Goal: Information Seeking & Learning: Compare options

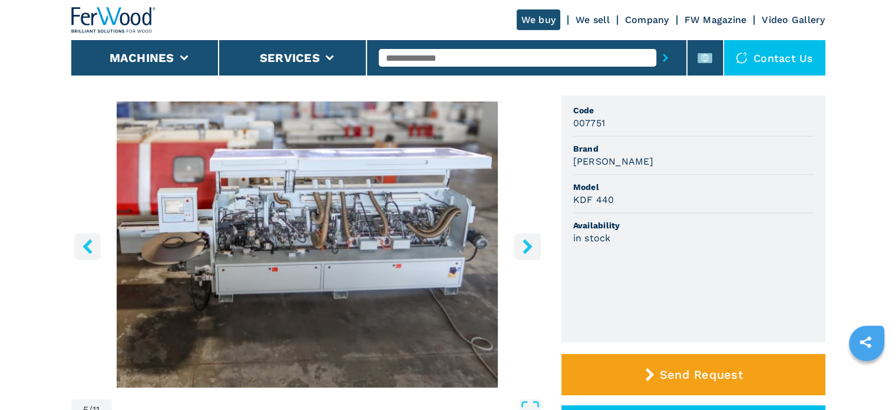
click at [123, 26] on img at bounding box center [113, 20] width 85 height 26
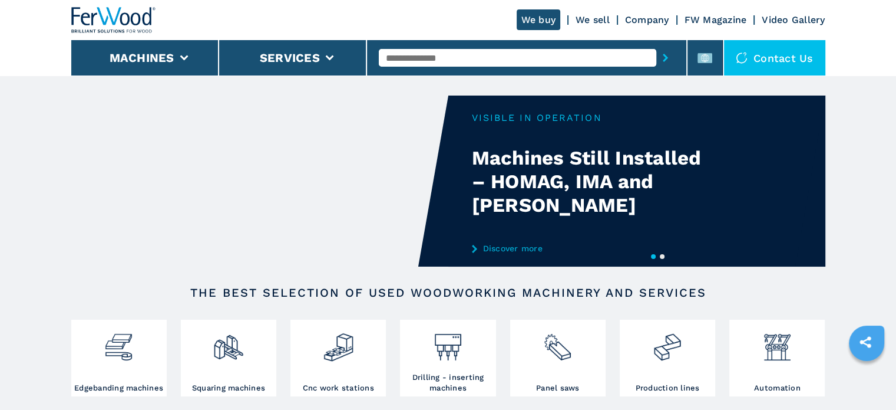
scroll to position [381, 0]
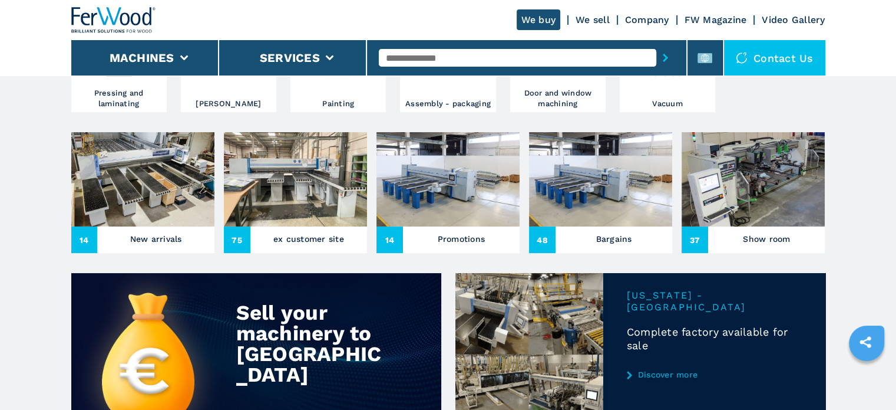
click at [771, 194] on img at bounding box center [753, 179] width 143 height 94
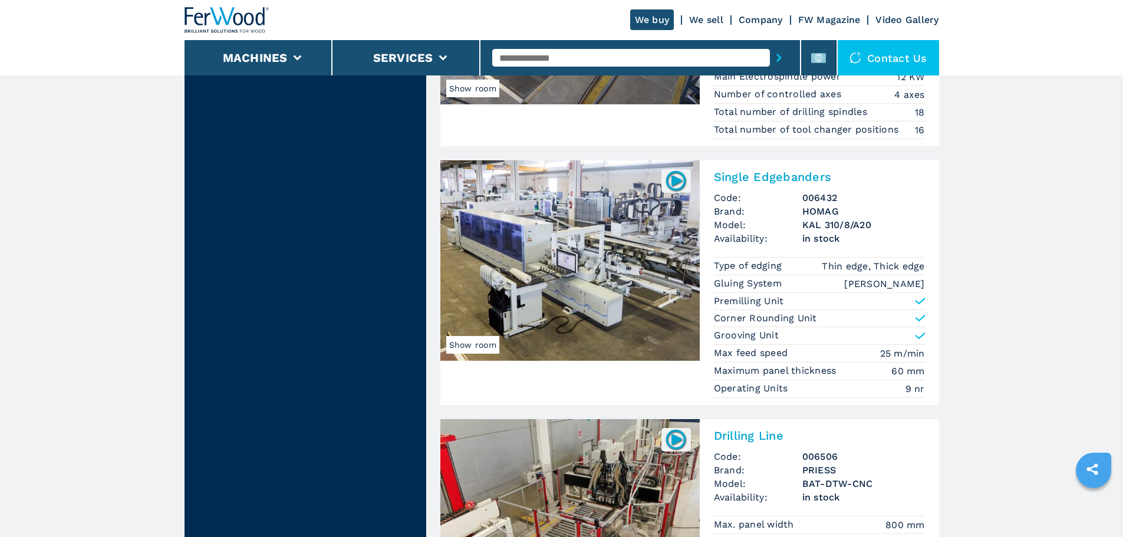
scroll to position [2378, 0]
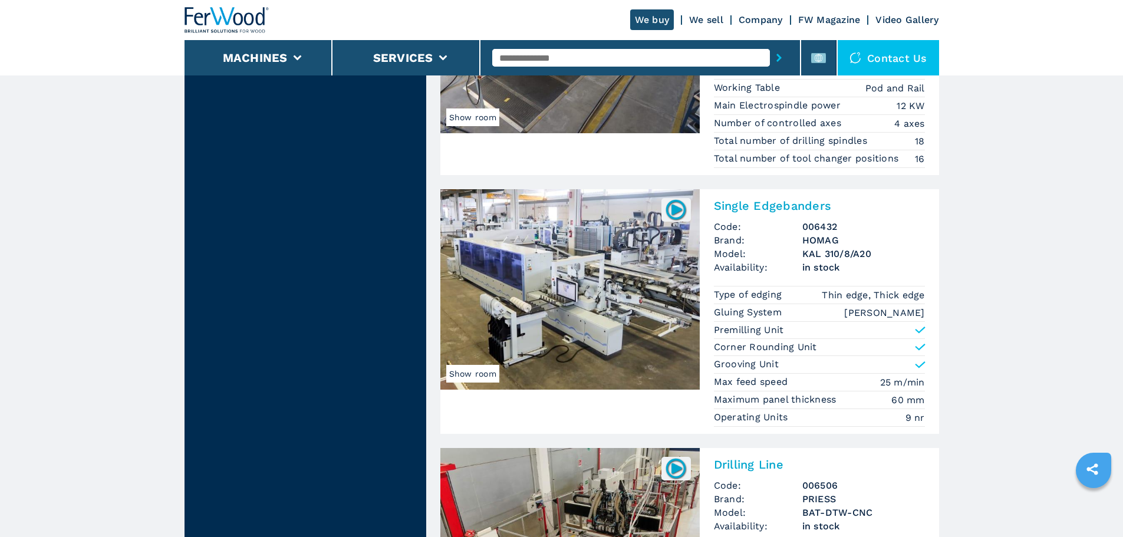
drag, startPoint x: 586, startPoint y: 276, endPoint x: 607, endPoint y: 289, distance: 24.6
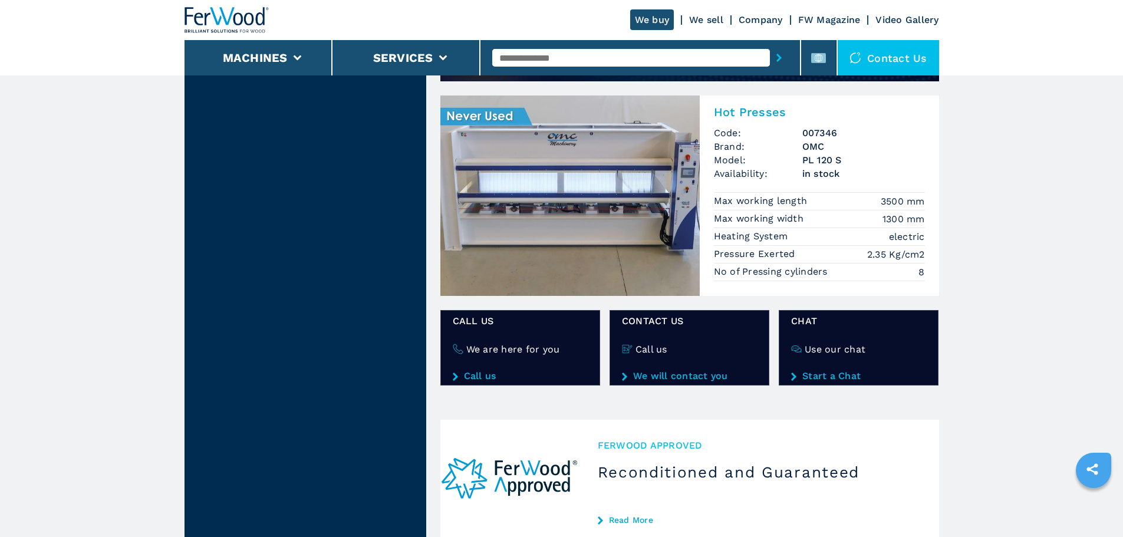
scroll to position [1047, 0]
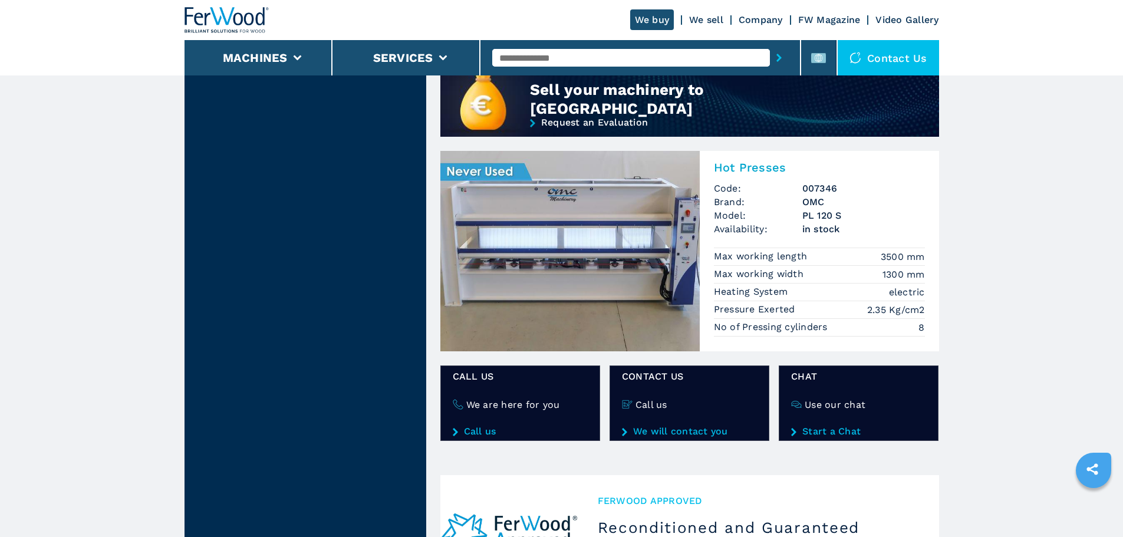
drag, startPoint x: 838, startPoint y: 216, endPoint x: 758, endPoint y: 192, distance: 83.1
click at [838, 222] on span "in stock" at bounding box center [863, 229] width 123 height 14
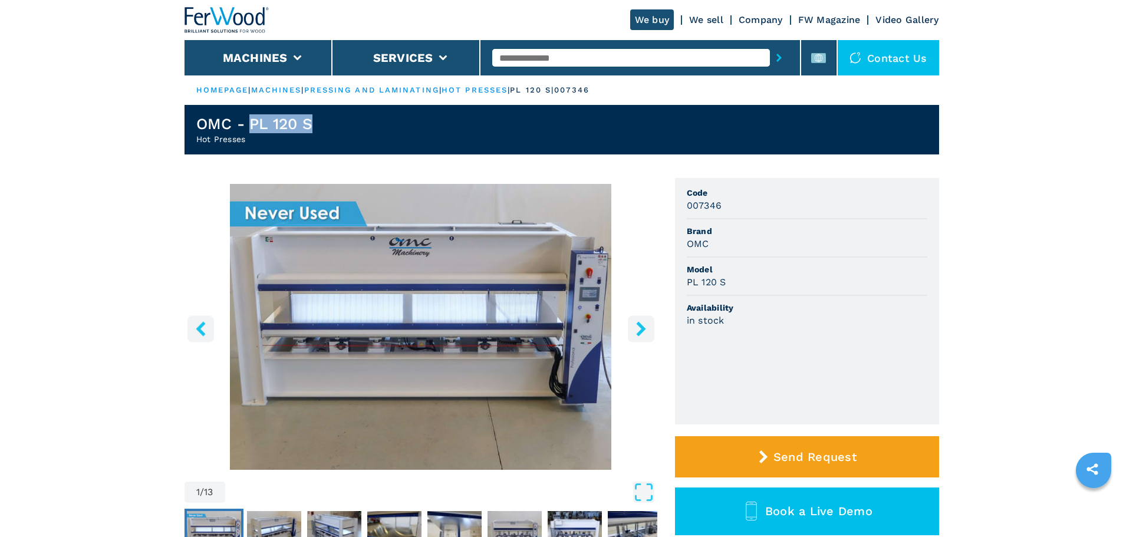
drag, startPoint x: 331, startPoint y: 129, endPoint x: 253, endPoint y: 128, distance: 78.4
click at [253, 128] on header "OMC - PL 120 S Hot Presses" at bounding box center [561, 129] width 754 height 49
copy h1 "PL 120 S"
click at [258, 137] on h2 "Hot Presses" at bounding box center [254, 139] width 117 height 12
drag, startPoint x: 243, startPoint y: 146, endPoint x: 136, endPoint y: 138, distance: 107.5
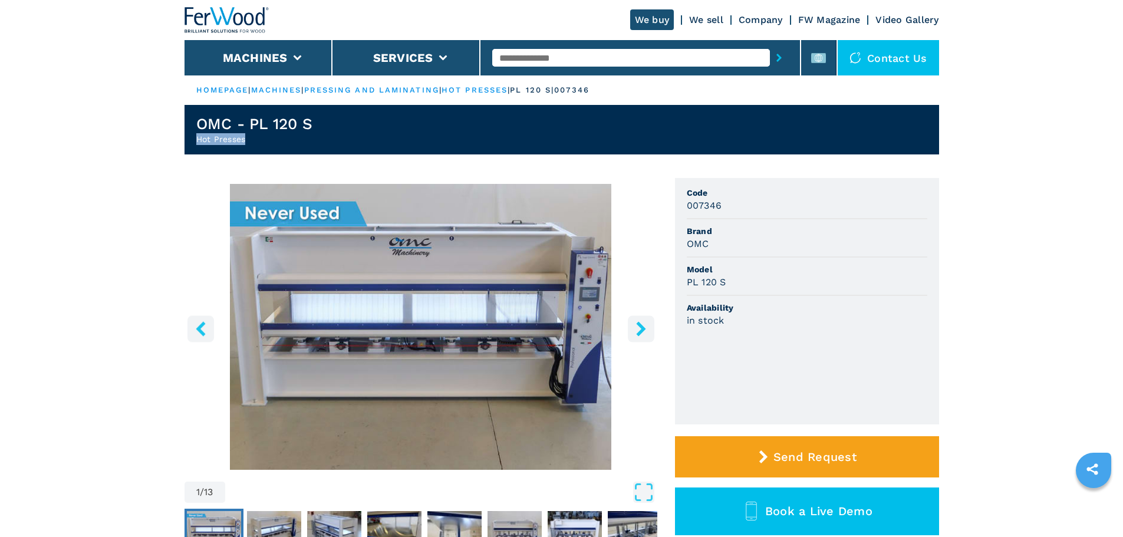
copy h2 "Hot Presses"
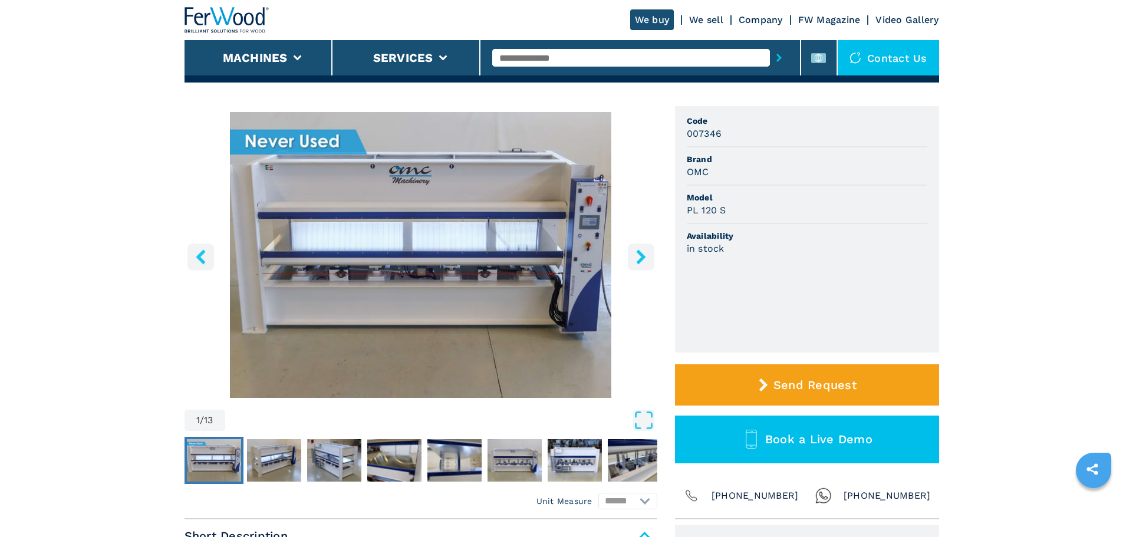
scroll to position [295, 0]
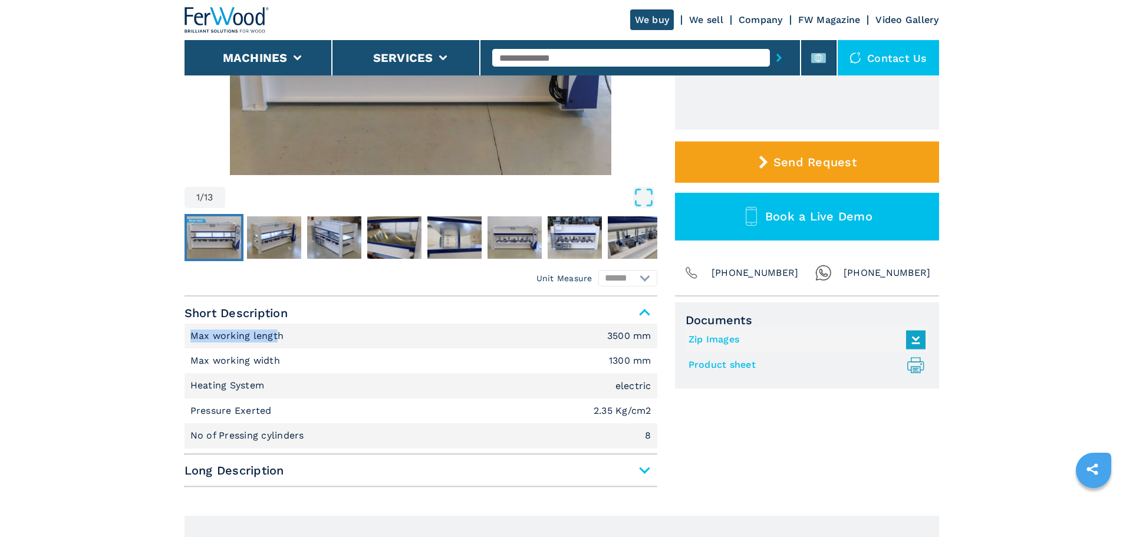
drag, startPoint x: 279, startPoint y: 344, endPoint x: 174, endPoint y: 338, distance: 105.0
click at [304, 344] on li "Max working length 3500 mm" at bounding box center [420, 336] width 473 height 25
drag, startPoint x: 296, startPoint y: 339, endPoint x: 138, endPoint y: 332, distance: 158.7
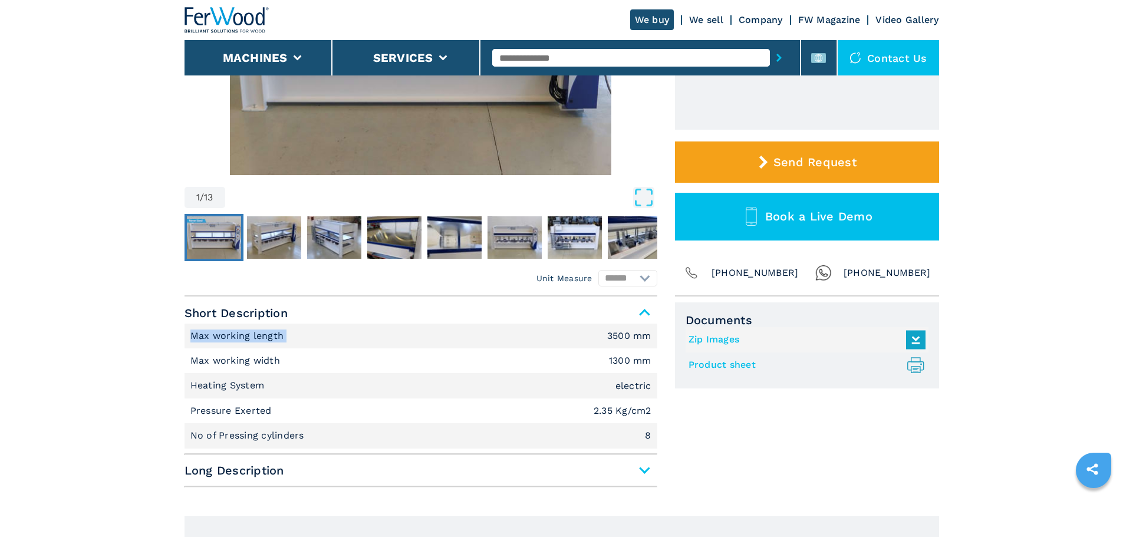
copy p "Max working length"
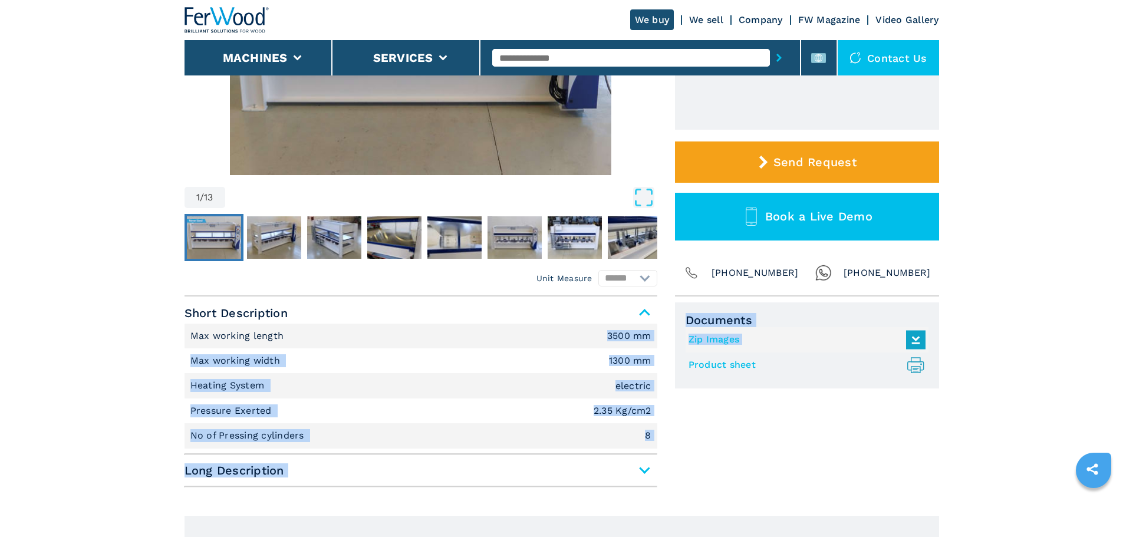
drag, startPoint x: 599, startPoint y: 334, endPoint x: 675, endPoint y: 345, distance: 76.8
click at [675, 345] on div "Unit Measure ****** ******** Short Description Max working length 3500 mm Max w…" at bounding box center [561, 394] width 754 height 196
click at [651, 337] on em "3500 mm" at bounding box center [629, 335] width 44 height 9
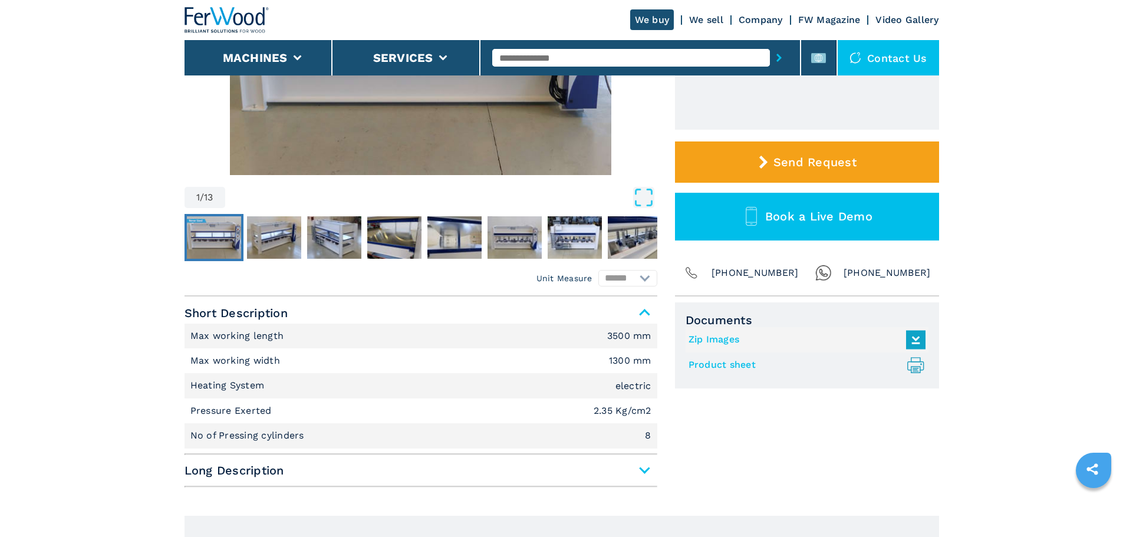
click at [651, 337] on em "3500 mm" at bounding box center [629, 335] width 44 height 9
drag, startPoint x: 311, startPoint y: 458, endPoint x: 305, endPoint y: 462, distance: 7.2
click at [311, 409] on div "Short Description Max working length 3500 mm Max working width 1300 mm Heating …" at bounding box center [420, 394] width 473 height 185
click at [299, 409] on span "Long Description" at bounding box center [420, 470] width 473 height 21
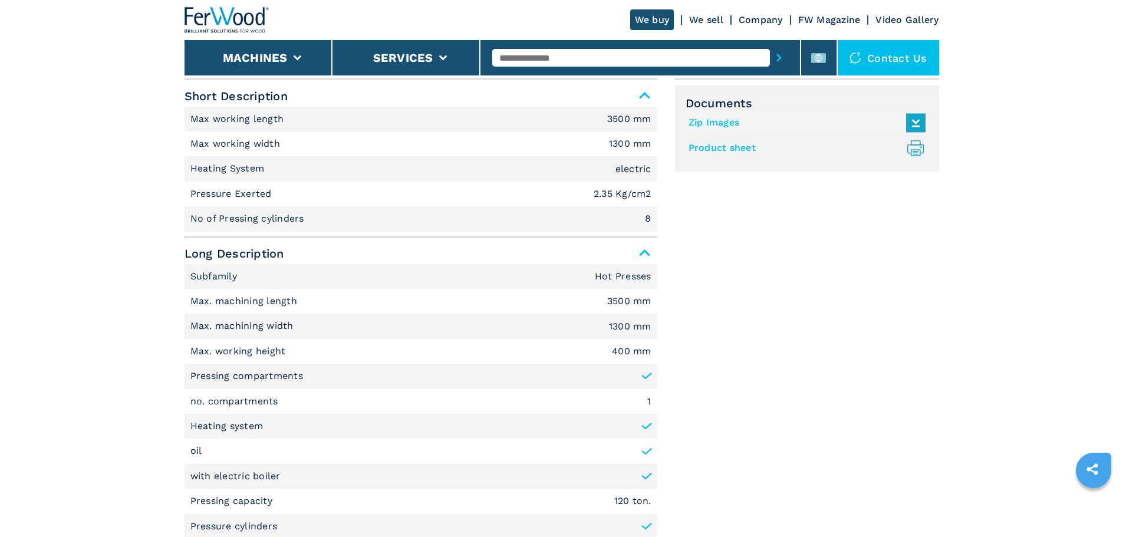
scroll to position [530, 0]
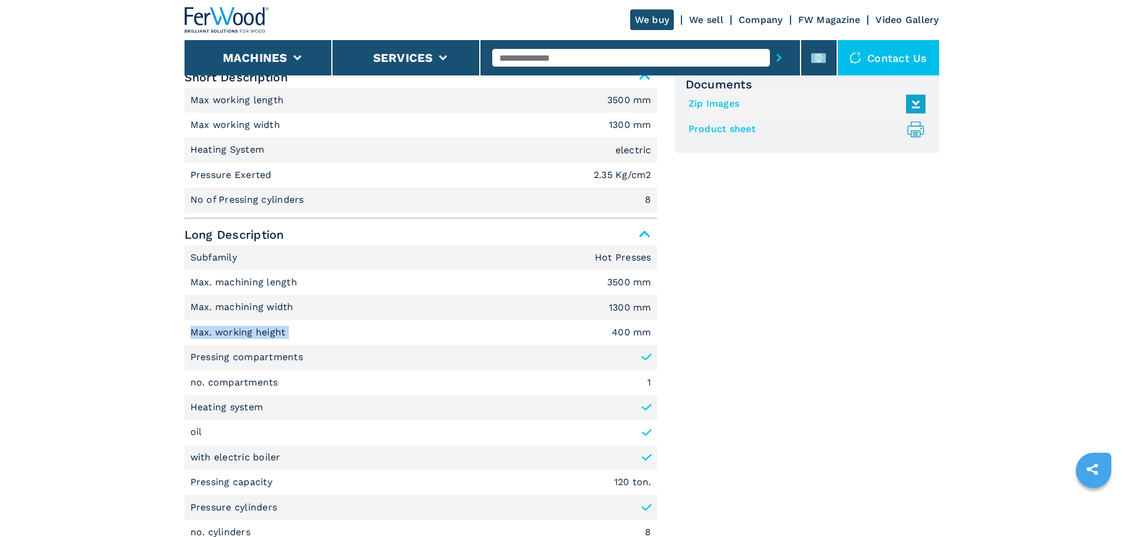
drag, startPoint x: 287, startPoint y: 327, endPoint x: 138, endPoint y: 324, distance: 149.1
copy p "Max. working height"
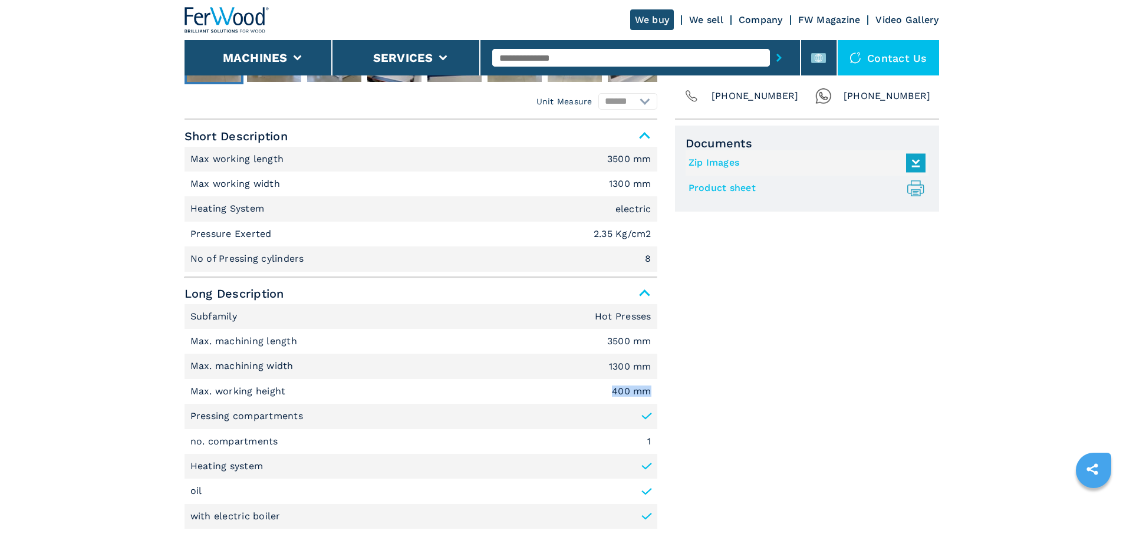
drag, startPoint x: 574, startPoint y: 387, endPoint x: 655, endPoint y: 394, distance: 81.6
click at [655, 394] on li "Max. working height 400 mm" at bounding box center [420, 391] width 473 height 25
copy em "400 mm"
click at [246, 409] on p "Pressing compartments" at bounding box center [246, 416] width 113 height 13
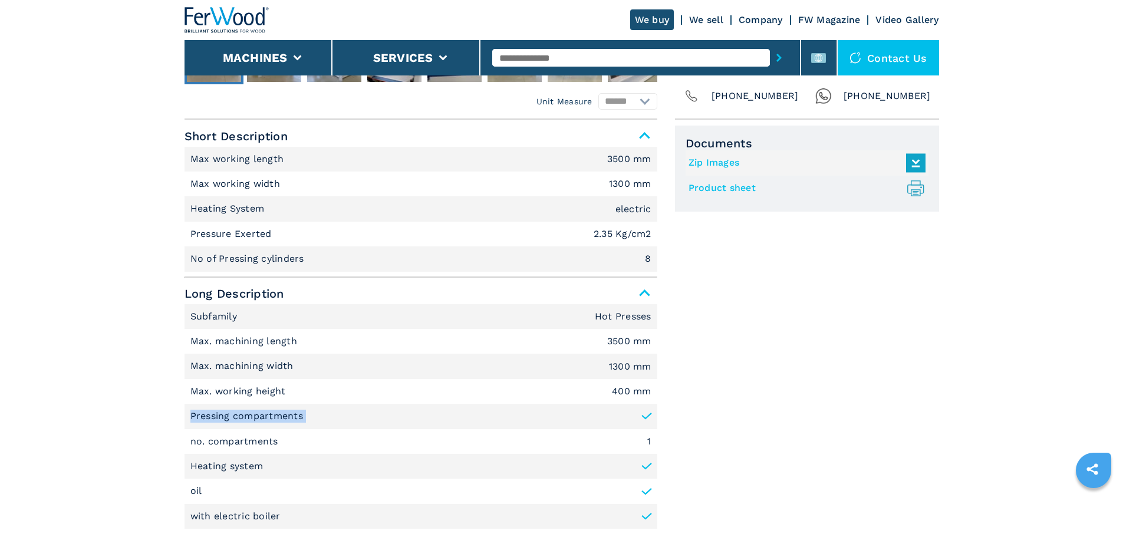
click at [246, 409] on p "Pressing compartments" at bounding box center [246, 416] width 113 height 13
copy li "Pressing compartments"
drag, startPoint x: 274, startPoint y: 212, endPoint x: 190, endPoint y: 216, distance: 84.4
click at [190, 216] on li "Heating System electric" at bounding box center [420, 208] width 473 height 25
copy p "Heating System"
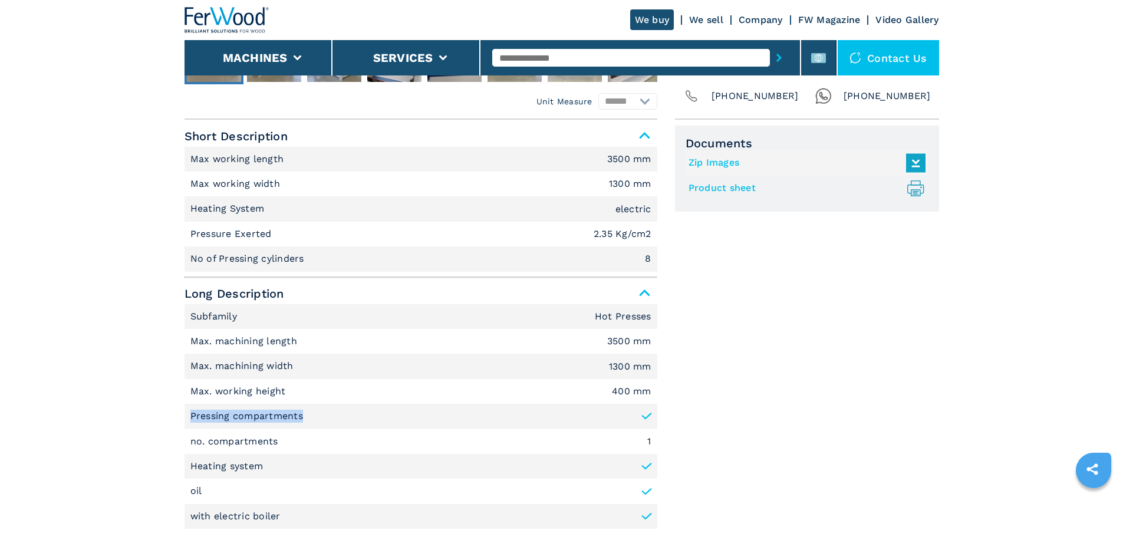
drag, startPoint x: 294, startPoint y: 415, endPoint x: 173, endPoint y: 420, distance: 120.9
copy p "Pressing compartments"
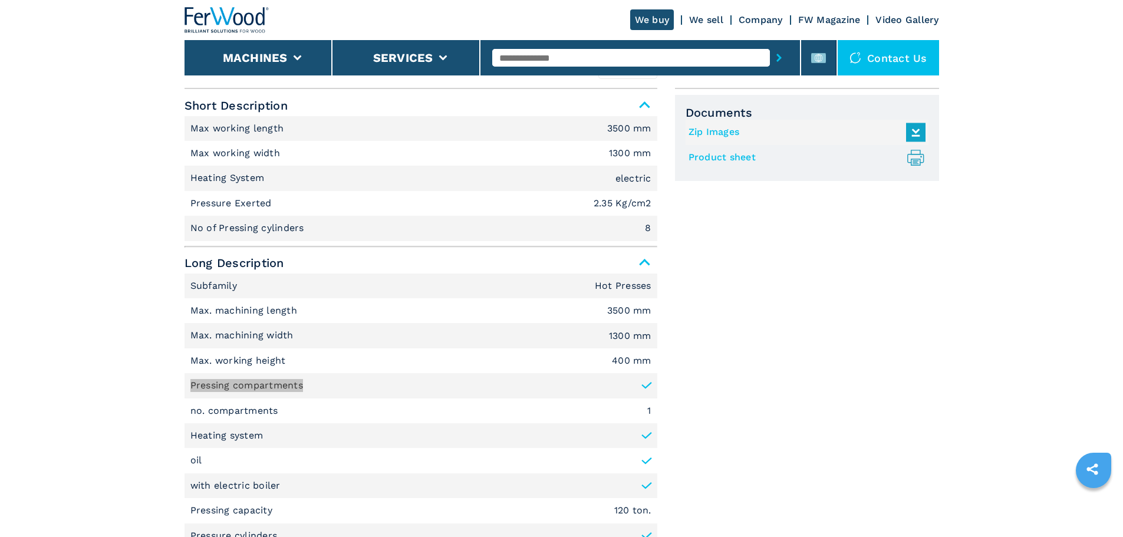
scroll to position [530, 0]
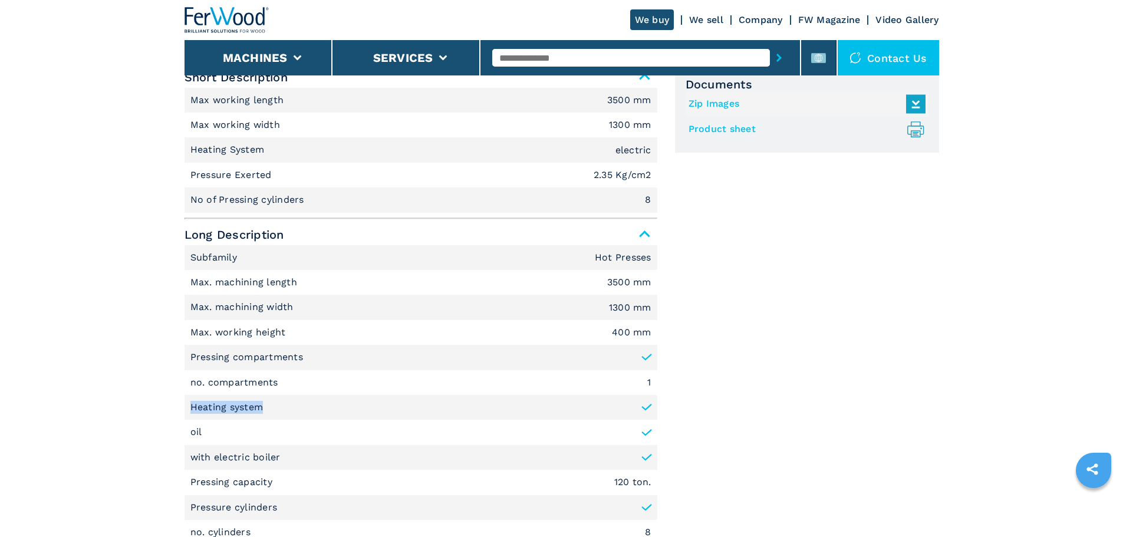
drag, startPoint x: 280, startPoint y: 402, endPoint x: 177, endPoint y: 410, distance: 103.5
copy p "Heating system"
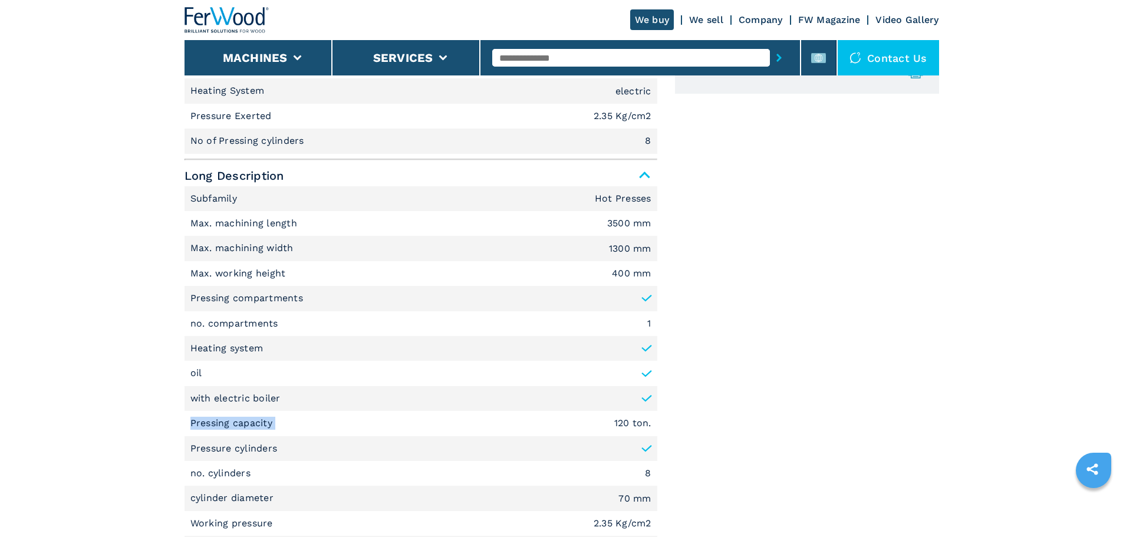
drag, startPoint x: 301, startPoint y: 418, endPoint x: 169, endPoint y: 423, distance: 131.5
click at [169, 409] on main "HOMEPAGE | machines | pressing and laminating | hot presses | pl 120 s | 007346…" at bounding box center [561, 504] width 1123 height 2186
copy p "Pressing capacity"
drag, startPoint x: 586, startPoint y: 421, endPoint x: 655, endPoint y: 420, distance: 69.0
click at [655, 409] on li "Pressing capacity 120 ton." at bounding box center [420, 423] width 473 height 25
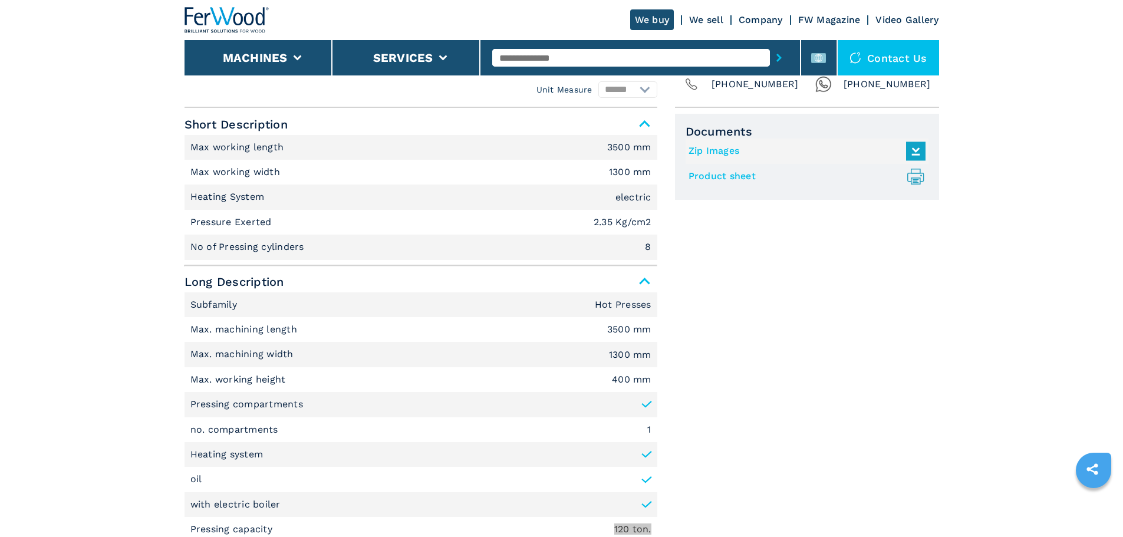
scroll to position [471, 0]
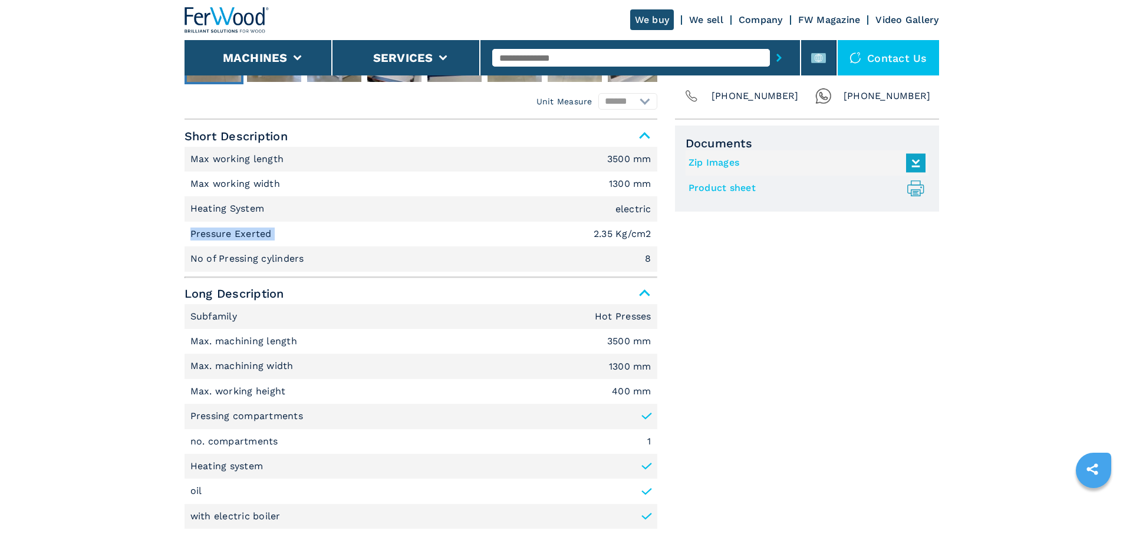
drag, startPoint x: 216, startPoint y: 233, endPoint x: 180, endPoint y: 232, distance: 36.6
click at [597, 230] on em "2.35 Kg/cm2" at bounding box center [622, 233] width 58 height 9
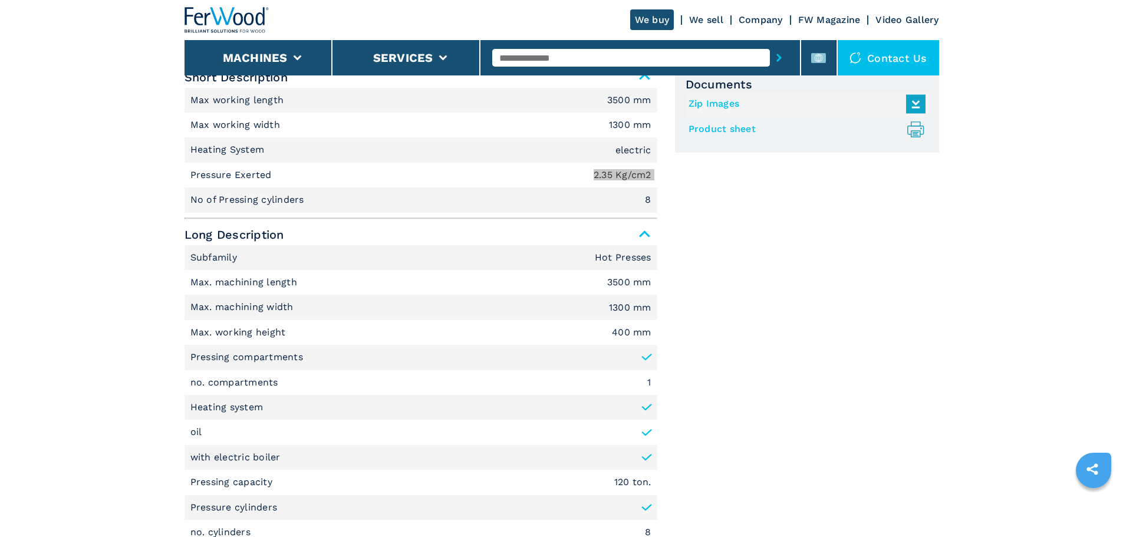
scroll to position [589, 0]
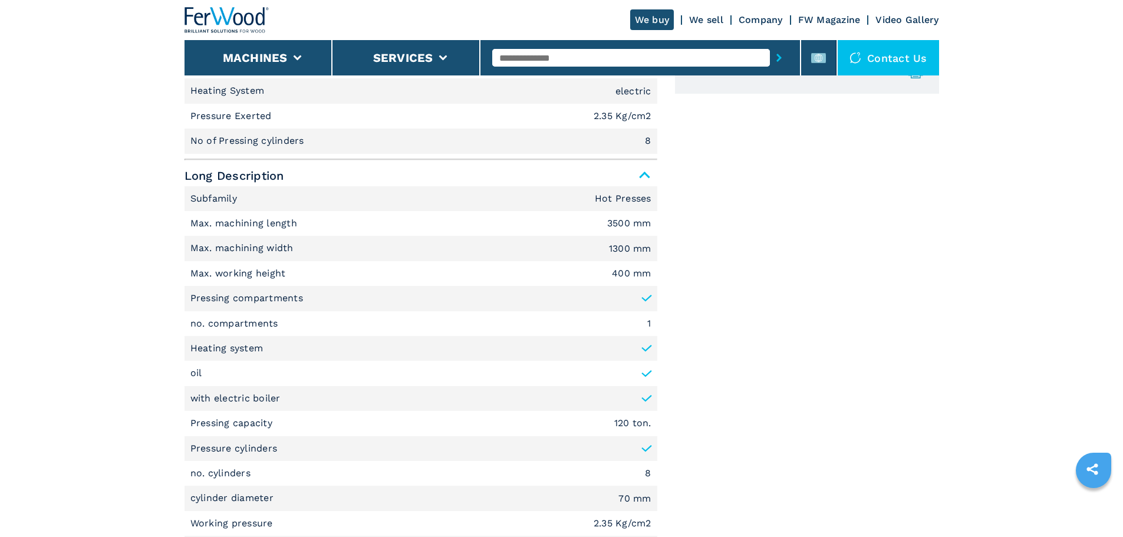
click at [248, 409] on p "Pressure cylinders" at bounding box center [233, 448] width 87 height 13
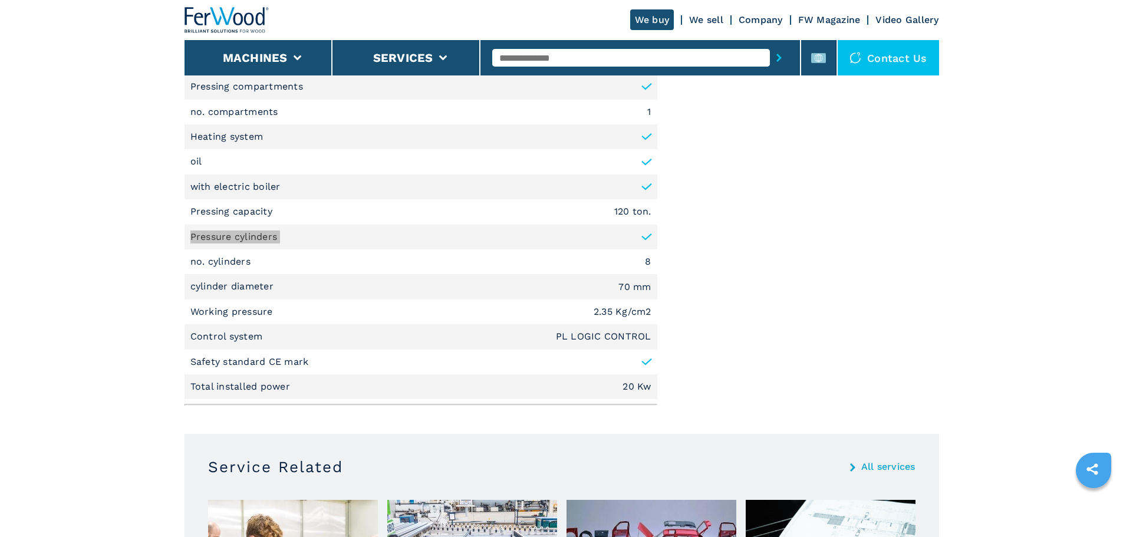
scroll to position [825, 0]
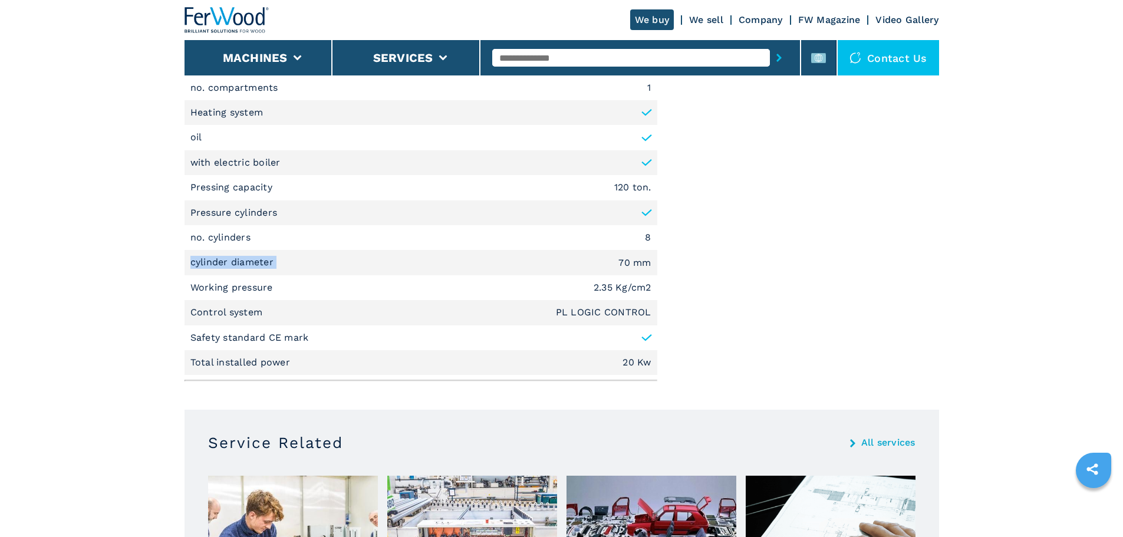
drag, startPoint x: 285, startPoint y: 266, endPoint x: 173, endPoint y: 267, distance: 112.6
click at [173, 267] on main "HOMEPAGE | machines | pressing and laminating | hot presses | pl 120 s | 007346…" at bounding box center [561, 268] width 1123 height 2186
click at [618, 311] on em "PL LOGIC CONTROL" at bounding box center [603, 312] width 95 height 9
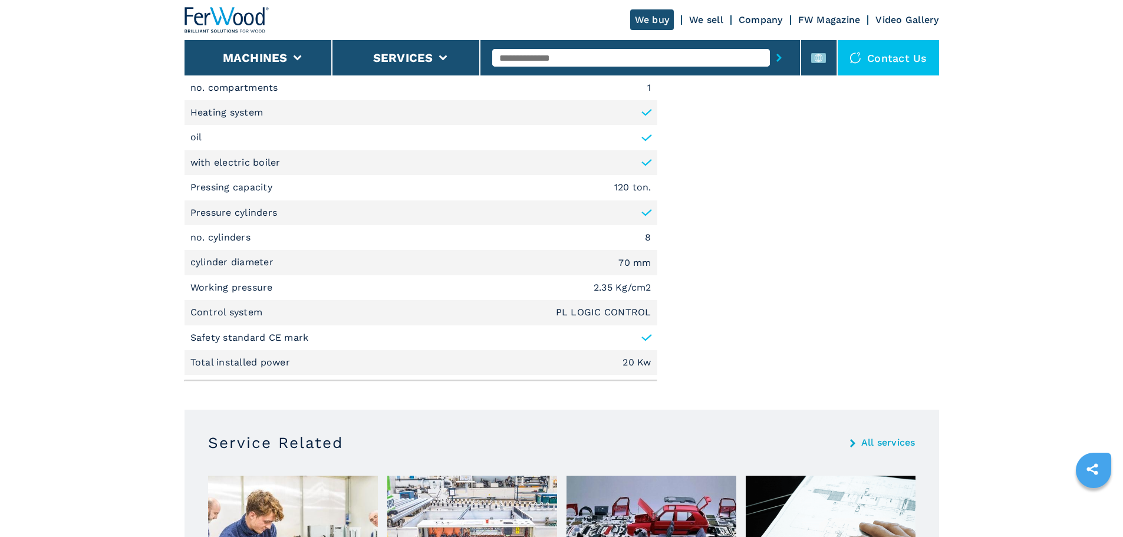
click at [262, 266] on p "cylinder diameter" at bounding box center [233, 262] width 87 height 13
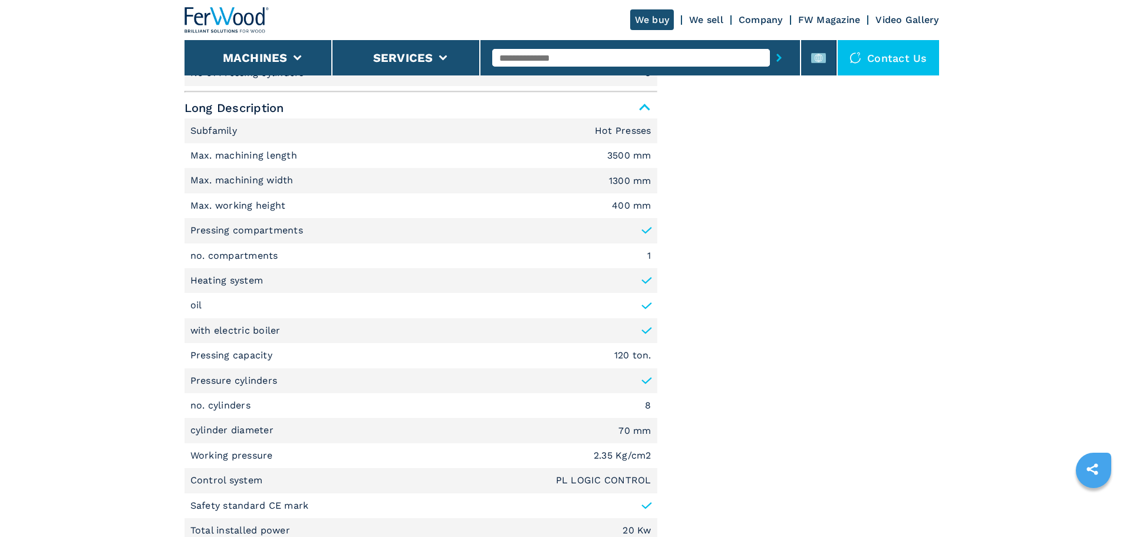
scroll to position [530, 0]
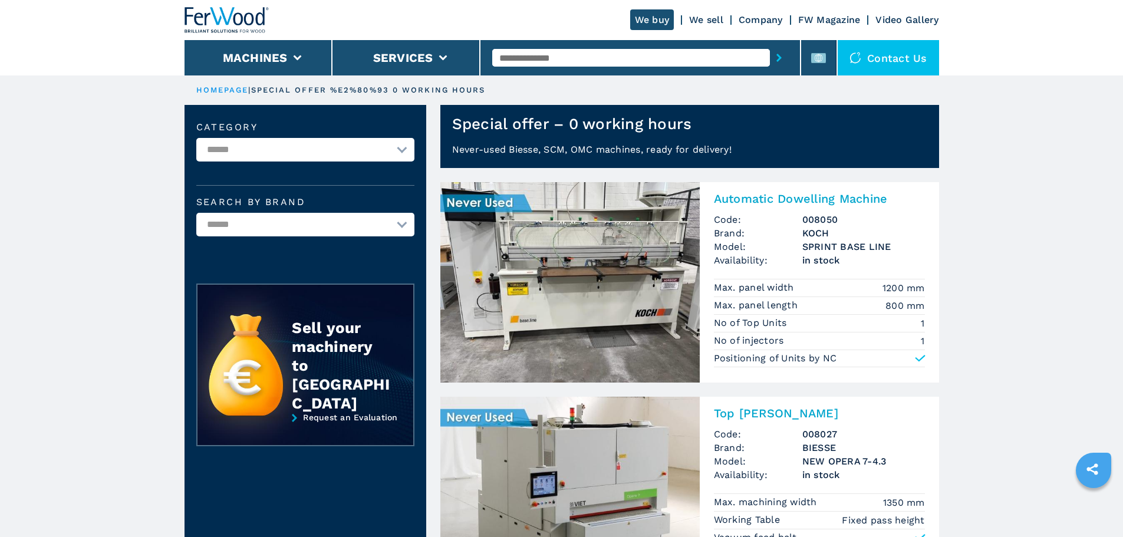
click at [616, 305] on img at bounding box center [569, 282] width 259 height 200
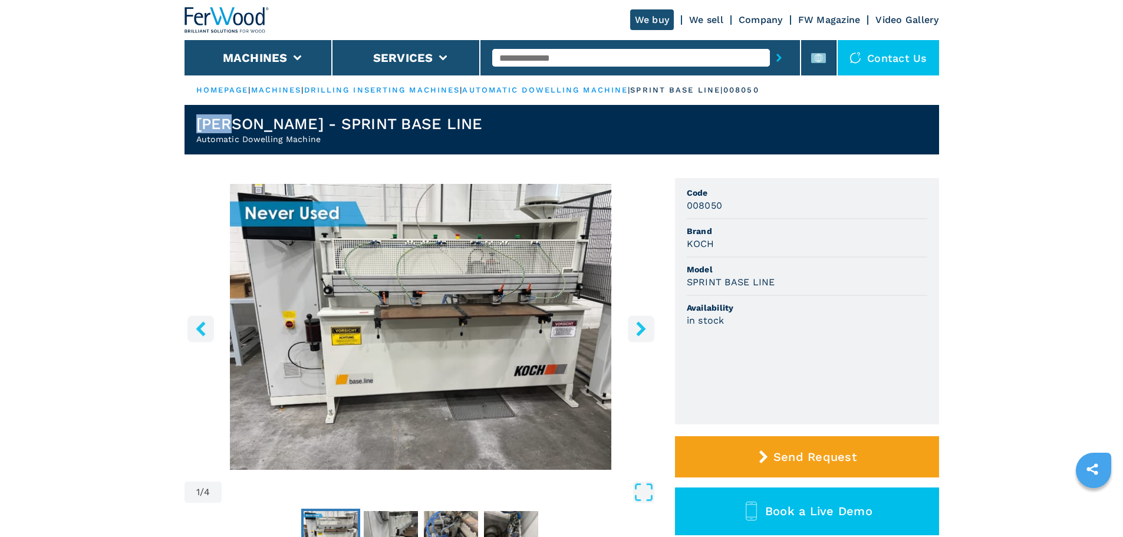
drag, startPoint x: 240, startPoint y: 120, endPoint x: 189, endPoint y: 118, distance: 51.9
click at [189, 118] on header "[PERSON_NAME] - SPRINT BASE LINE Automatic Dowelling Machine" at bounding box center [561, 129] width 754 height 49
drag, startPoint x: 438, startPoint y: 128, endPoint x: 260, endPoint y: 115, distance: 179.0
click at [260, 115] on header "[PERSON_NAME] - SPRINT BASE LINE Automatic Dowelling Machine" at bounding box center [561, 129] width 754 height 49
drag, startPoint x: 315, startPoint y: 140, endPoint x: 152, endPoint y: 133, distance: 163.4
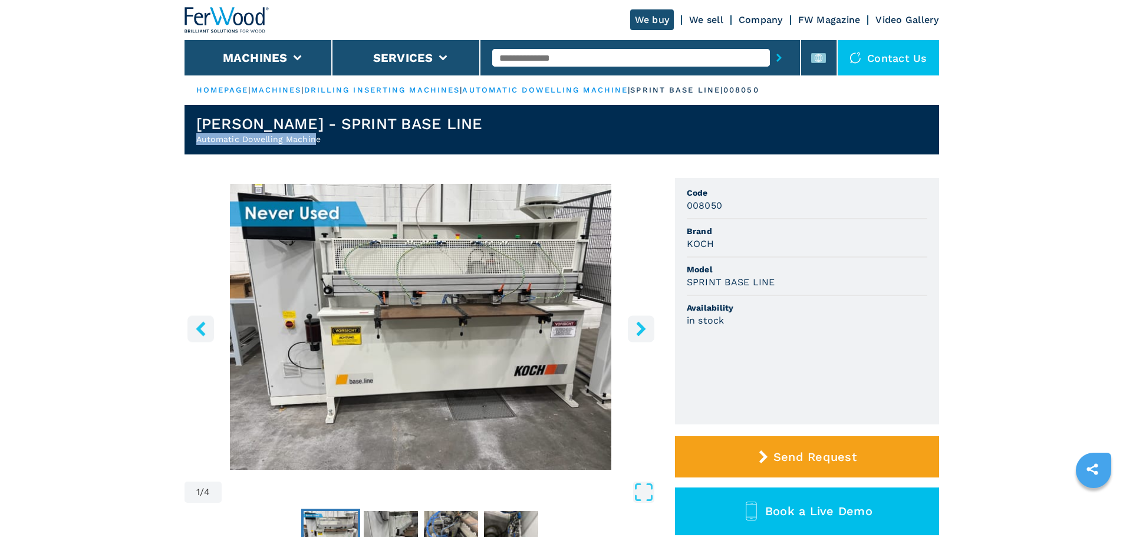
click at [407, 143] on header "[PERSON_NAME] - SPRINT BASE LINE Automatic Dowelling Machine" at bounding box center [561, 129] width 754 height 49
drag, startPoint x: 245, startPoint y: 140, endPoint x: 148, endPoint y: 147, distance: 96.9
click at [706, 245] on h3 "KOCH" at bounding box center [701, 244] width 28 height 14
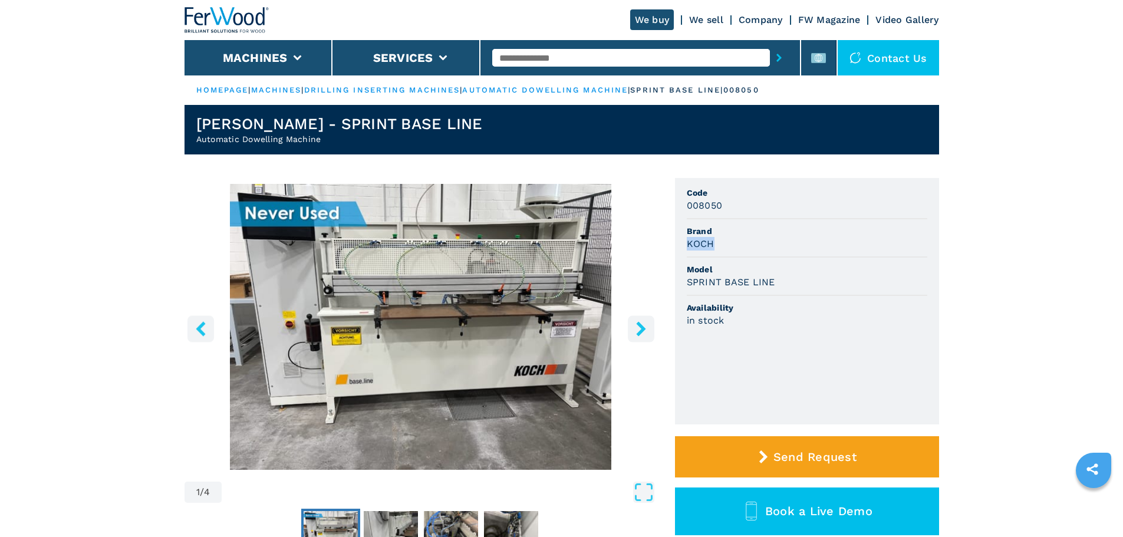
click at [706, 245] on h3 "KOCH" at bounding box center [701, 244] width 28 height 14
drag, startPoint x: 793, startPoint y: 289, endPoint x: 668, endPoint y: 282, distance: 125.1
click at [668, 282] on div "1 / 4 Unit Measure ****** ******** Code 008050 Brand [PERSON_NAME] Model SPRINT…" at bounding box center [561, 384] width 754 height 413
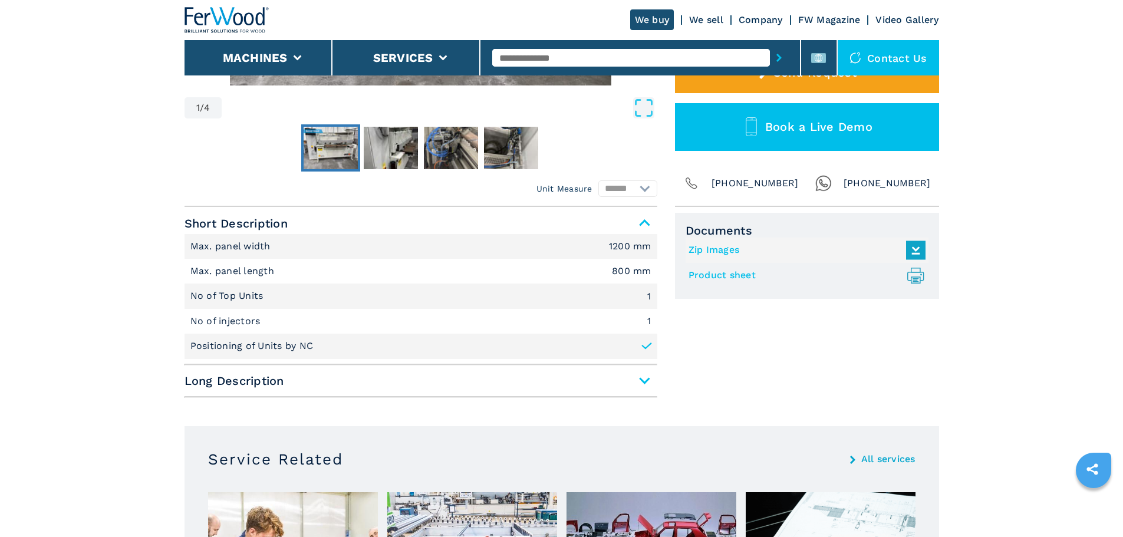
scroll to position [412, 0]
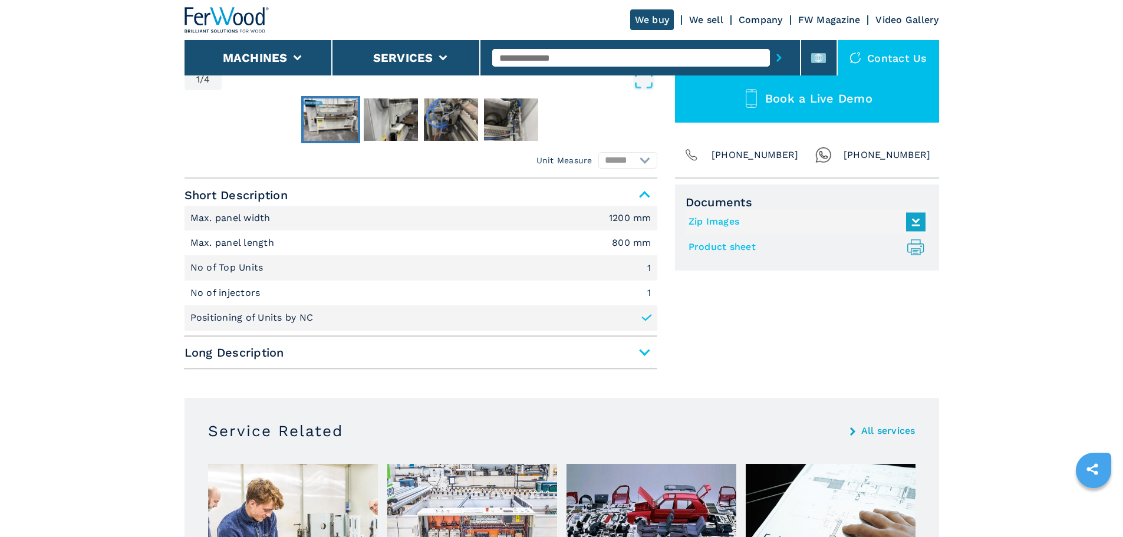
click at [229, 349] on span "Long Description" at bounding box center [420, 352] width 473 height 21
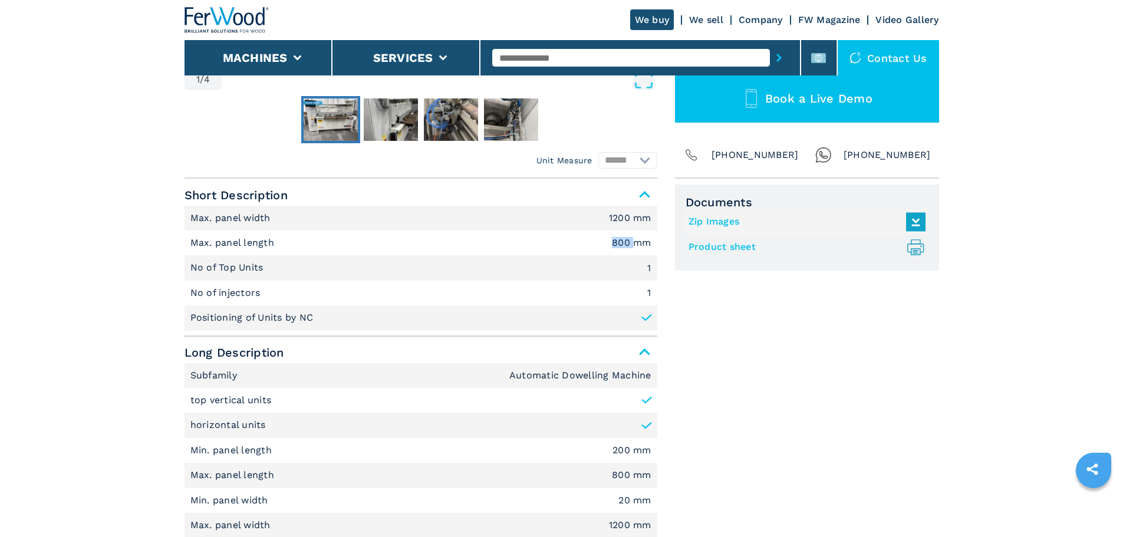
drag, startPoint x: 600, startPoint y: 246, endPoint x: 635, endPoint y: 244, distance: 34.8
click at [635, 244] on li "Max. panel length 800 mm" at bounding box center [420, 242] width 473 height 25
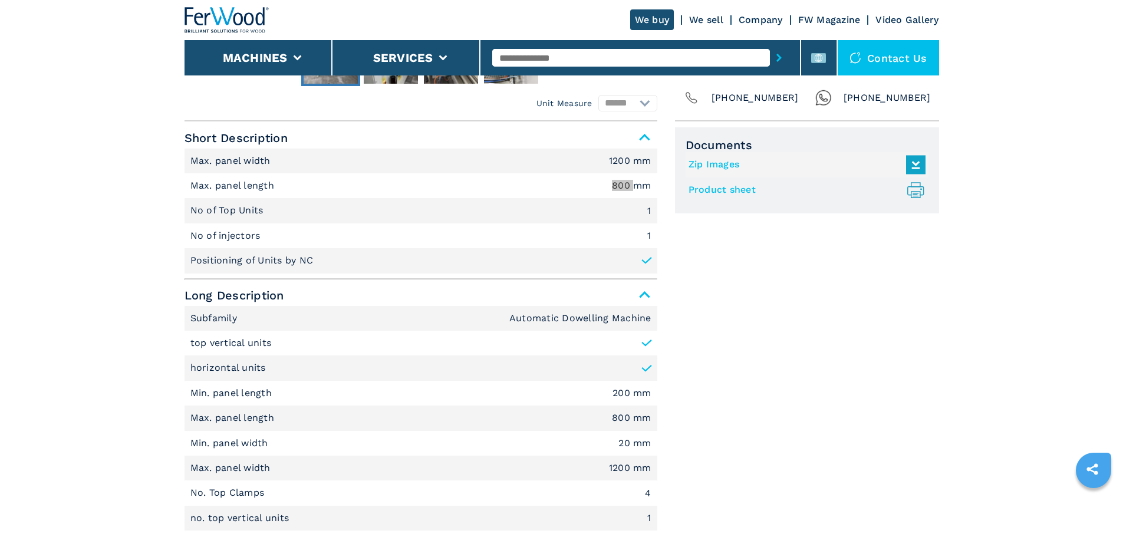
scroll to position [471, 0]
drag, startPoint x: 260, startPoint y: 374, endPoint x: 170, endPoint y: 368, distance: 90.3
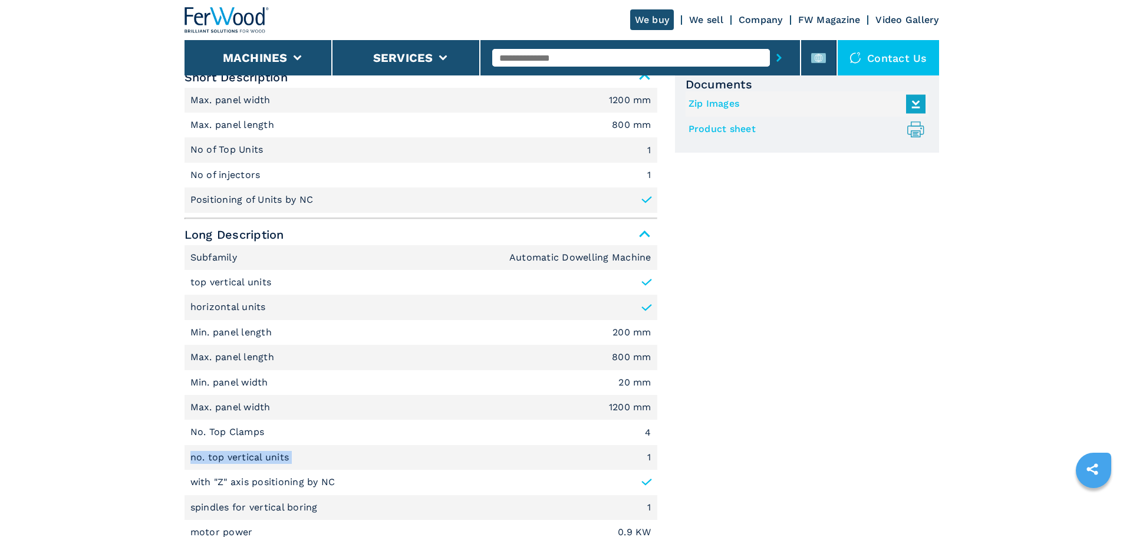
drag, startPoint x: 292, startPoint y: 458, endPoint x: 155, endPoint y: 447, distance: 137.2
drag, startPoint x: 306, startPoint y: 284, endPoint x: 151, endPoint y: 278, distance: 155.1
drag, startPoint x: 270, startPoint y: 307, endPoint x: 182, endPoint y: 312, distance: 88.0
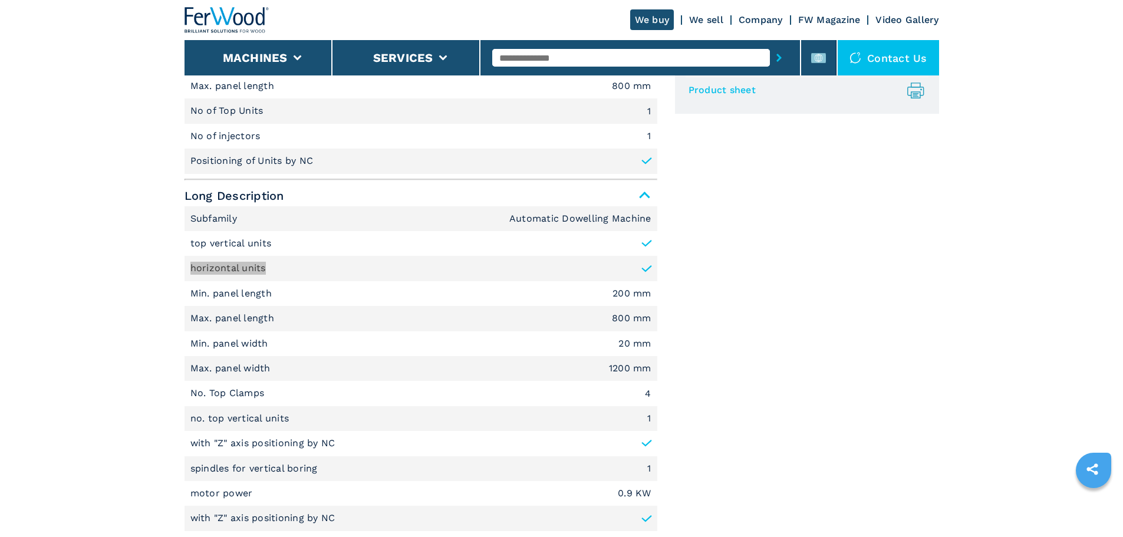
scroll to position [589, 0]
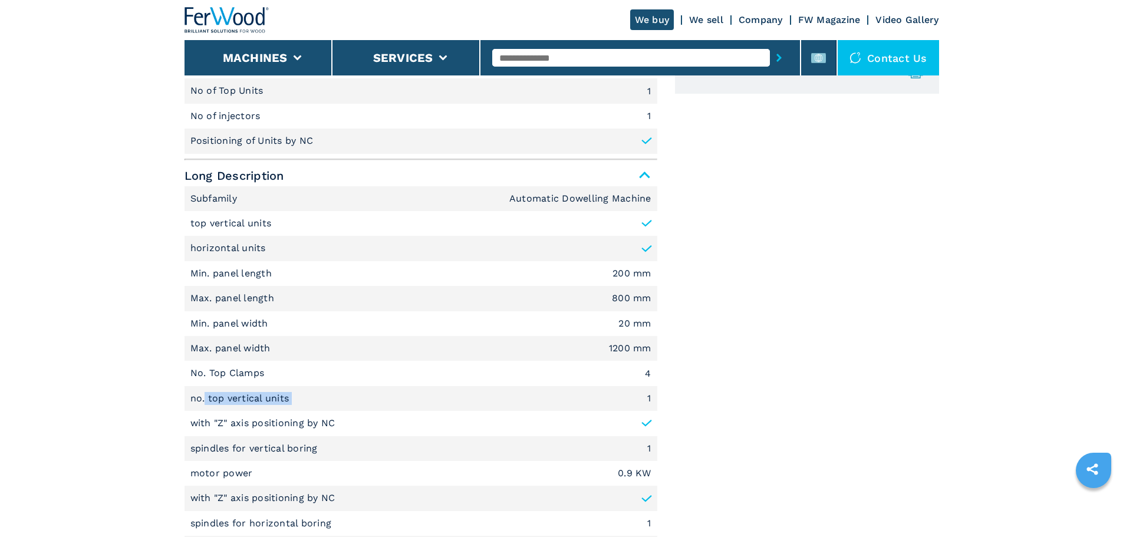
drag, startPoint x: 205, startPoint y: 405, endPoint x: 342, endPoint y: 410, distance: 136.8
click at [342, 409] on li "no. top vertical units 1" at bounding box center [420, 398] width 473 height 25
click at [636, 372] on li "No. Top Clamps 4" at bounding box center [420, 373] width 473 height 25
click at [372, 409] on li "spindles for vertical boring 1" at bounding box center [420, 448] width 473 height 25
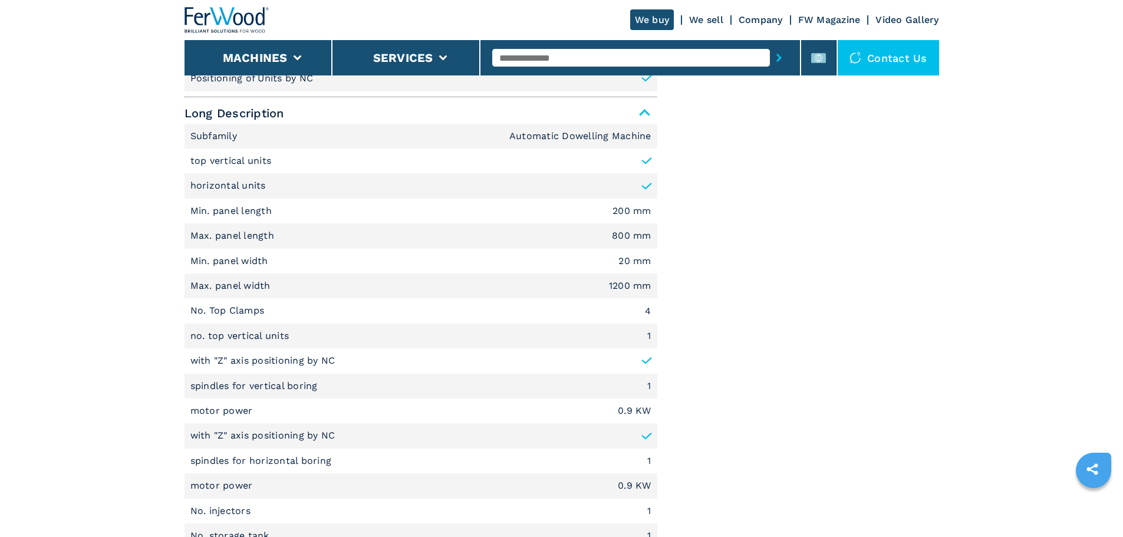
scroll to position [648, 0]
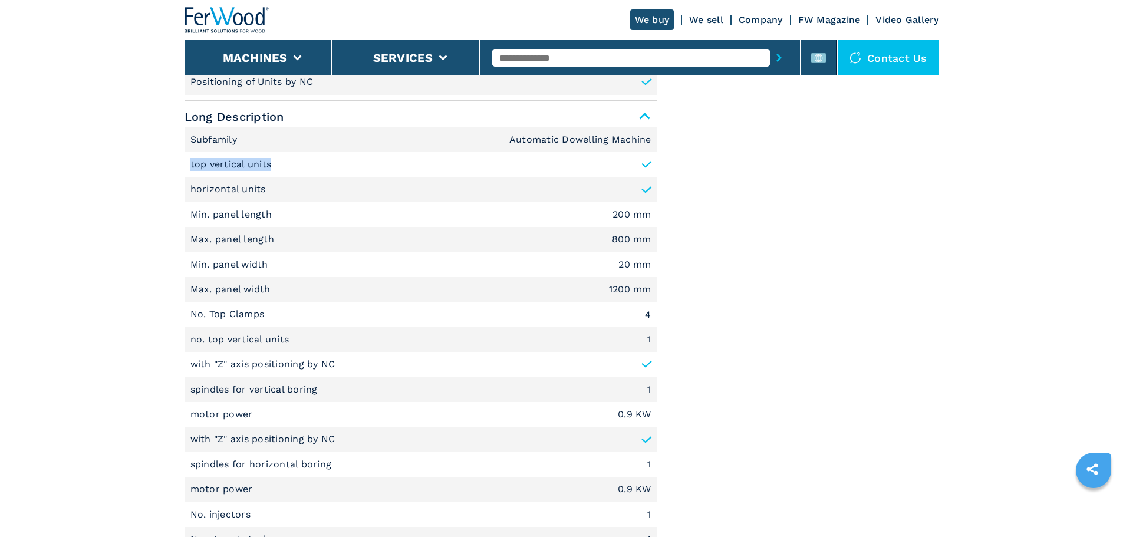
drag, startPoint x: 279, startPoint y: 163, endPoint x: 168, endPoint y: 164, distance: 111.4
click at [168, 164] on main "HOMEPAGE | machines | drilling inserting machines | automatic dowelling machine…" at bounding box center [561, 470] width 1123 height 2236
drag, startPoint x: 269, startPoint y: 317, endPoint x: 183, endPoint y: 310, distance: 85.7
click at [183, 310] on main "HOMEPAGE | machines | drilling inserting machines | automatic dowelling machine…" at bounding box center [561, 470] width 1123 height 2236
click at [206, 342] on p "no. top vertical units" at bounding box center [241, 339] width 102 height 13
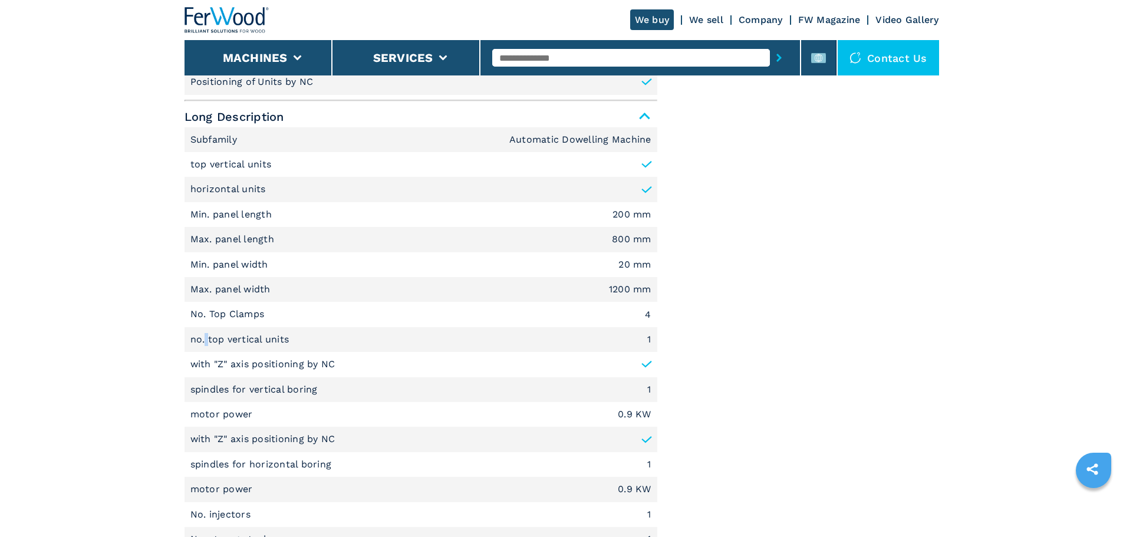
click at [206, 342] on p "no. top vertical units" at bounding box center [241, 339] width 102 height 13
drag, startPoint x: 340, startPoint y: 358, endPoint x: 141, endPoint y: 361, distance: 198.6
click at [141, 361] on main "HOMEPAGE | machines | drilling inserting machines | automatic dowelling machine…" at bounding box center [561, 470] width 1123 height 2236
drag, startPoint x: 381, startPoint y: 391, endPoint x: 166, endPoint y: 381, distance: 215.3
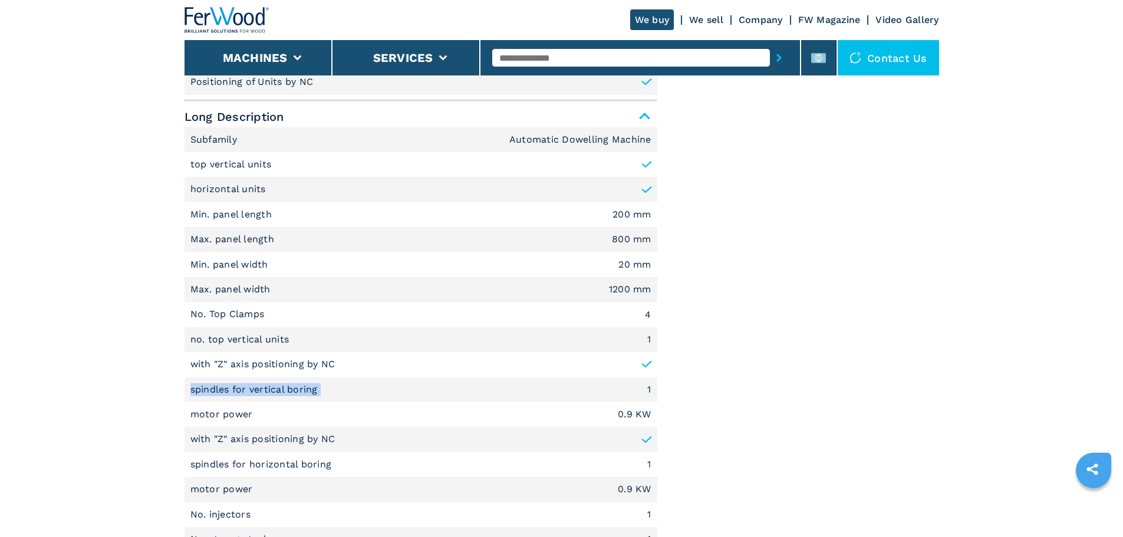
click at [166, 381] on main "HOMEPAGE | machines | drilling inserting machines | automatic dowelling machine…" at bounding box center [561, 470] width 1123 height 2236
drag, startPoint x: 336, startPoint y: 440, endPoint x: 200, endPoint y: 437, distance: 136.1
click at [200, 409] on li "with "Z" axis positioning by NC" at bounding box center [420, 439] width 473 height 25
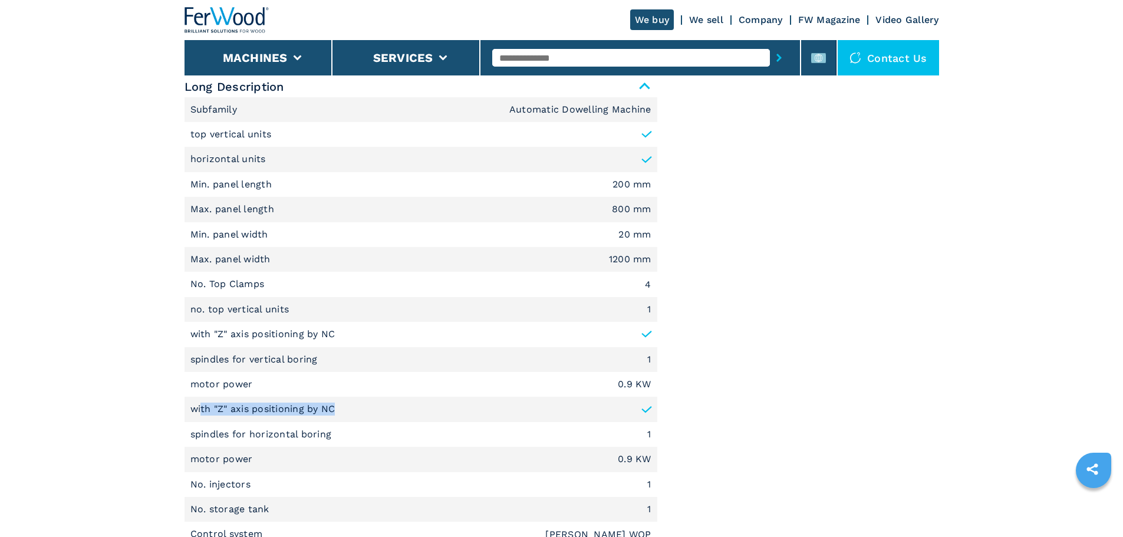
scroll to position [707, 0]
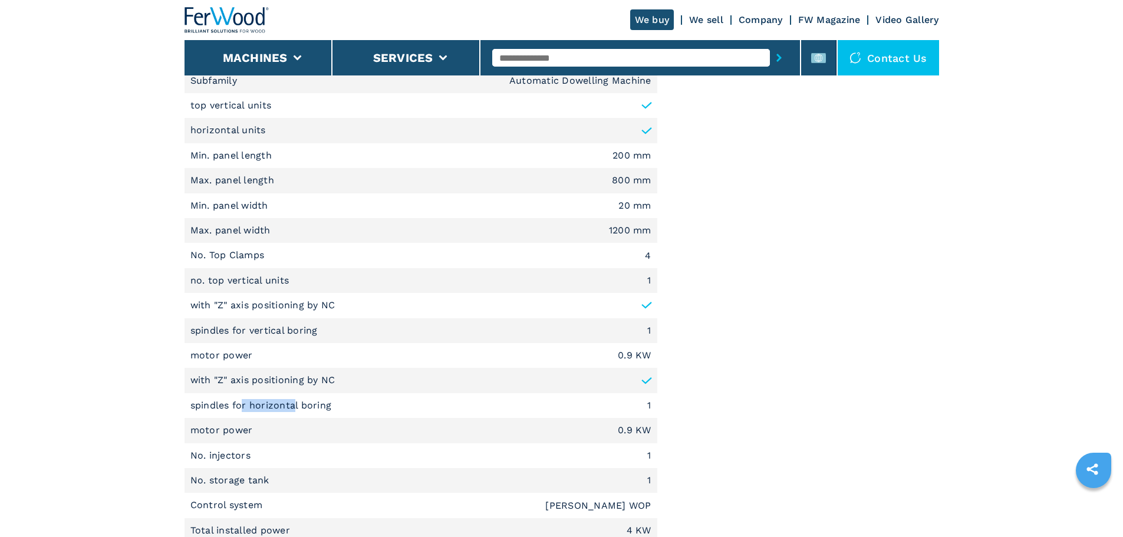
drag, startPoint x: 243, startPoint y: 407, endPoint x: 294, endPoint y: 405, distance: 51.3
click at [294, 405] on p "spindles for horizontal boring" at bounding box center [262, 405] width 144 height 13
click at [300, 404] on p "spindles for horizontal boring" at bounding box center [262, 405] width 144 height 13
drag, startPoint x: 300, startPoint y: 404, endPoint x: 262, endPoint y: 404, distance: 38.3
click at [262, 404] on p "spindles for horizontal boring" at bounding box center [262, 405] width 144 height 13
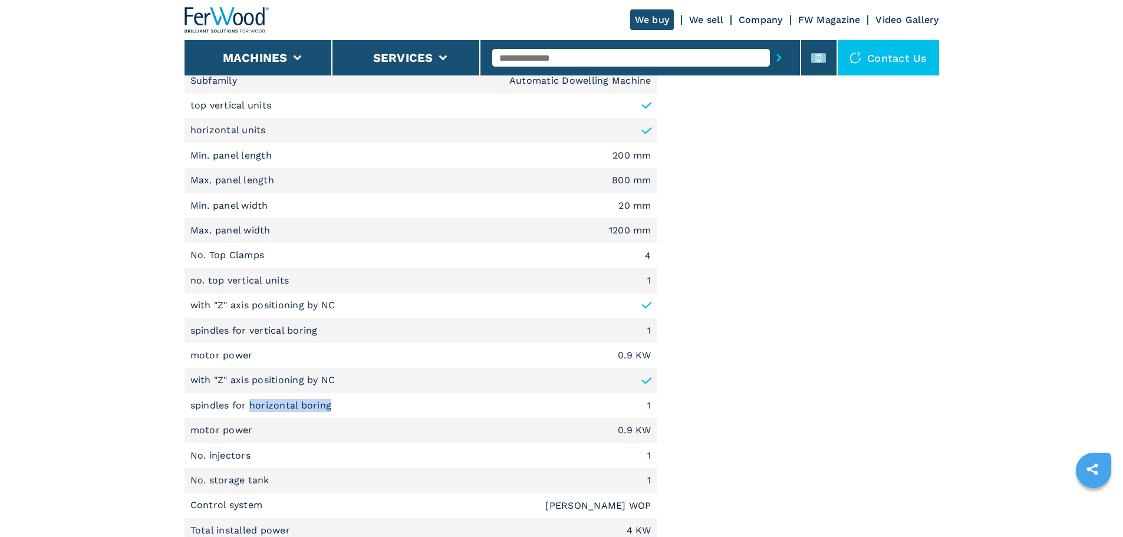
click at [262, 404] on p "spindles for horizontal boring" at bounding box center [262, 405] width 144 height 13
drag, startPoint x: 253, startPoint y: 405, endPoint x: 394, endPoint y: 401, distance: 140.3
click at [394, 401] on li "spindles for horizontal boring 1" at bounding box center [420, 405] width 473 height 25
click at [365, 398] on li "spindles for horizontal boring 1" at bounding box center [420, 405] width 473 height 25
drag, startPoint x: 358, startPoint y: 403, endPoint x: 248, endPoint y: 413, distance: 110.7
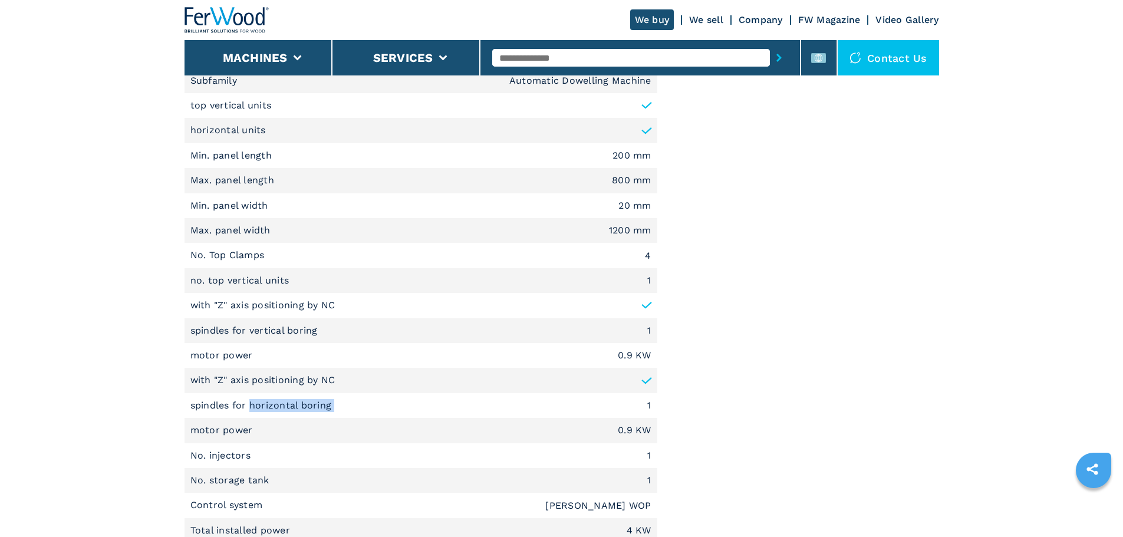
click at [248, 409] on li "spindles for horizontal boring 1" at bounding box center [420, 405] width 473 height 25
click at [348, 333] on li "spindles for vertical boring 1" at bounding box center [420, 330] width 473 height 25
drag, startPoint x: 316, startPoint y: 330, endPoint x: 190, endPoint y: 333, distance: 126.1
click at [190, 333] on p "spindles for vertical boring" at bounding box center [255, 330] width 130 height 13
drag, startPoint x: 349, startPoint y: 384, endPoint x: 170, endPoint y: 383, distance: 179.7
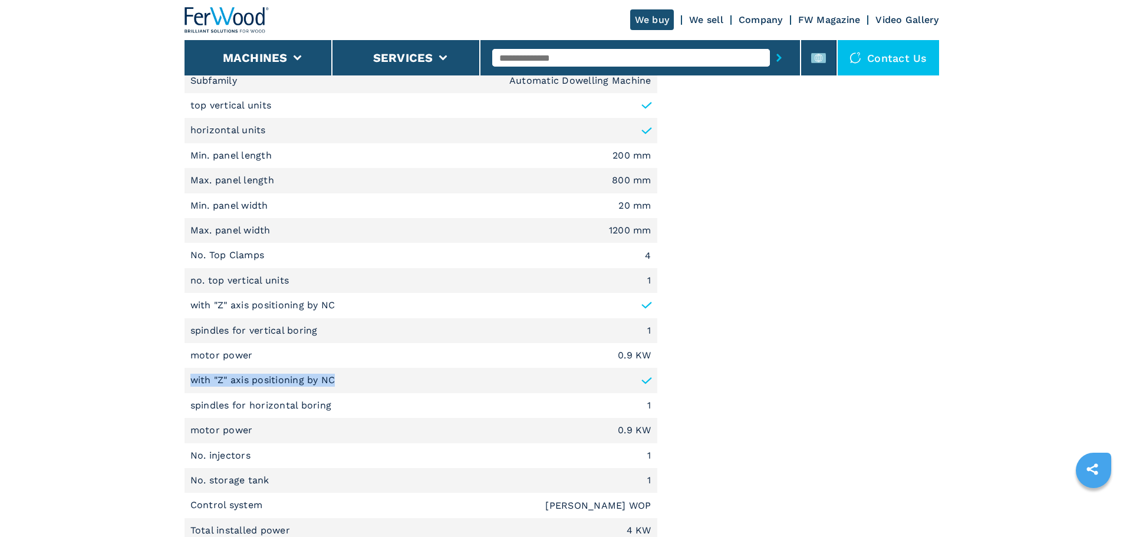
click at [170, 383] on main "HOMEPAGE | machines | drilling inserting machines | automatic dowelling machine…" at bounding box center [561, 411] width 1123 height 2236
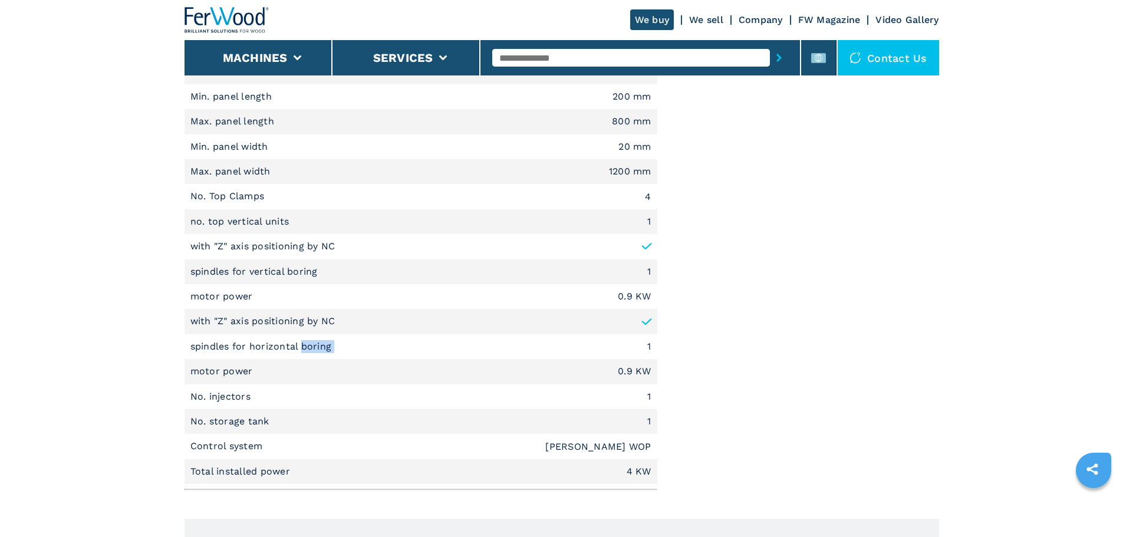
drag, startPoint x: 341, startPoint y: 352, endPoint x: 301, endPoint y: 351, distance: 39.5
drag, startPoint x: 286, startPoint y: 402, endPoint x: 175, endPoint y: 400, distance: 110.8
click at [175, 400] on main "HOMEPAGE | machines | drilling inserting machines | automatic dowelling machine…" at bounding box center [561, 352] width 1123 height 2236
drag, startPoint x: 275, startPoint y: 418, endPoint x: 134, endPoint y: 433, distance: 141.1
click at [134, 409] on main "HOMEPAGE | machines | drilling inserting machines | automatic dowelling machine…" at bounding box center [561, 352] width 1123 height 2236
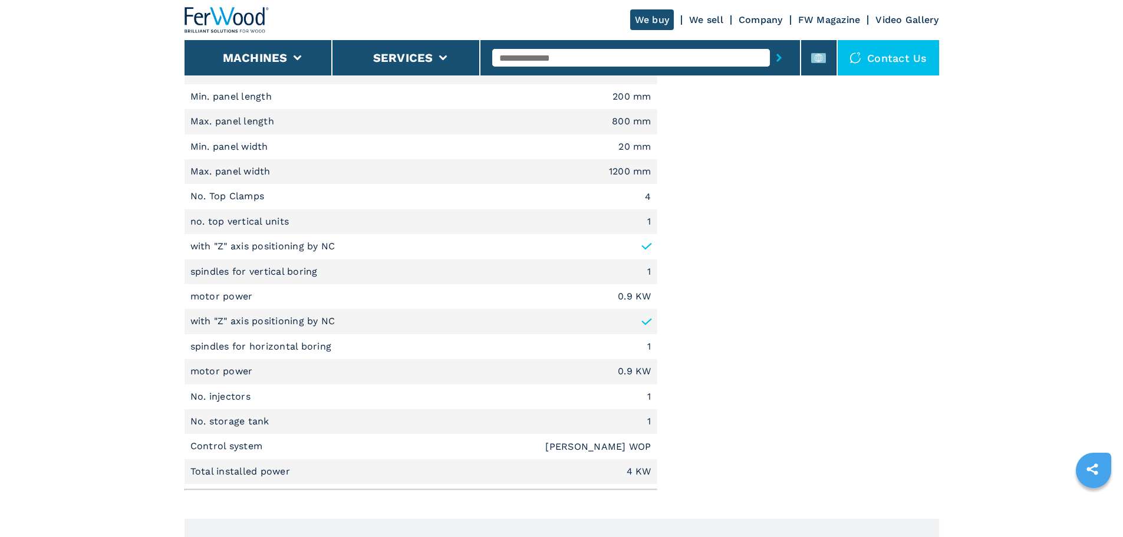
click at [256, 409] on li "Control system [PERSON_NAME] WOP" at bounding box center [420, 446] width 473 height 25
click at [245, 409] on li "Control system [PERSON_NAME] WOP" at bounding box center [420, 446] width 473 height 25
click at [244, 409] on p "Control system" at bounding box center [227, 446] width 75 height 13
click at [576, 409] on li "Control system [PERSON_NAME] WOP" at bounding box center [420, 446] width 473 height 25
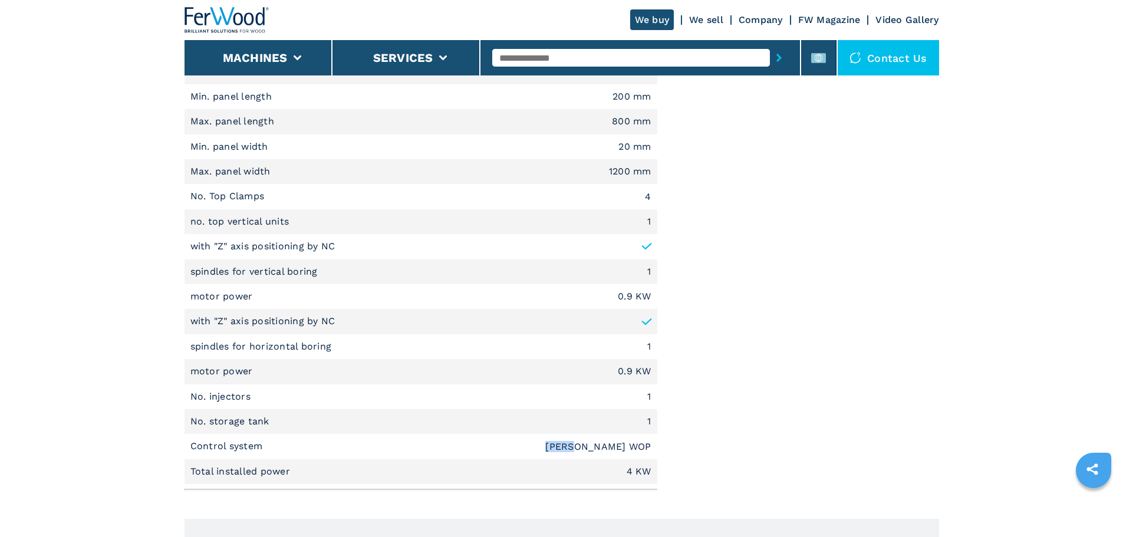
click at [576, 409] on li "Control system [PERSON_NAME] WOP" at bounding box center [420, 446] width 473 height 25
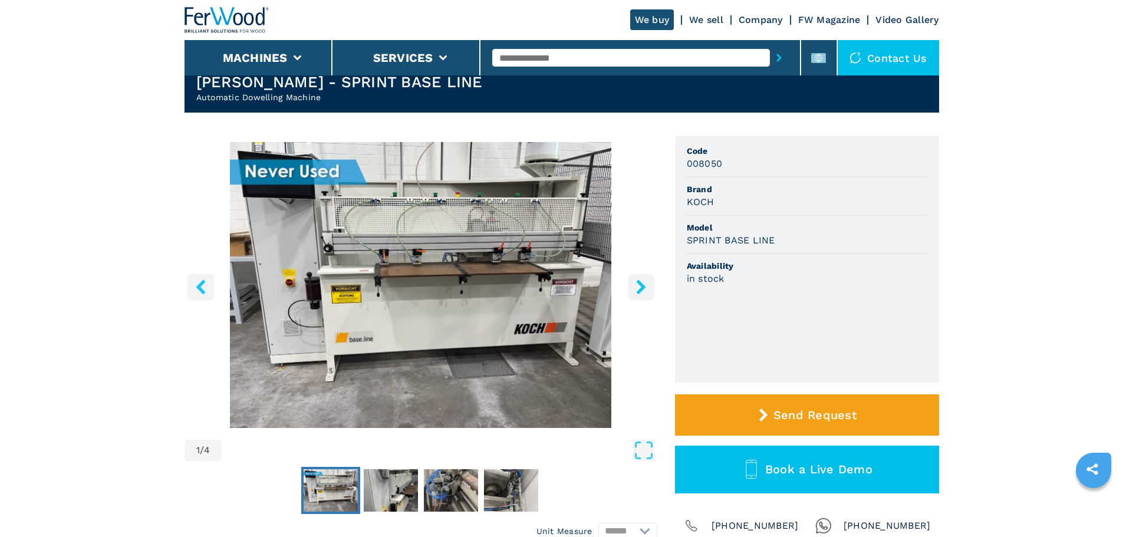
scroll to position [0, 0]
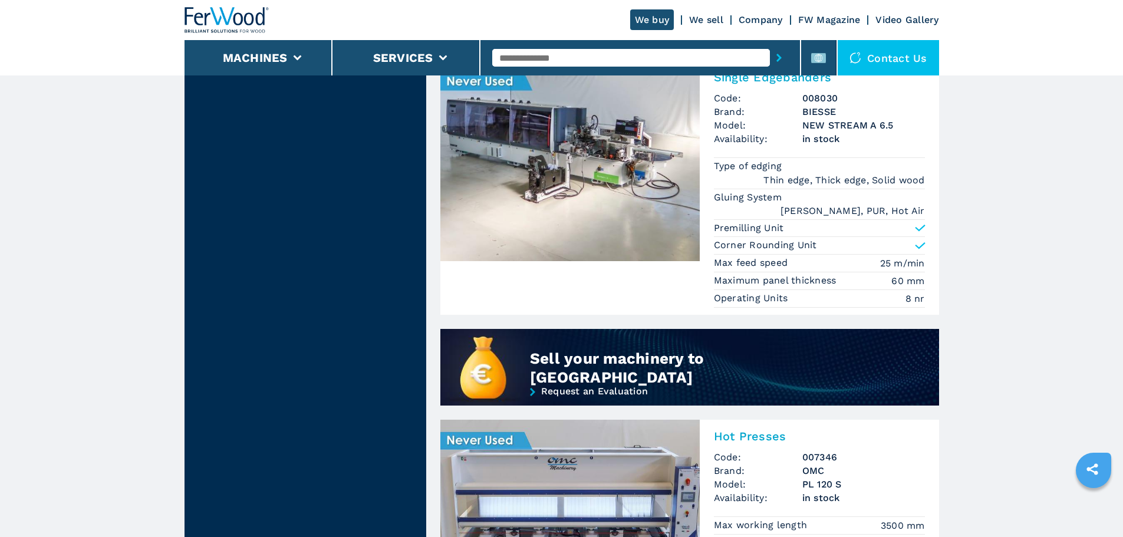
scroll to position [766, 0]
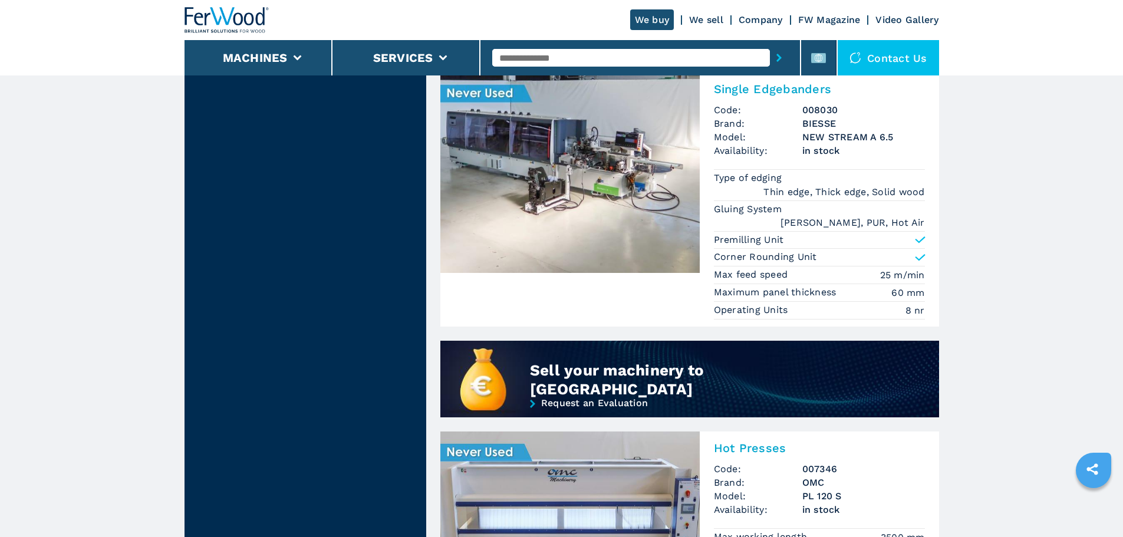
click at [635, 62] on input "text" at bounding box center [631, 58] width 278 height 18
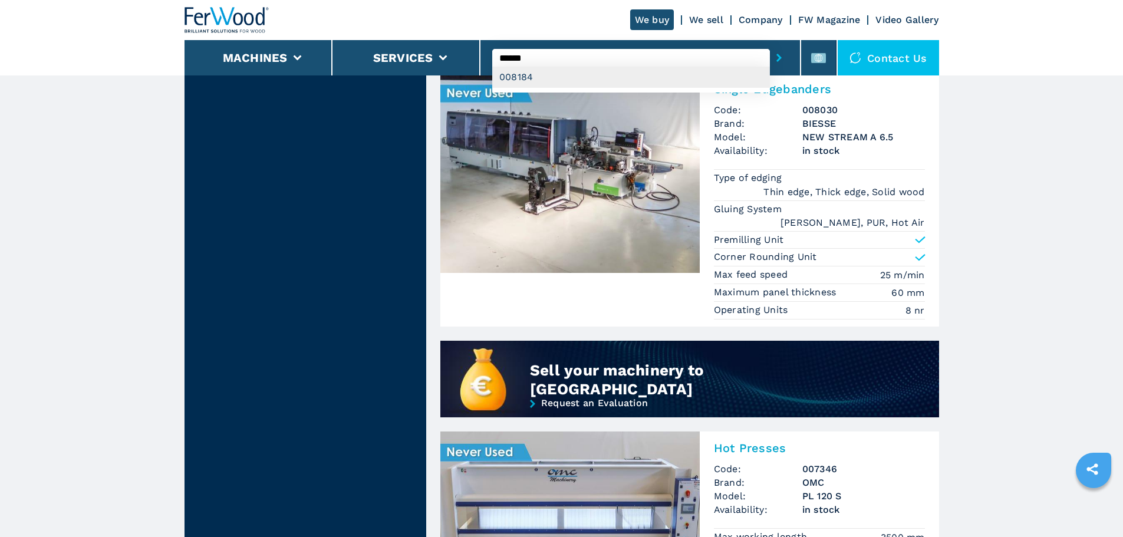
type input "******"
click at [612, 67] on div "008184" at bounding box center [631, 77] width 278 height 21
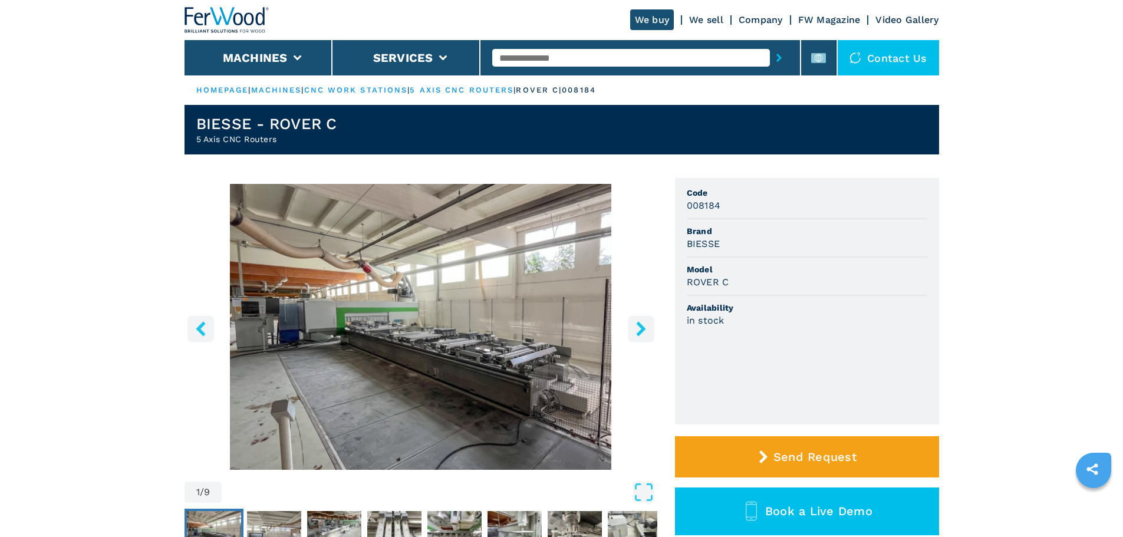
click at [646, 339] on button "right-button" at bounding box center [641, 328] width 27 height 27
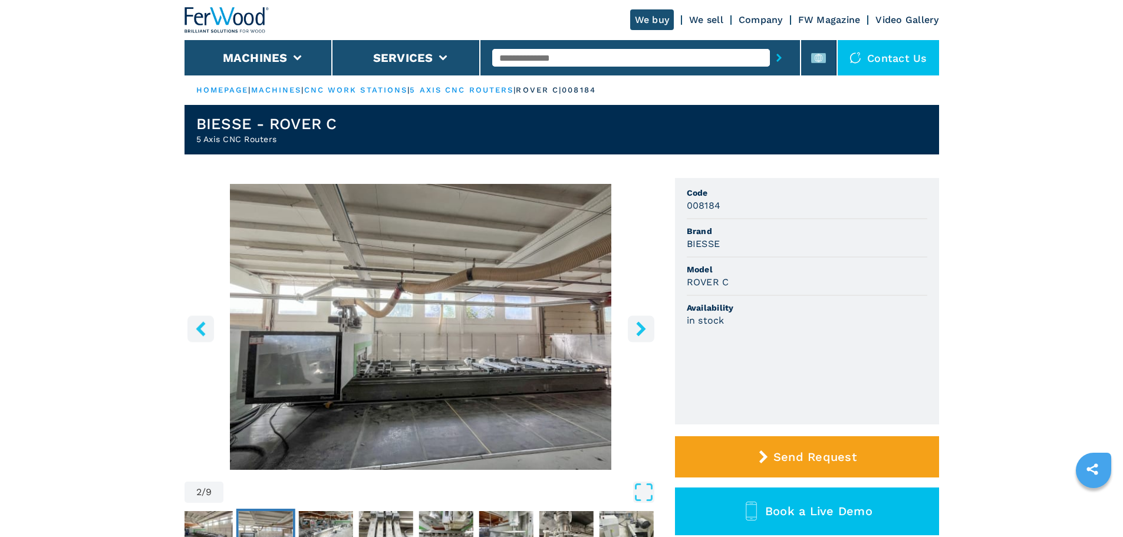
click at [646, 339] on button "right-button" at bounding box center [641, 328] width 27 height 27
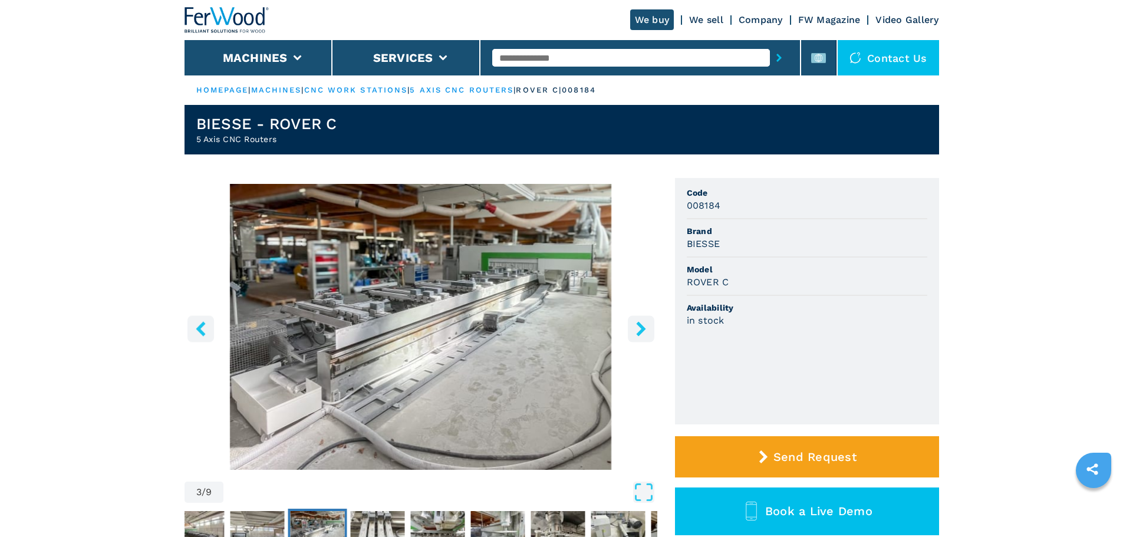
click at [646, 339] on button "right-button" at bounding box center [641, 328] width 27 height 27
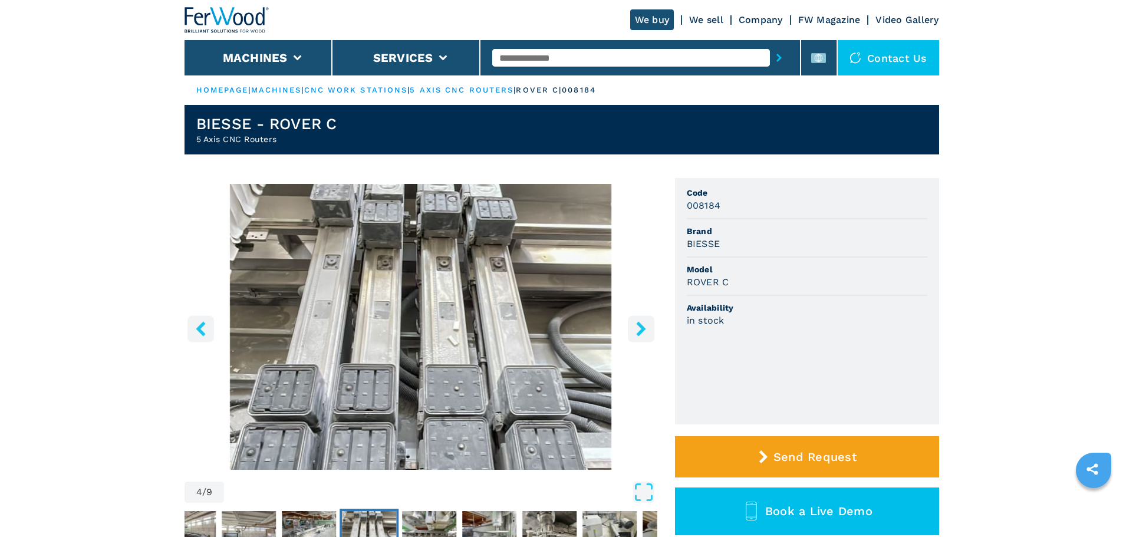
click at [646, 339] on button "right-button" at bounding box center [641, 328] width 27 height 27
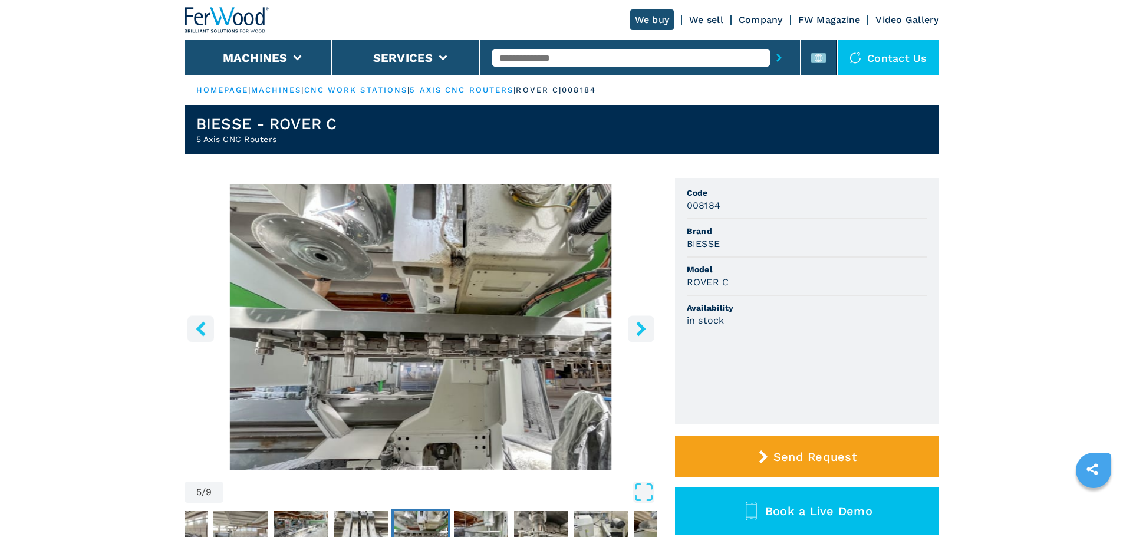
click at [646, 339] on button "right-button" at bounding box center [641, 328] width 27 height 27
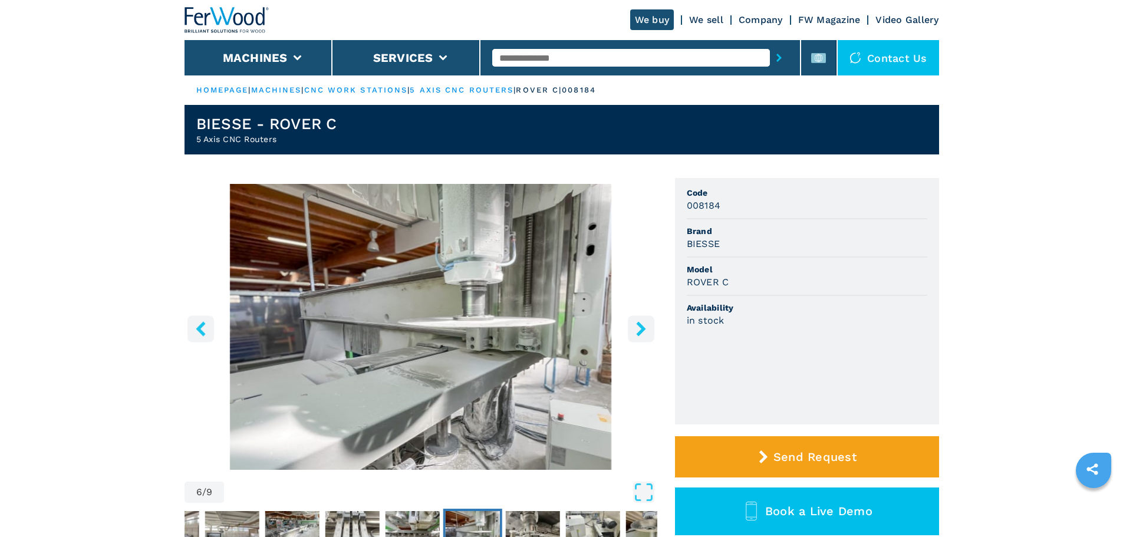
click at [646, 339] on button "right-button" at bounding box center [641, 328] width 27 height 27
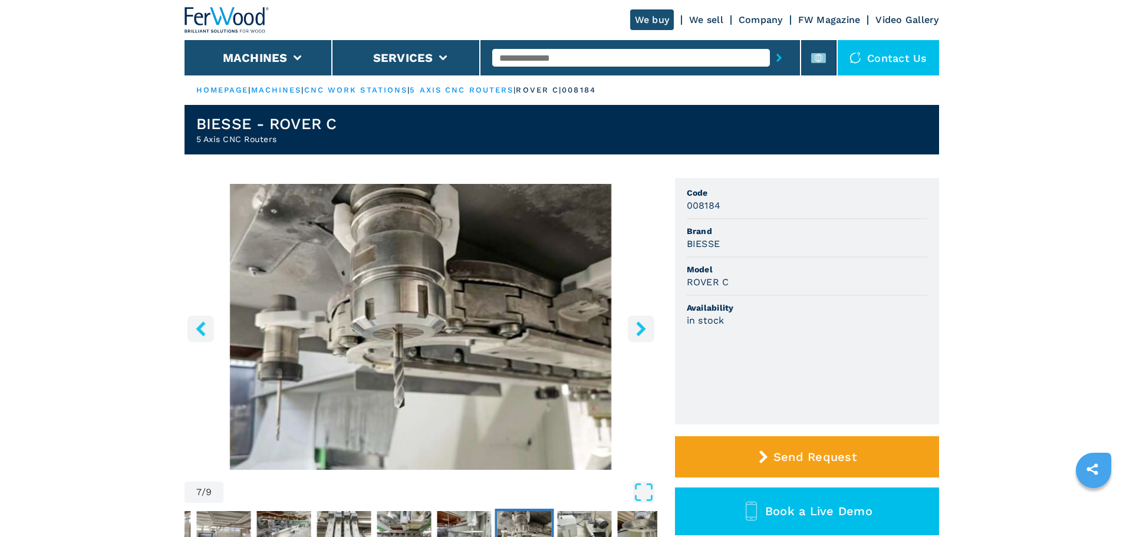
click at [646, 339] on button "right-button" at bounding box center [641, 328] width 27 height 27
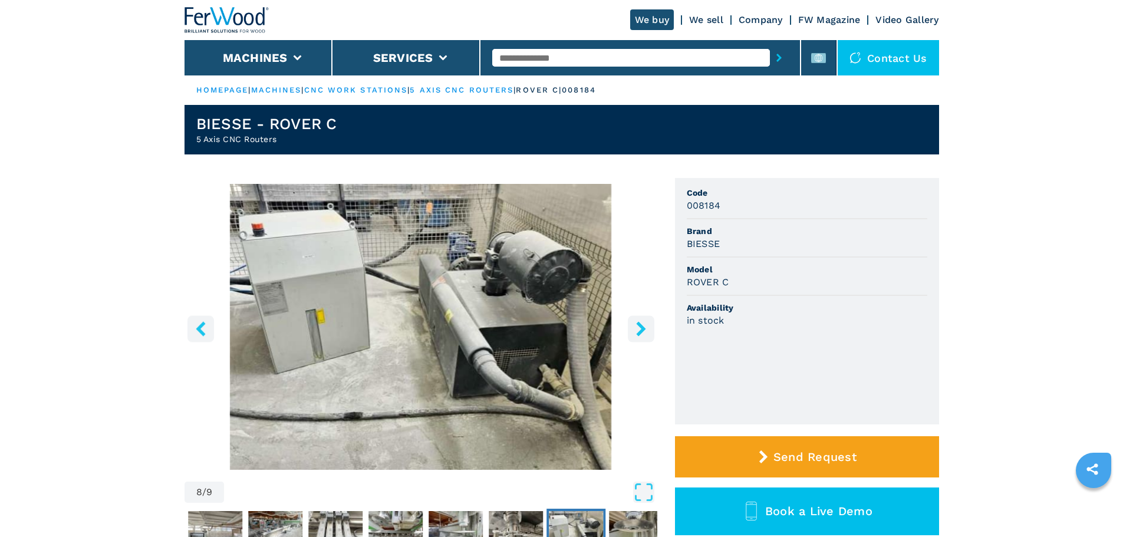
click at [646, 339] on button "right-button" at bounding box center [641, 328] width 27 height 27
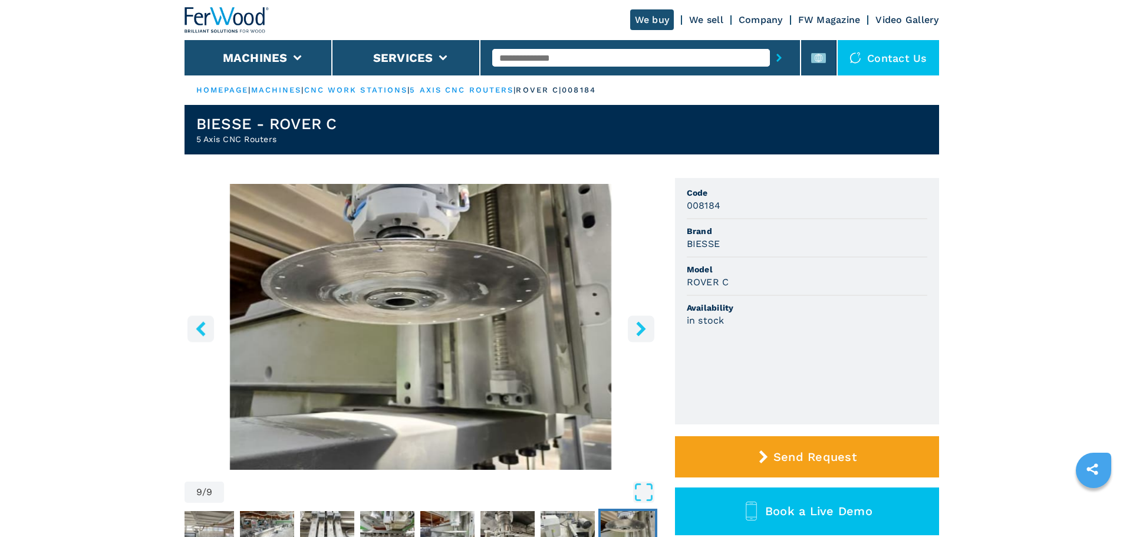
click at [646, 339] on button "right-button" at bounding box center [641, 328] width 27 height 27
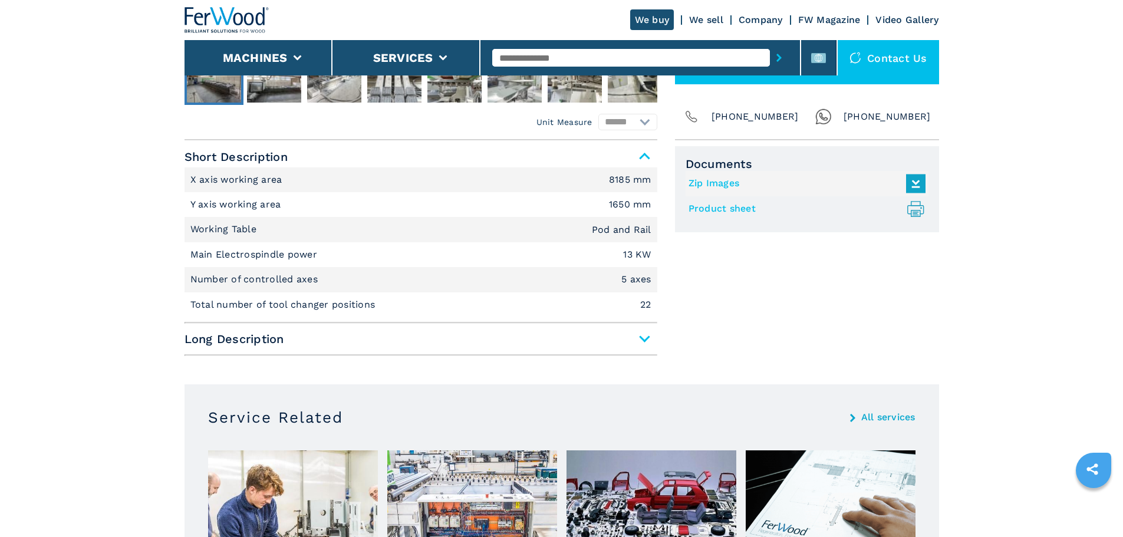
scroll to position [471, 0]
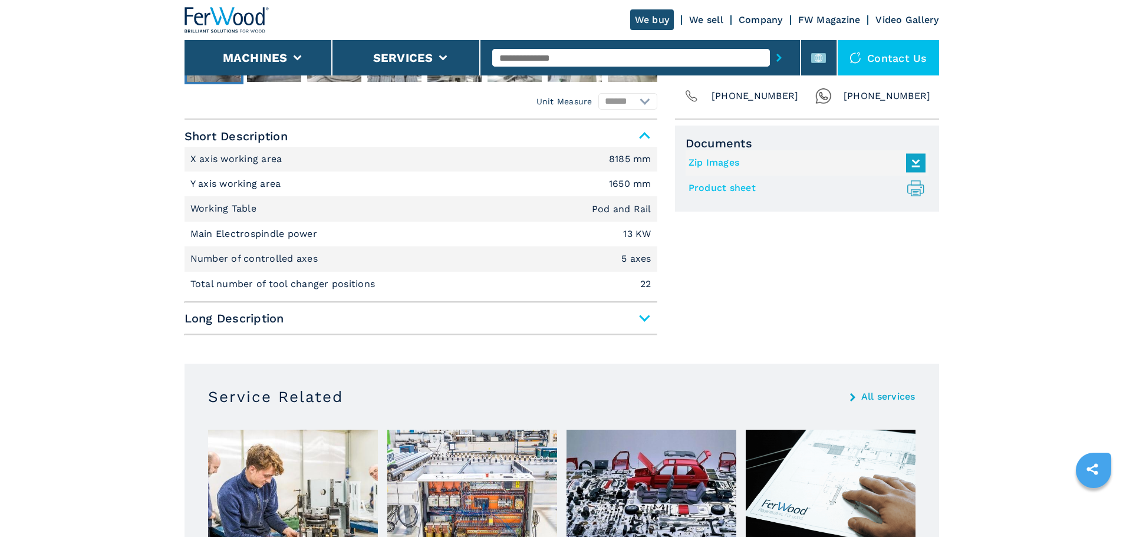
click at [312, 332] on div "Short Description X axis working area 8185 mm Y axis working area 1650 mm Worki…" at bounding box center [420, 231] width 473 height 210
click at [314, 319] on span "Long Description" at bounding box center [420, 318] width 473 height 21
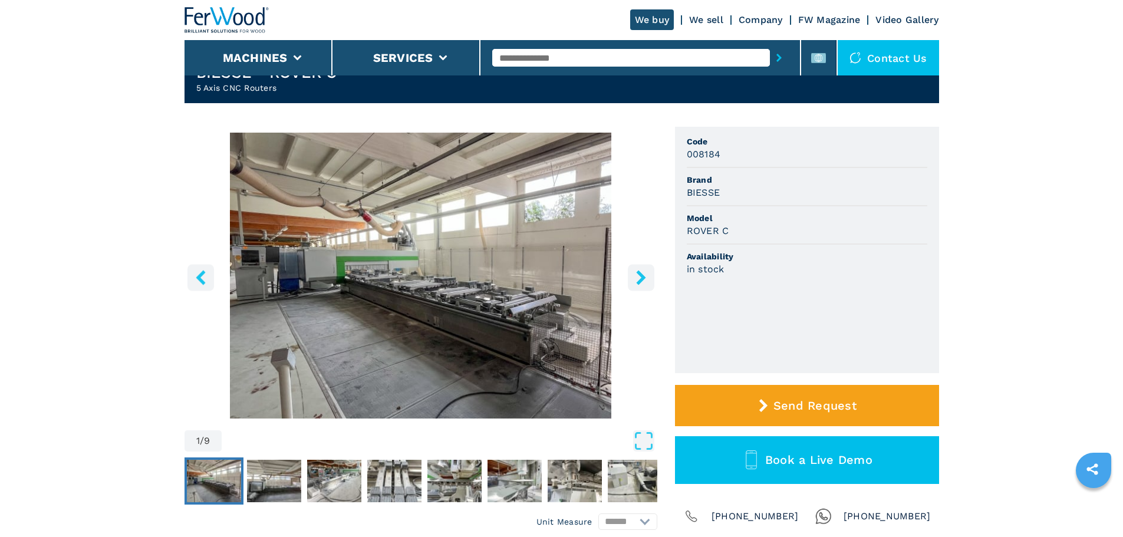
scroll to position [0, 0]
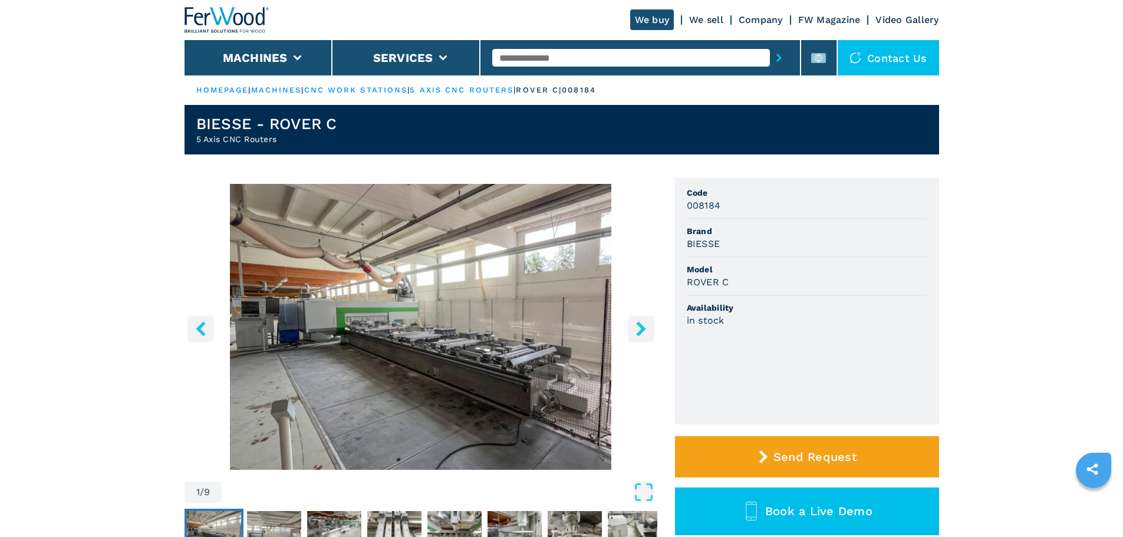
click at [252, 124] on h1 "BIESSE - ROVER C" at bounding box center [266, 123] width 141 height 19
drag, startPoint x: 250, startPoint y: 125, endPoint x: 115, endPoint y: 117, distance: 135.2
drag, startPoint x: 375, startPoint y: 127, endPoint x: 274, endPoint y: 115, distance: 102.0
click at [274, 115] on header "BIESSE - ROVER C 5 Axis CNC Routers" at bounding box center [561, 129] width 754 height 49
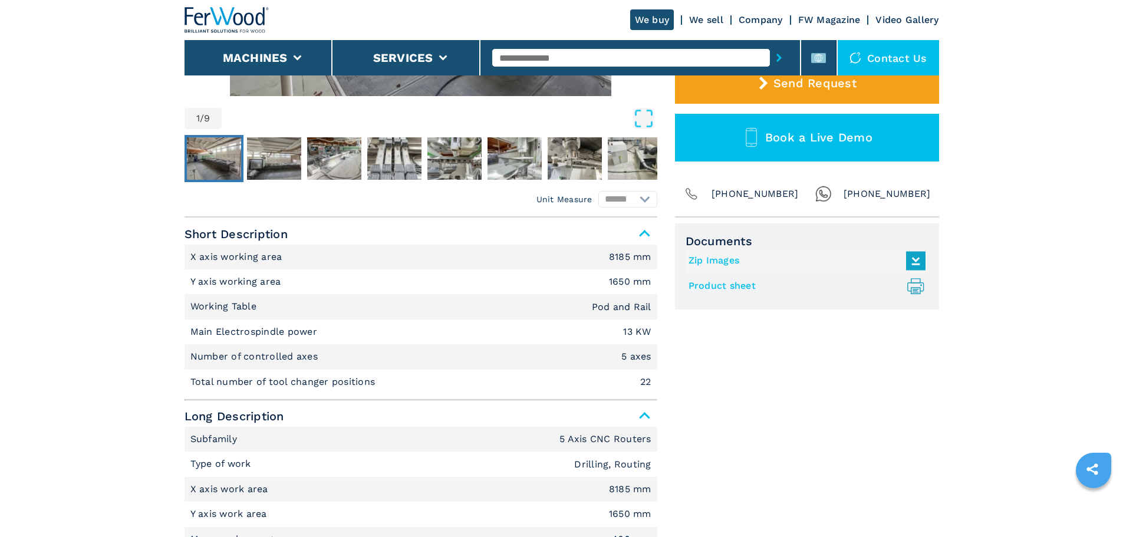
scroll to position [354, 0]
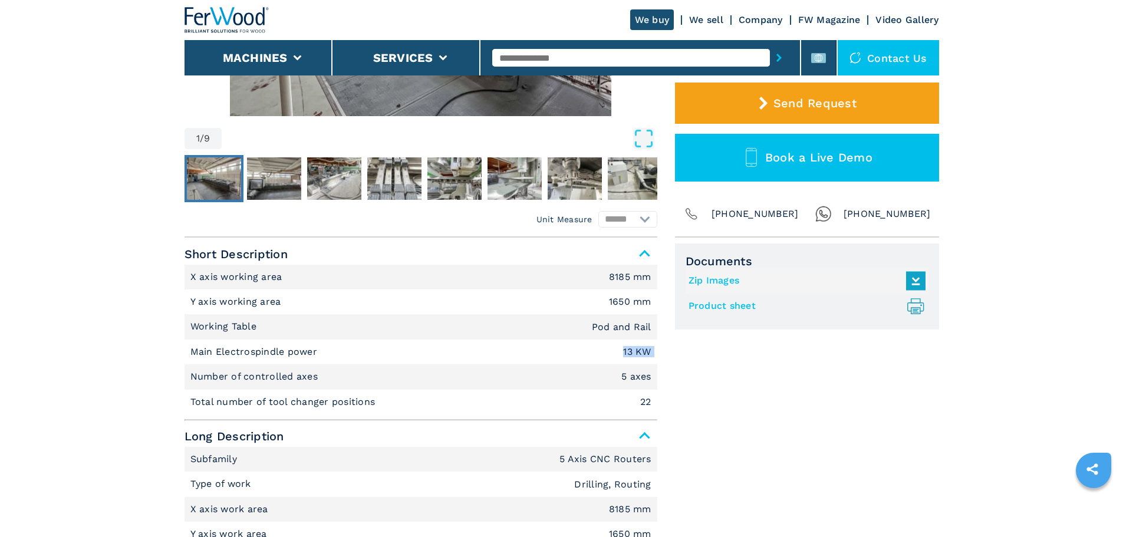
drag, startPoint x: 327, startPoint y: 348, endPoint x: 190, endPoint y: 365, distance: 138.4
click at [190, 365] on ul "X axis working area 8185 mm Y axis working area 1650 mm Working Table Pod and R…" at bounding box center [420, 340] width 473 height 150
click at [214, 361] on li "Main Electrospindle power 13 KW" at bounding box center [420, 351] width 473 height 25
click at [221, 358] on p "Main Electrospindle power" at bounding box center [255, 351] width 130 height 13
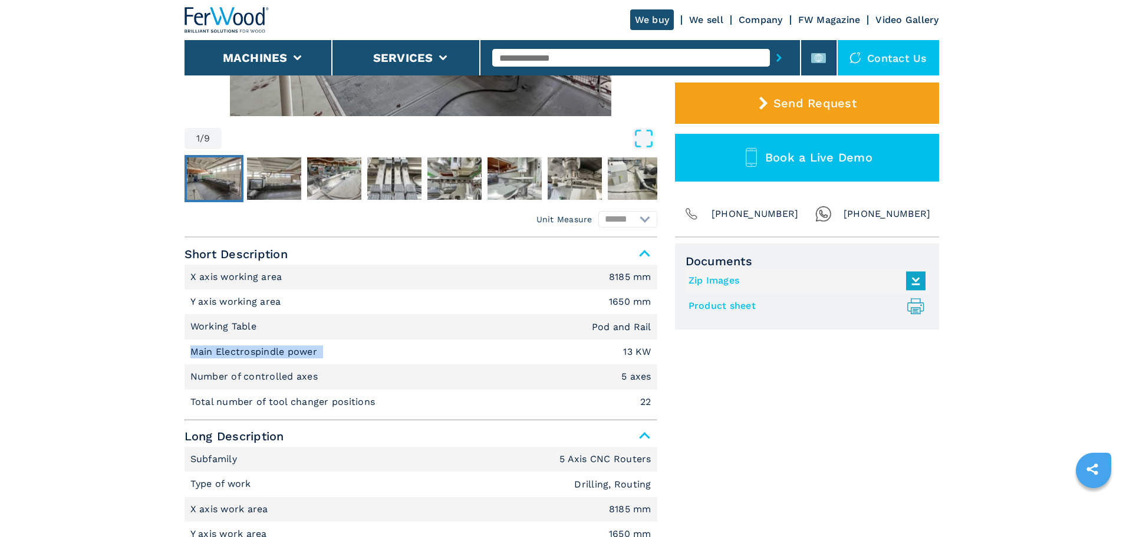
click at [221, 358] on p "Main Electrospindle power" at bounding box center [255, 351] width 130 height 13
click at [246, 379] on p "Number of controlled axes" at bounding box center [255, 376] width 131 height 13
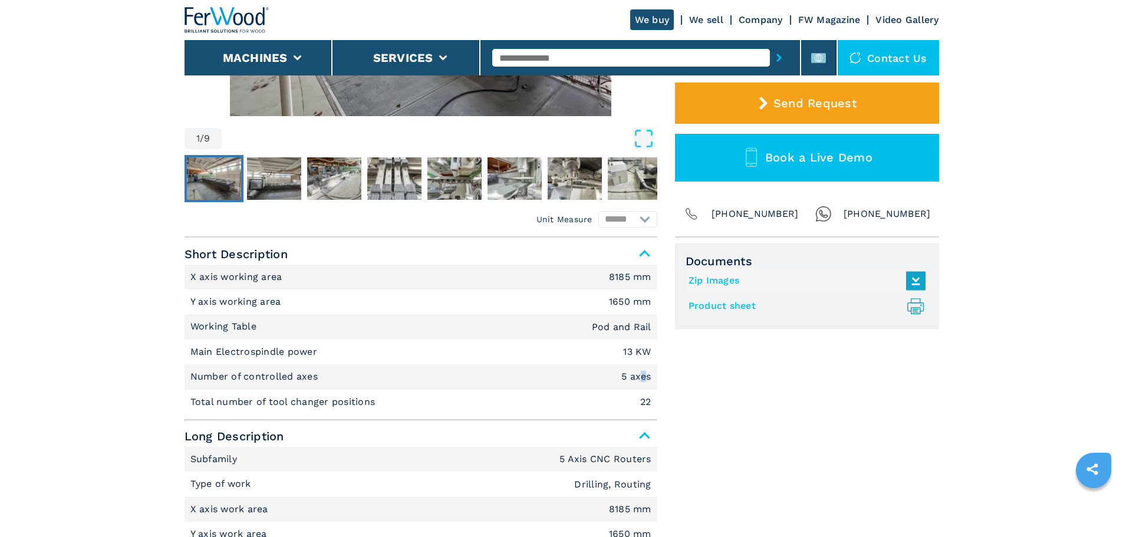
click at [643, 368] on li "Number of controlled axes 5 axes" at bounding box center [420, 376] width 473 height 25
drag, startPoint x: 392, startPoint y: 421, endPoint x: 177, endPoint y: 393, distance: 217.4
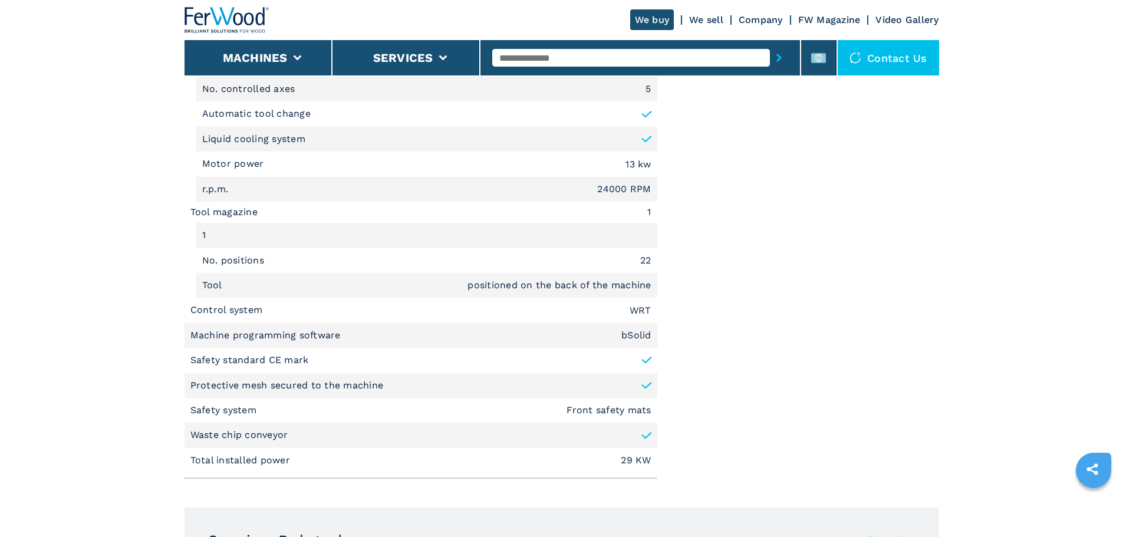
scroll to position [1061, 0]
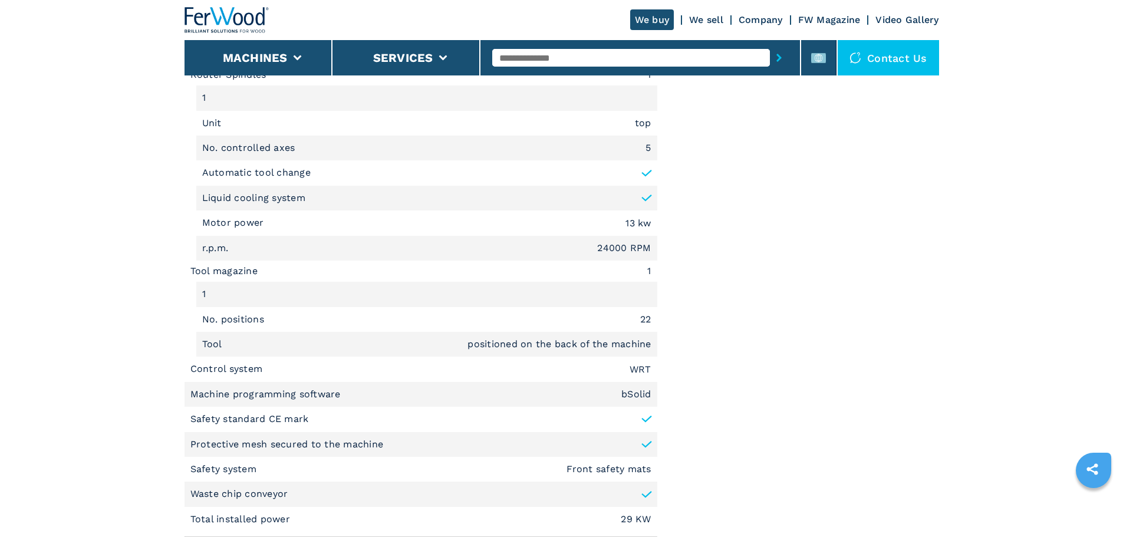
drag, startPoint x: 232, startPoint y: 417, endPoint x: 38, endPoint y: 422, distance: 193.9
click at [38, 409] on main "HOMEPAGE | machines | cnc work stations | 5 axis cnc routers | rover c | 008184…" at bounding box center [561, 218] width 1123 height 2558
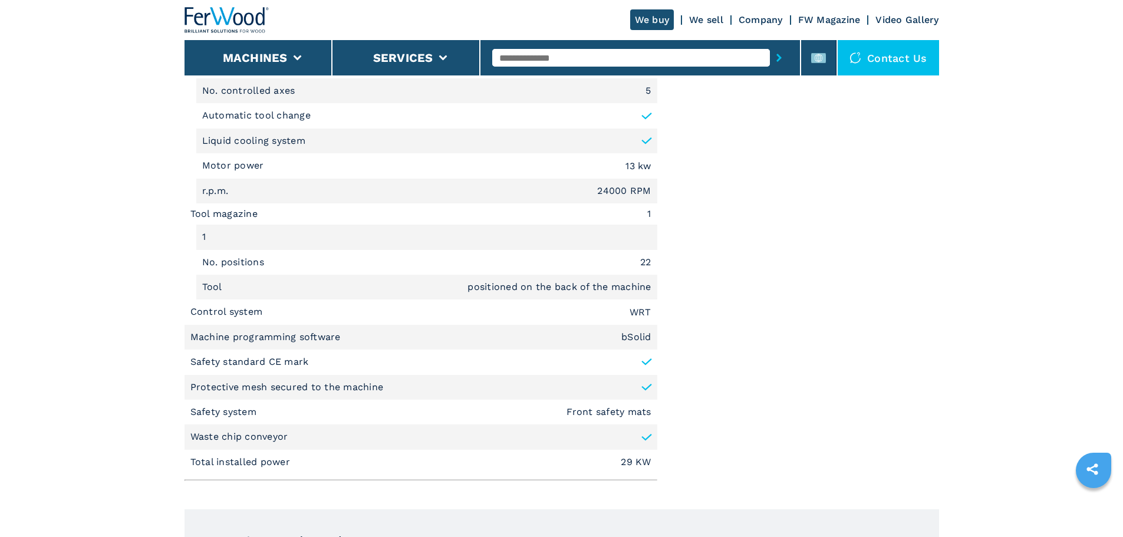
click at [633, 314] on em "WRT" at bounding box center [640, 312] width 22 height 9
click at [268, 298] on li "Tool positioned on the back of the machine" at bounding box center [426, 287] width 461 height 25
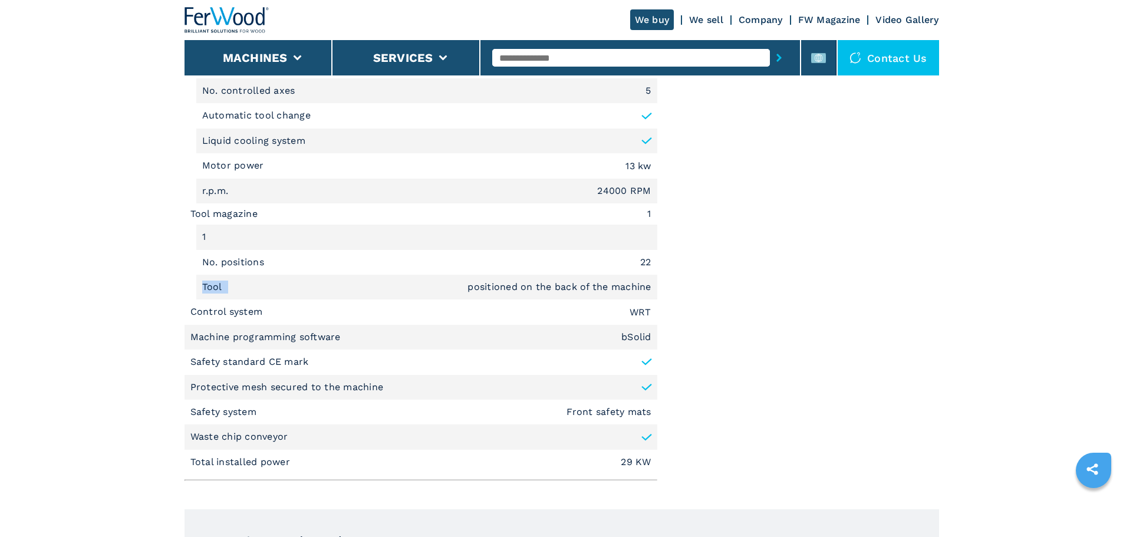
click at [268, 298] on li "Tool positioned on the back of the machine" at bounding box center [426, 287] width 461 height 25
click at [252, 315] on p "Control system" at bounding box center [227, 311] width 75 height 13
click at [237, 336] on p "Machine programming software" at bounding box center [266, 337] width 153 height 13
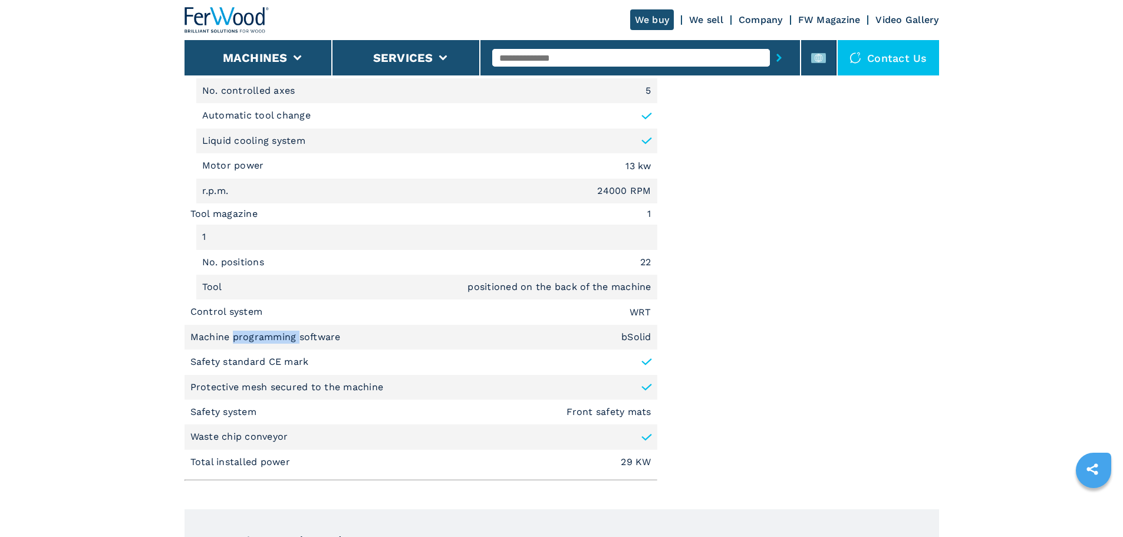
click at [237, 336] on p "Machine programming software" at bounding box center [266, 337] width 153 height 13
click at [623, 329] on li "Machine programming software bSolid" at bounding box center [420, 337] width 473 height 25
click at [627, 336] on em "bSolid" at bounding box center [636, 336] width 30 height 9
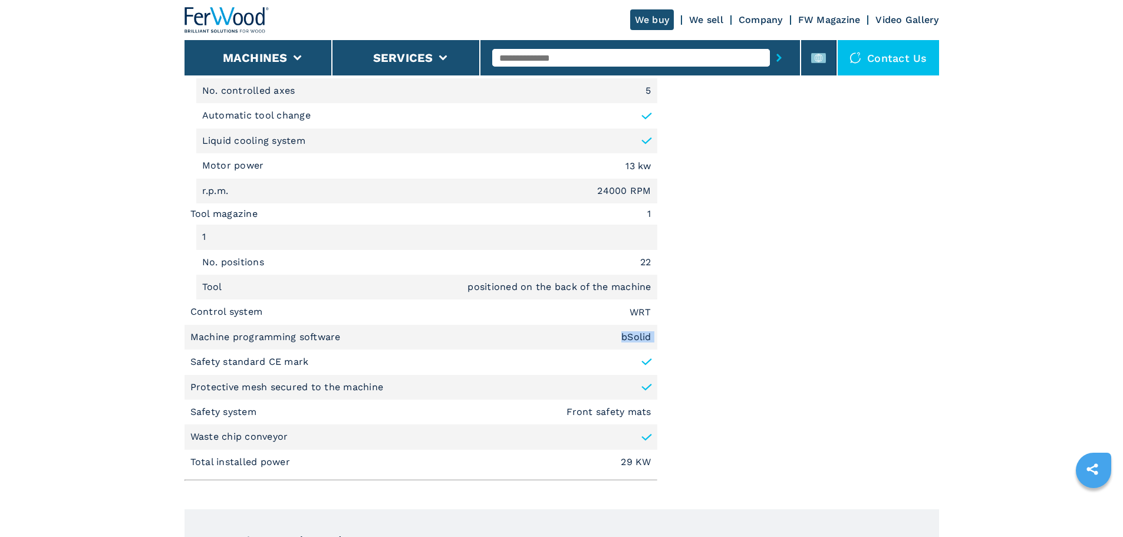
click at [627, 336] on em "bSolid" at bounding box center [636, 336] width 30 height 9
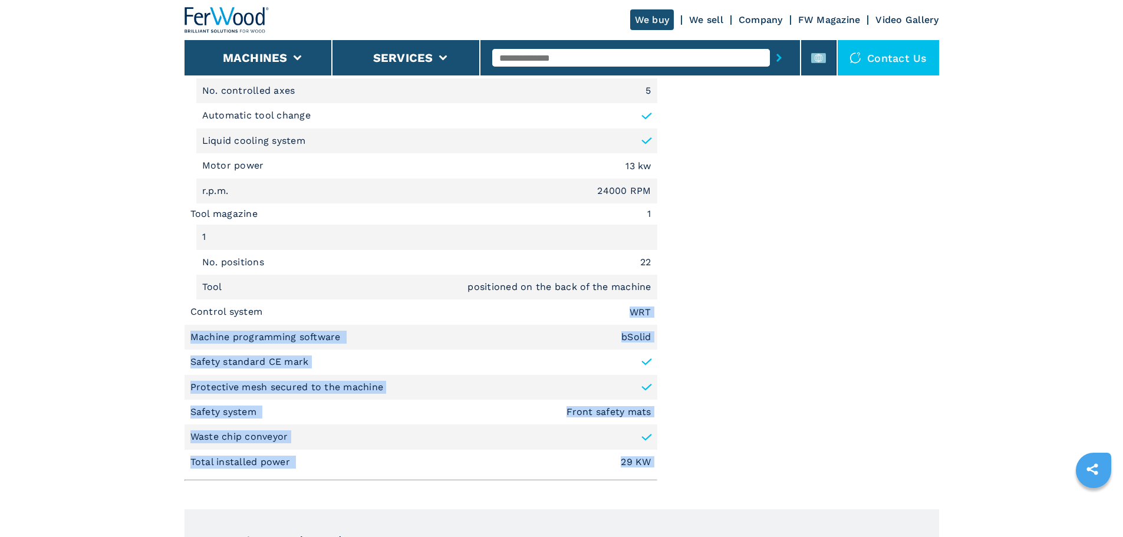
drag, startPoint x: 625, startPoint y: 314, endPoint x: 705, endPoint y: 313, distance: 80.7
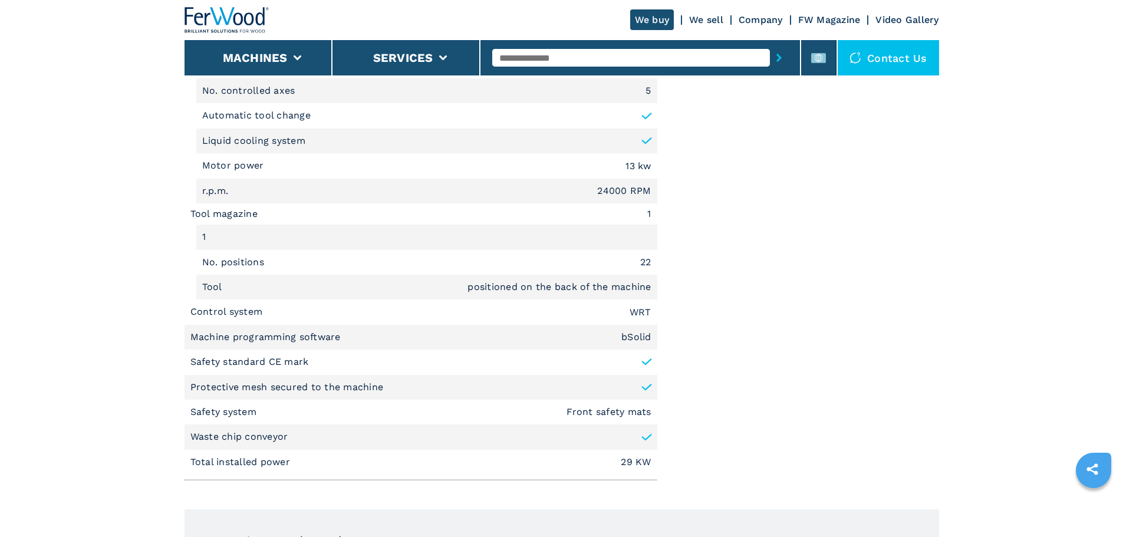
drag, startPoint x: 281, startPoint y: 259, endPoint x: 192, endPoint y: 271, distance: 89.8
click at [192, 271] on ul "Subfamily 5 Axis CNC Routers Type of work Drilling, Routing X axis work area 81…" at bounding box center [420, 78] width 473 height 792
click at [509, 299] on li "Control system WRT" at bounding box center [420, 311] width 473 height 25
click at [511, 291] on em "positioned on the back of the machine" at bounding box center [558, 286] width 183 height 9
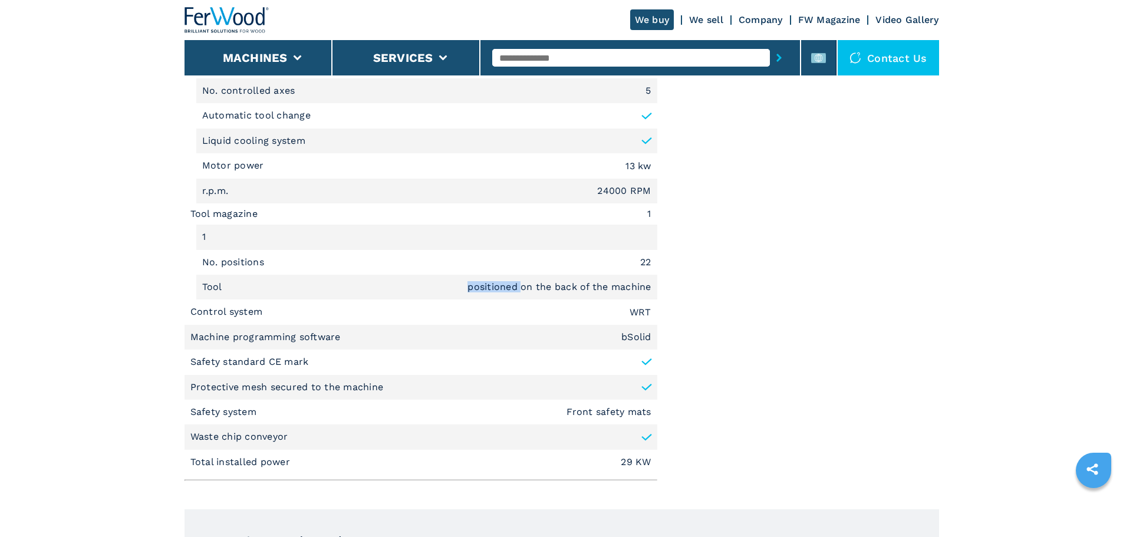
click at [511, 291] on em "positioned on the back of the machine" at bounding box center [558, 286] width 183 height 9
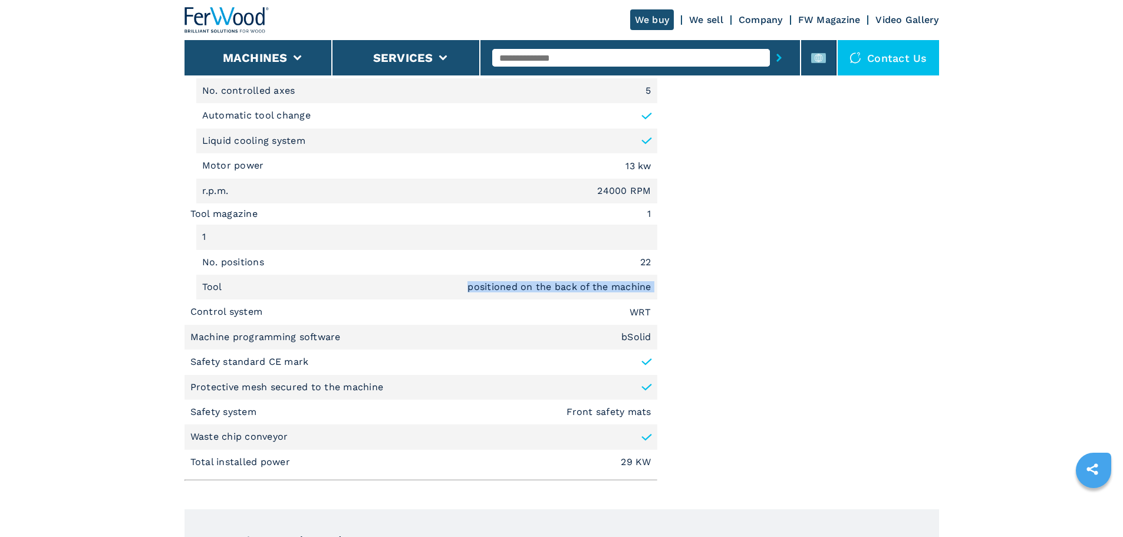
click at [497, 286] on em "positioned on the back of the machine" at bounding box center [558, 286] width 183 height 9
click at [427, 283] on li "Tool positioned on the back of the machine" at bounding box center [426, 287] width 461 height 25
click at [576, 288] on em "positioned on the back of the machine" at bounding box center [558, 286] width 183 height 9
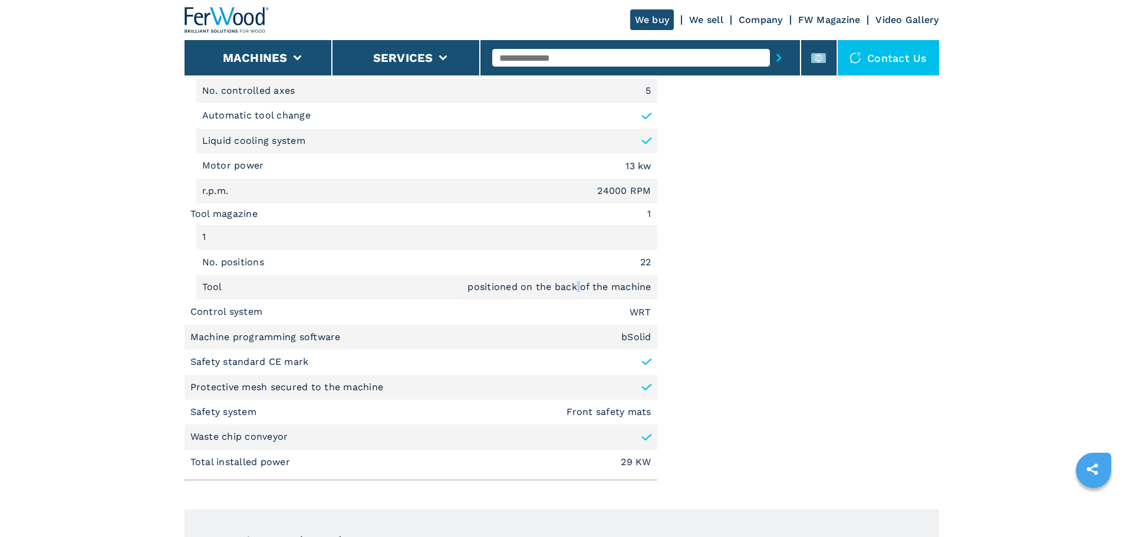
click at [576, 288] on em "positioned on the back of the machine" at bounding box center [558, 286] width 183 height 9
click at [563, 282] on em "positioned on the back of the machine" at bounding box center [558, 286] width 183 height 9
drag, startPoint x: 270, startPoint y: 262, endPoint x: 177, endPoint y: 262, distance: 93.1
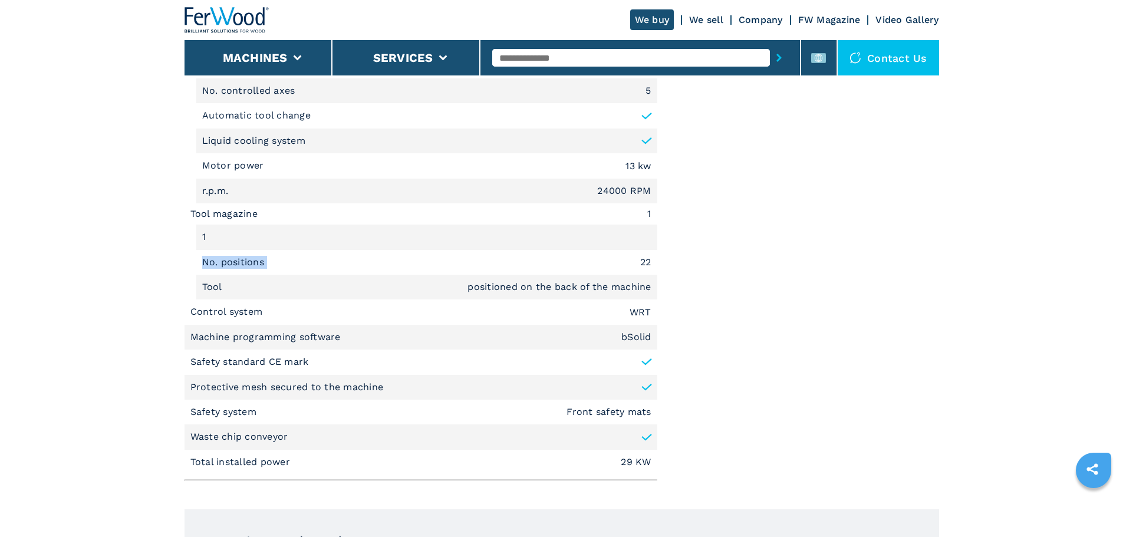
click at [177, 262] on main "HOMEPAGE | machines | cnc work stations | 5 axis cnc routers | rover c | 008184…" at bounding box center [561, 161] width 1123 height 2558
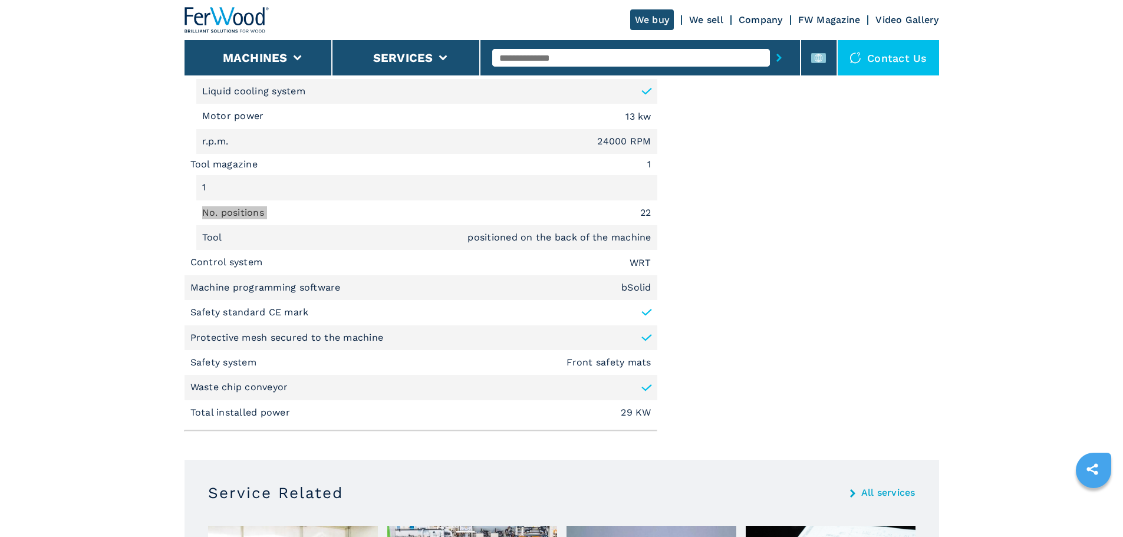
scroll to position [1177, 0]
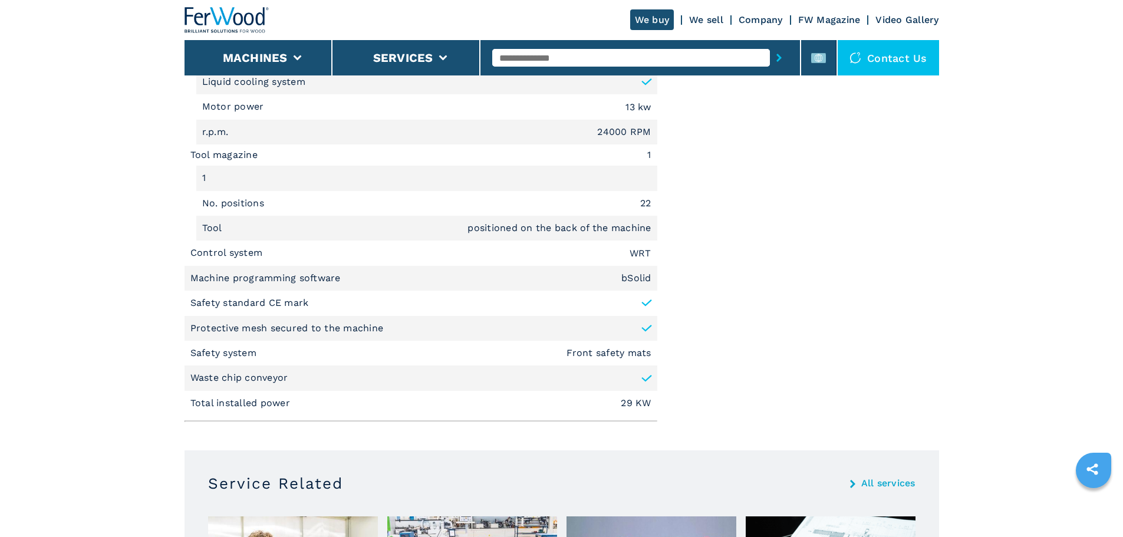
click at [268, 350] on li "Safety system Front safety mats" at bounding box center [420, 353] width 473 height 25
click at [319, 310] on li "Safety standard CE mark" at bounding box center [420, 303] width 473 height 25
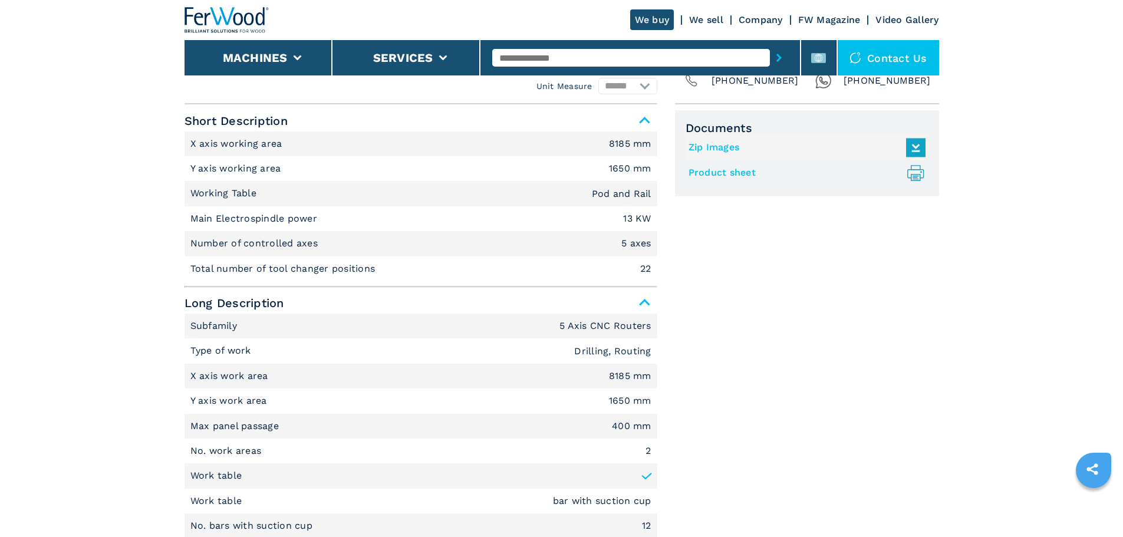
scroll to position [470, 0]
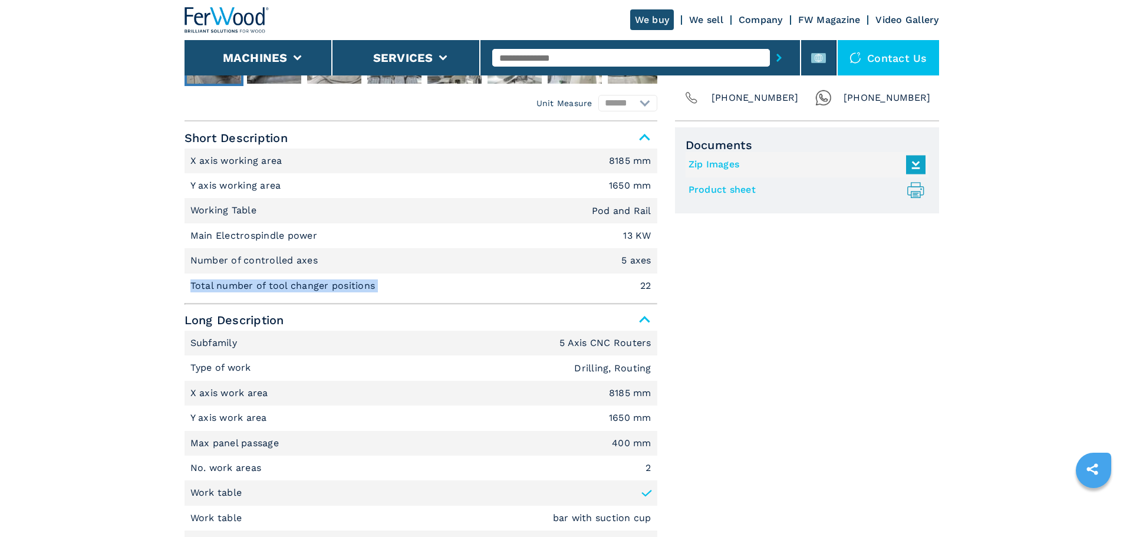
drag, startPoint x: 391, startPoint y: 283, endPoint x: 110, endPoint y: 295, distance: 281.3
click at [646, 282] on em "22" at bounding box center [645, 285] width 11 height 9
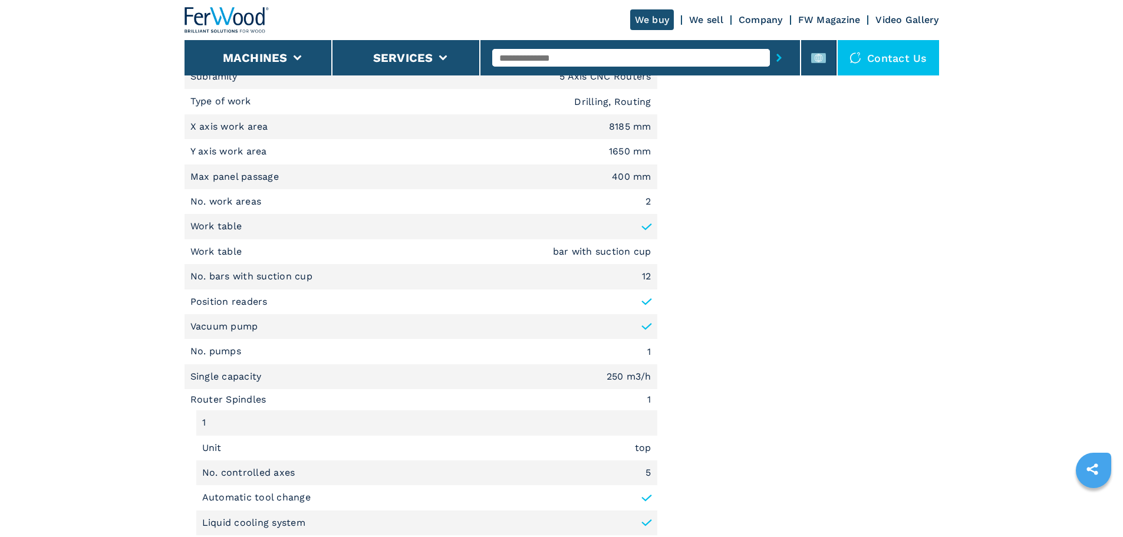
scroll to position [764, 0]
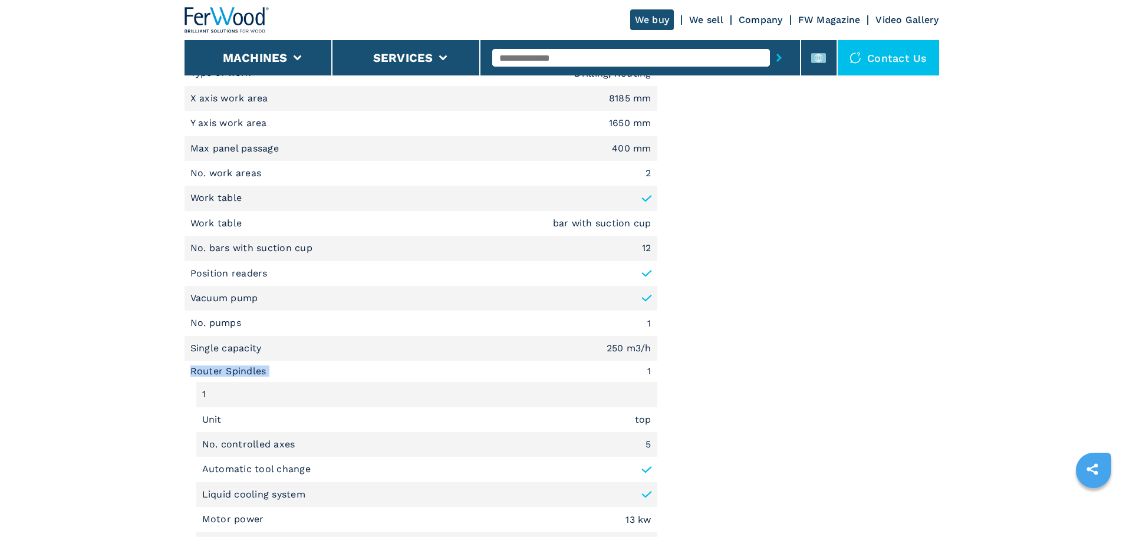
drag, startPoint x: 293, startPoint y: 373, endPoint x: 175, endPoint y: 374, distance: 117.9
click at [175, 374] on main "HOMEPAGE | machines | cnc work stations | 5 axis cnc routers | rover c | 008184…" at bounding box center [561, 515] width 1123 height 2558
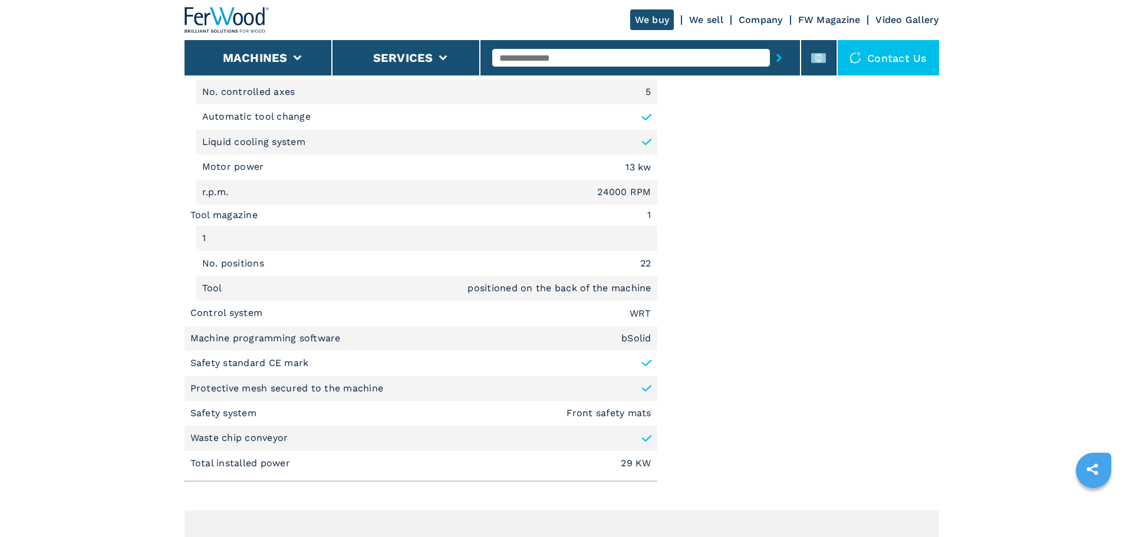
scroll to position [1118, 0]
drag, startPoint x: 276, startPoint y: 311, endPoint x: 167, endPoint y: 331, distance: 111.4
click at [167, 331] on main "HOMEPAGE | machines | cnc work stations | 5 axis cnc routers | rover c | 008184…" at bounding box center [561, 161] width 1123 height 2558
drag, startPoint x: 173, startPoint y: 417, endPoint x: 85, endPoint y: 436, distance: 90.5
click at [85, 409] on main "HOMEPAGE | machines | cnc work stations | 5 axis cnc routers | rover c | 008184…" at bounding box center [561, 161] width 1123 height 2558
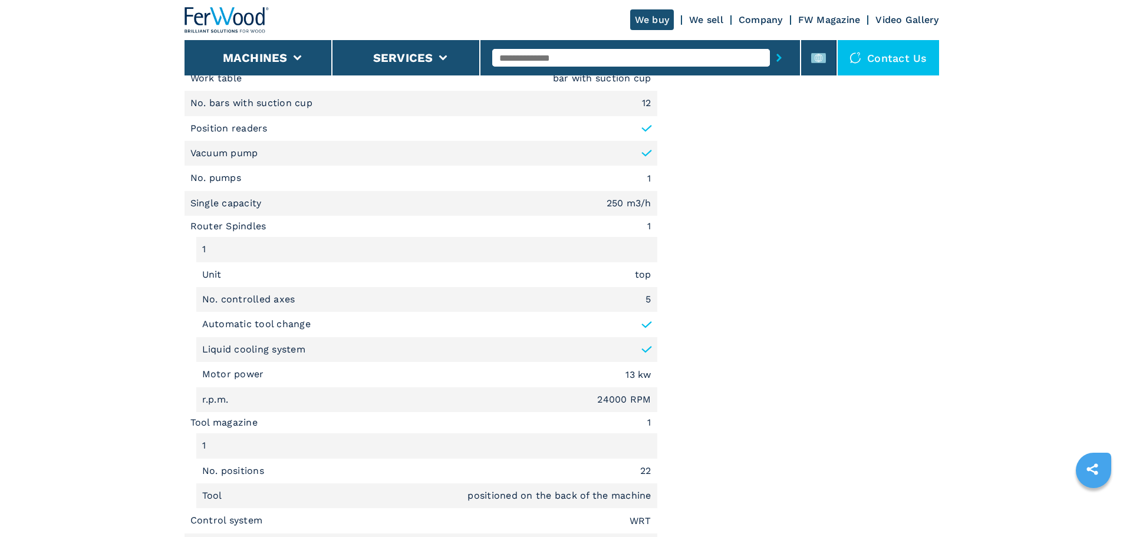
scroll to position [882, 0]
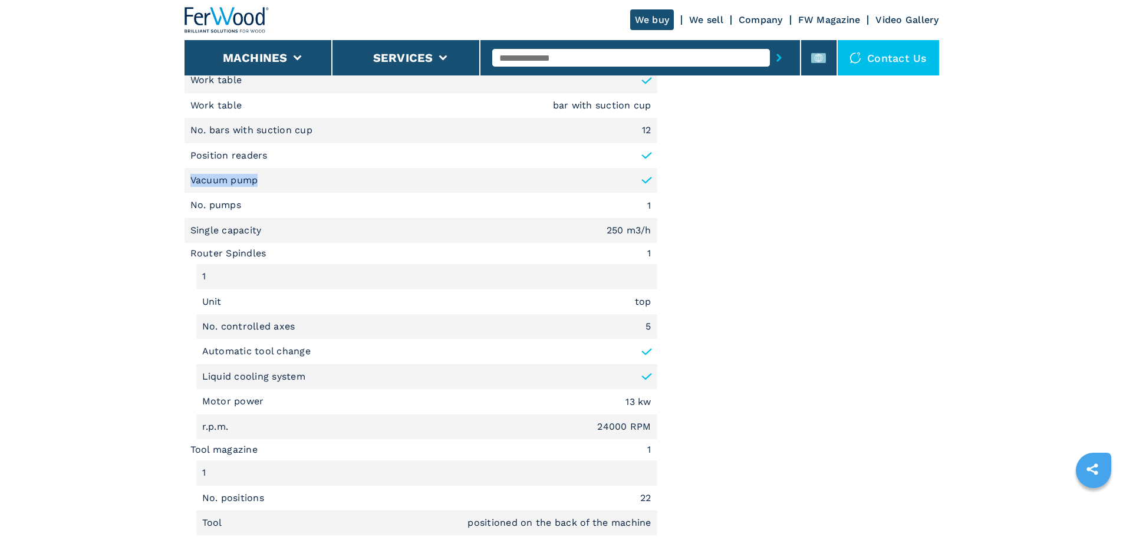
drag, startPoint x: 275, startPoint y: 180, endPoint x: 152, endPoint y: 187, distance: 123.4
click at [152, 187] on main "HOMEPAGE | machines | cnc work stations | 5 axis cnc routers | rover c | 008184…" at bounding box center [561, 397] width 1123 height 2558
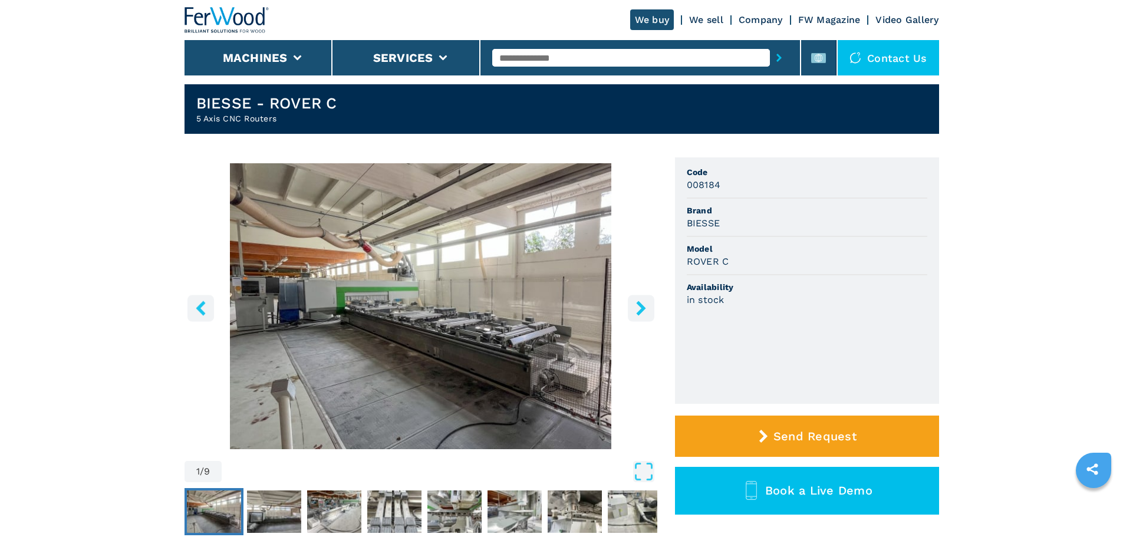
scroll to position [0, 0]
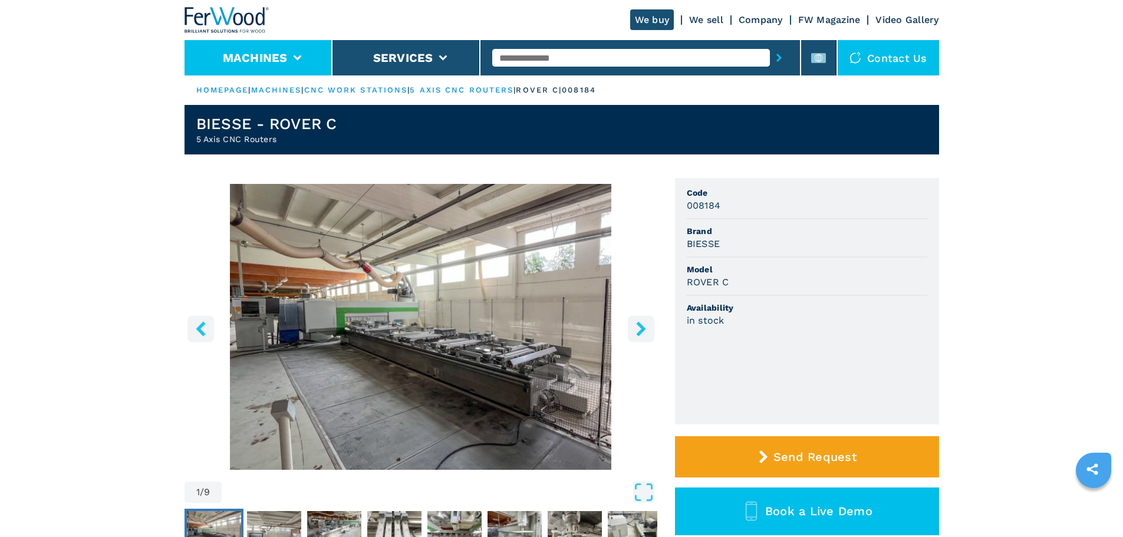
click at [258, 67] on li "Machines" at bounding box center [258, 57] width 148 height 35
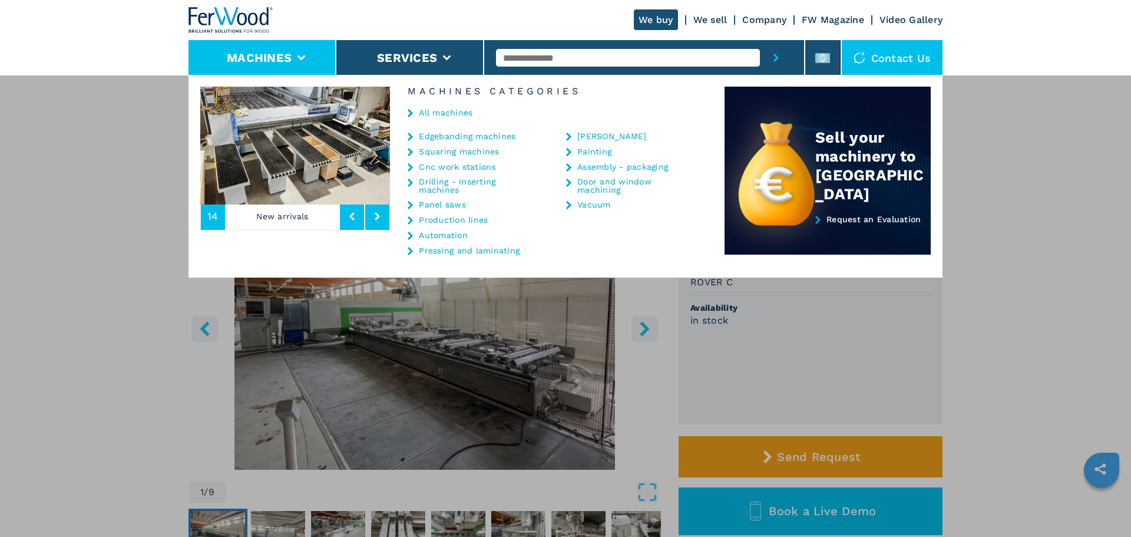
click at [440, 115] on link "All machines" at bounding box center [446, 112] width 54 height 8
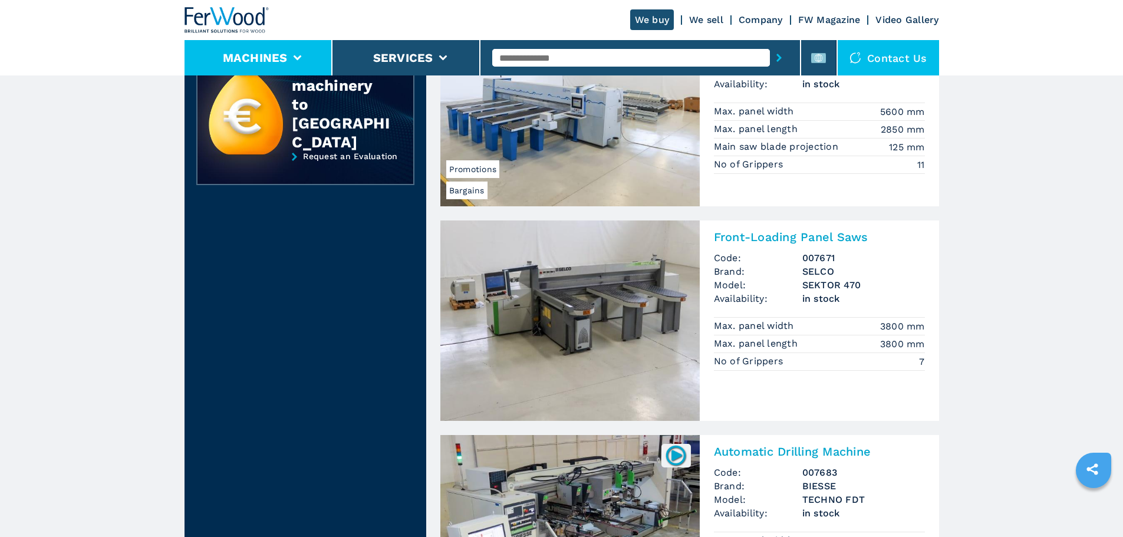
scroll to position [295, 0]
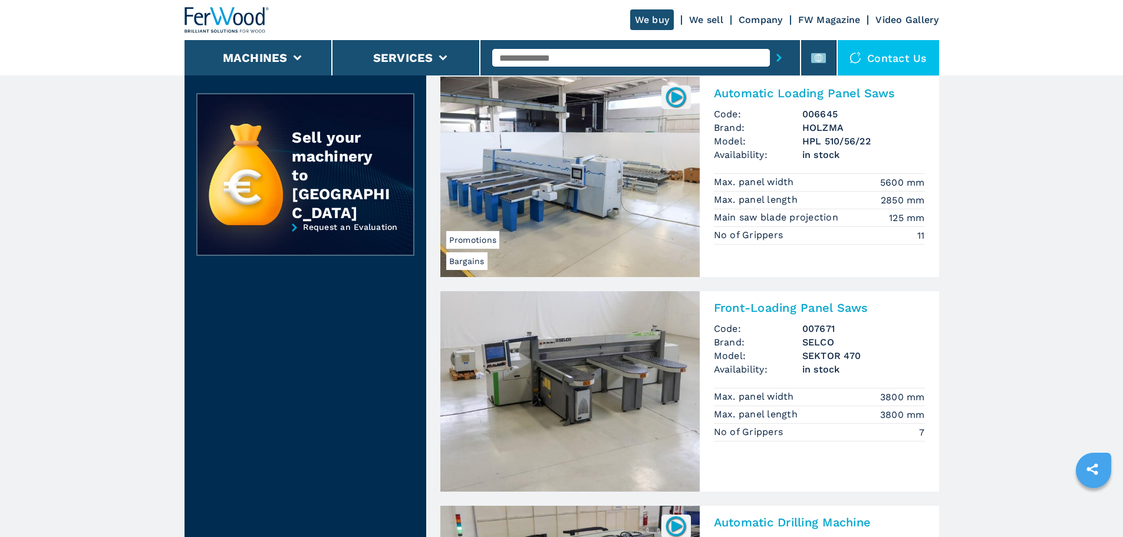
click at [228, 20] on img at bounding box center [226, 20] width 85 height 26
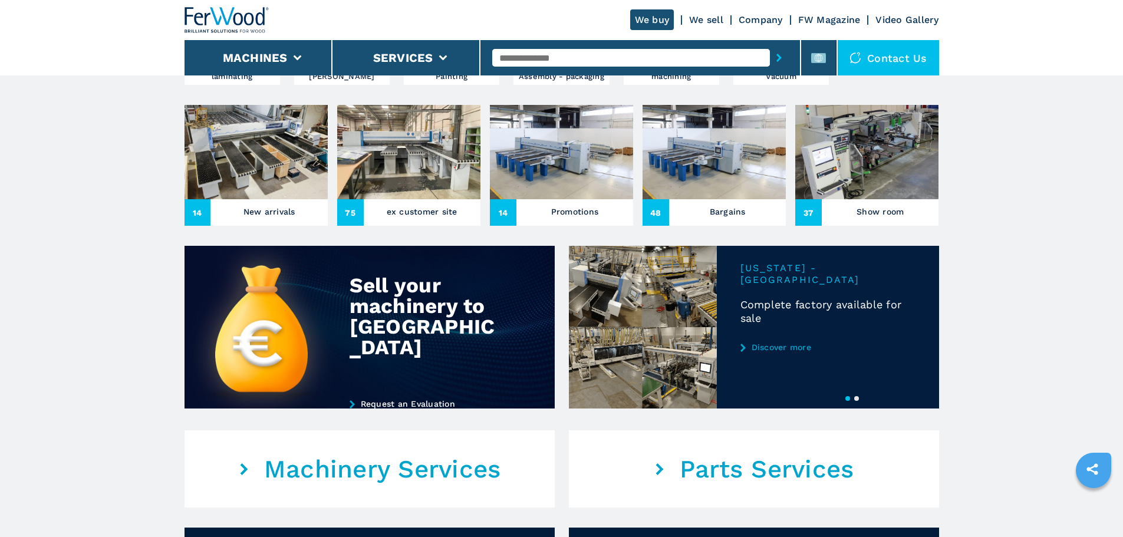
scroll to position [412, 0]
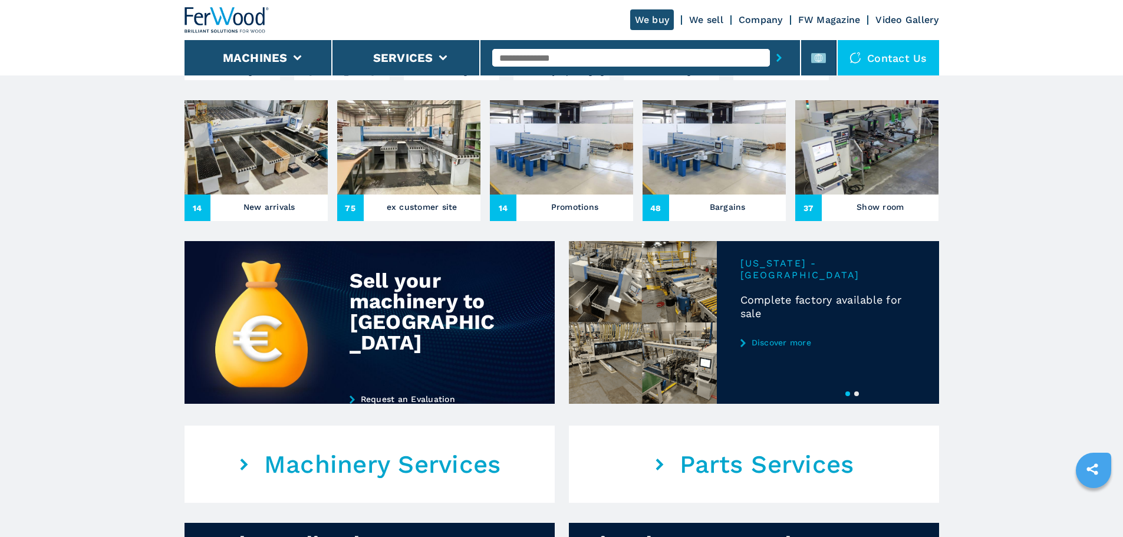
click at [864, 194] on img at bounding box center [866, 147] width 143 height 94
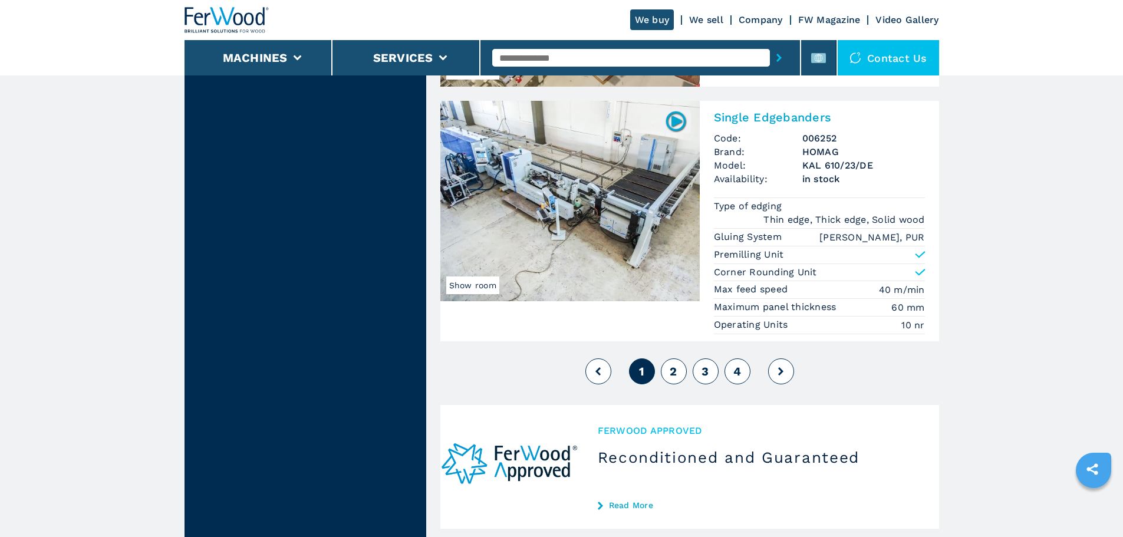
scroll to position [2946, 0]
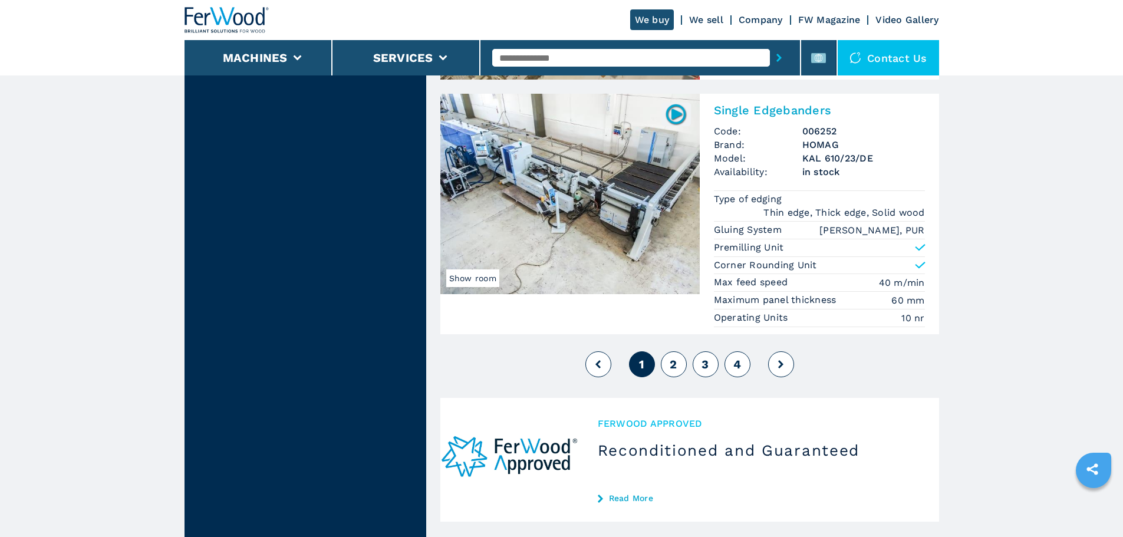
click at [673, 365] on button "2" at bounding box center [674, 364] width 26 height 26
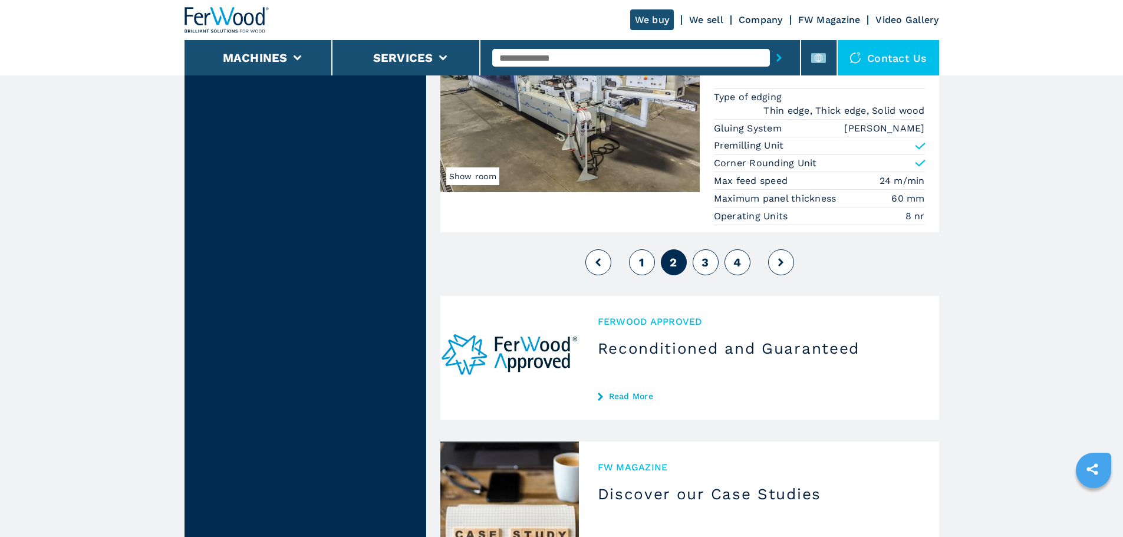
scroll to position [2946, 0]
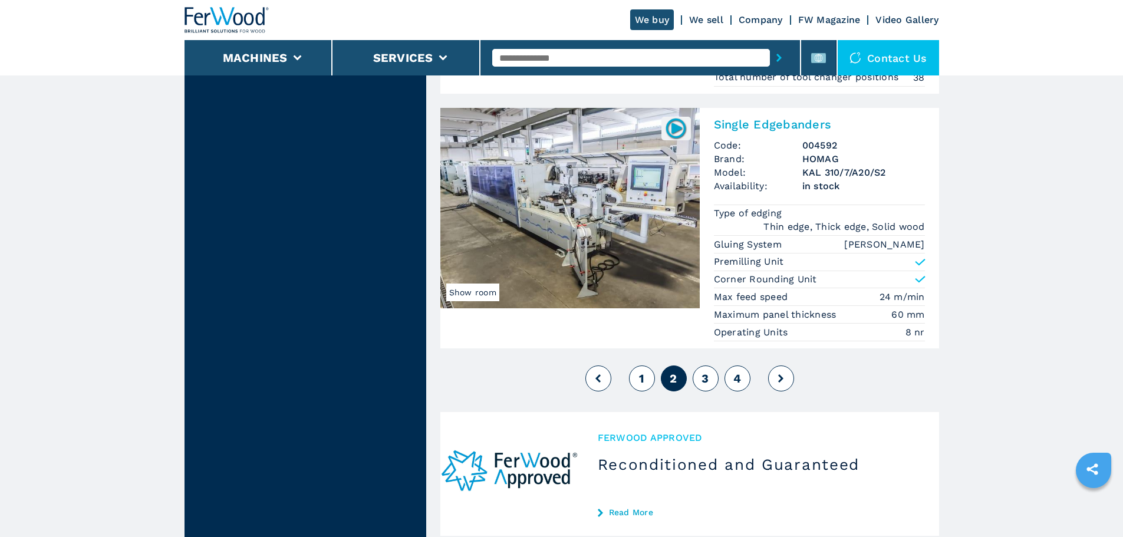
click at [700, 384] on button "3" at bounding box center [705, 378] width 26 height 26
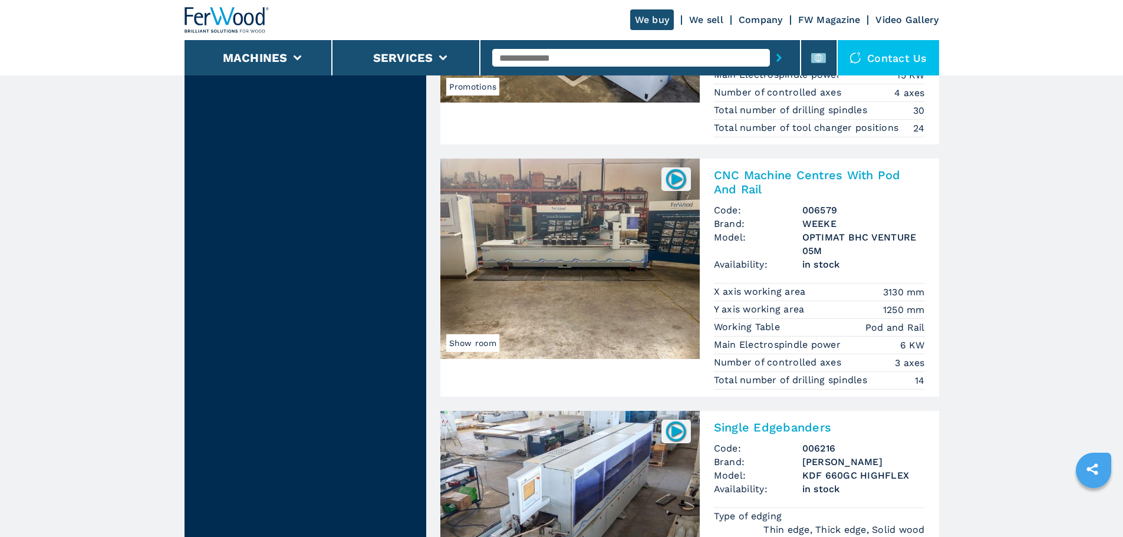
scroll to position [1768, 0]
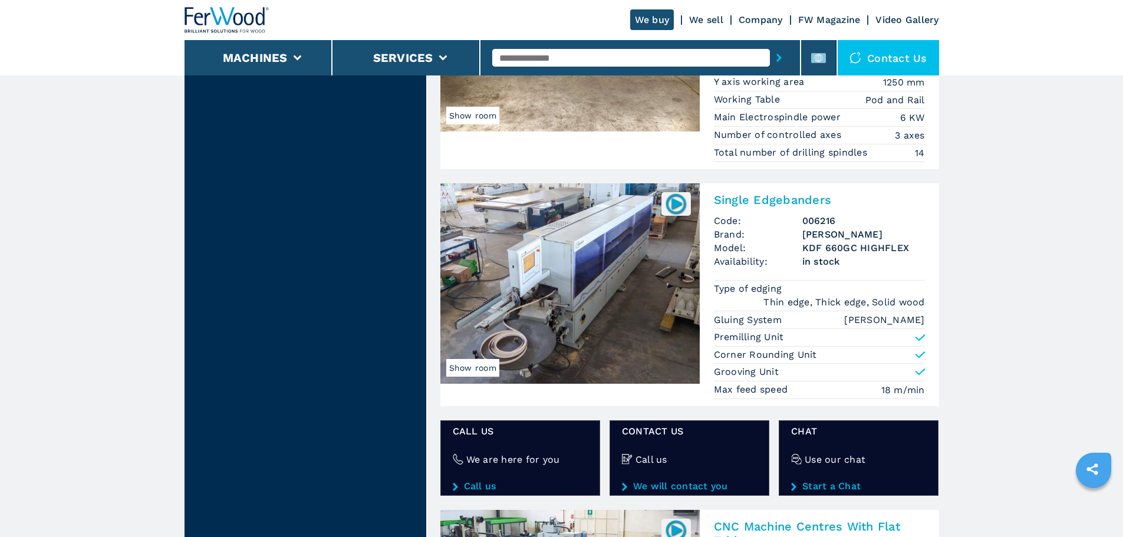
drag, startPoint x: 675, startPoint y: 371, endPoint x: 982, endPoint y: 356, distance: 307.4
click at [896, 357] on main "**********" at bounding box center [561, 94] width 1123 height 3724
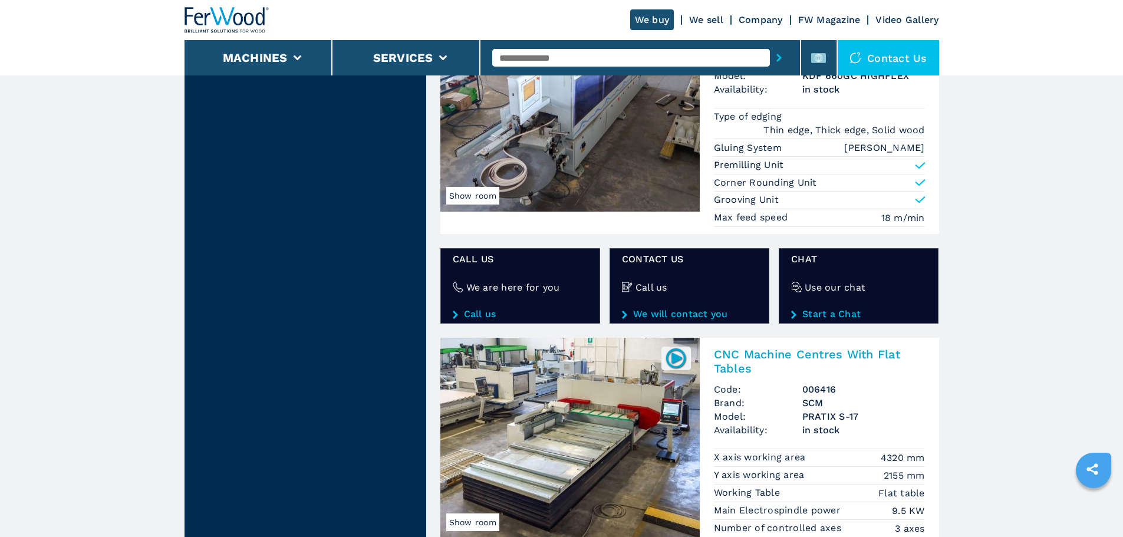
scroll to position [1945, 0]
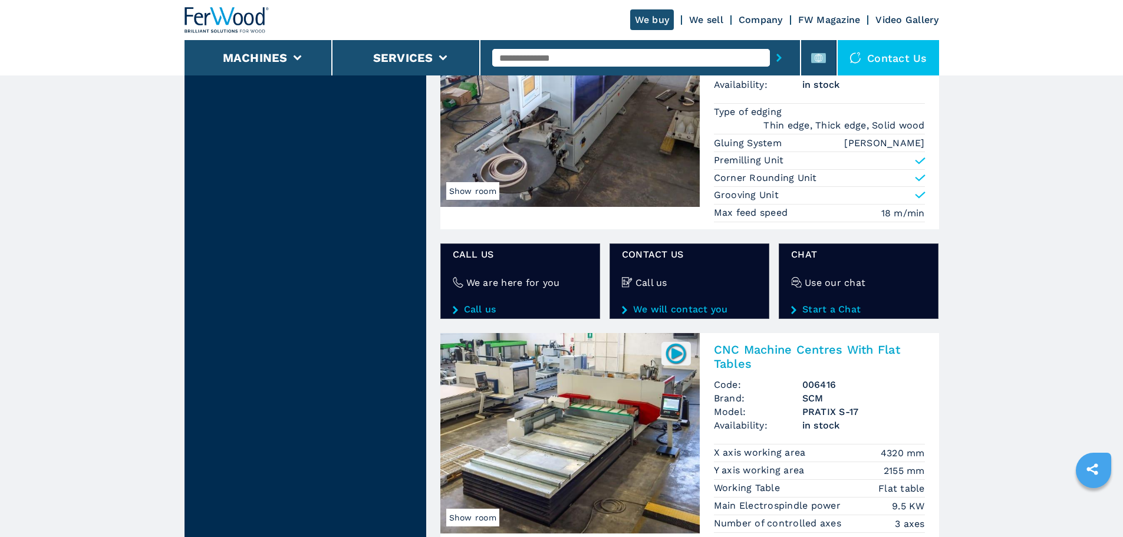
drag, startPoint x: 903, startPoint y: 344, endPoint x: 1008, endPoint y: 250, distance: 140.3
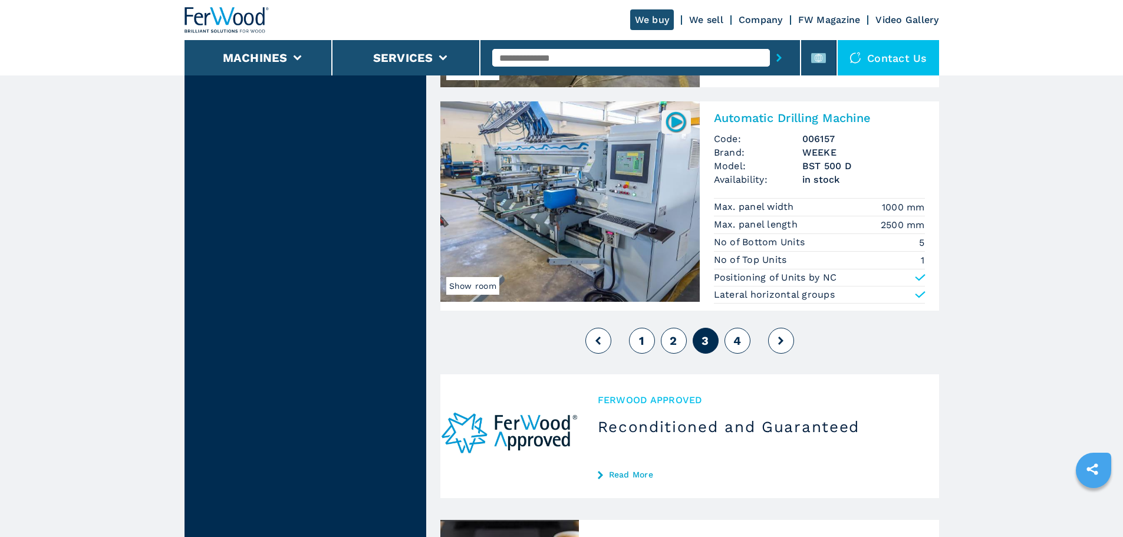
scroll to position [2887, 0]
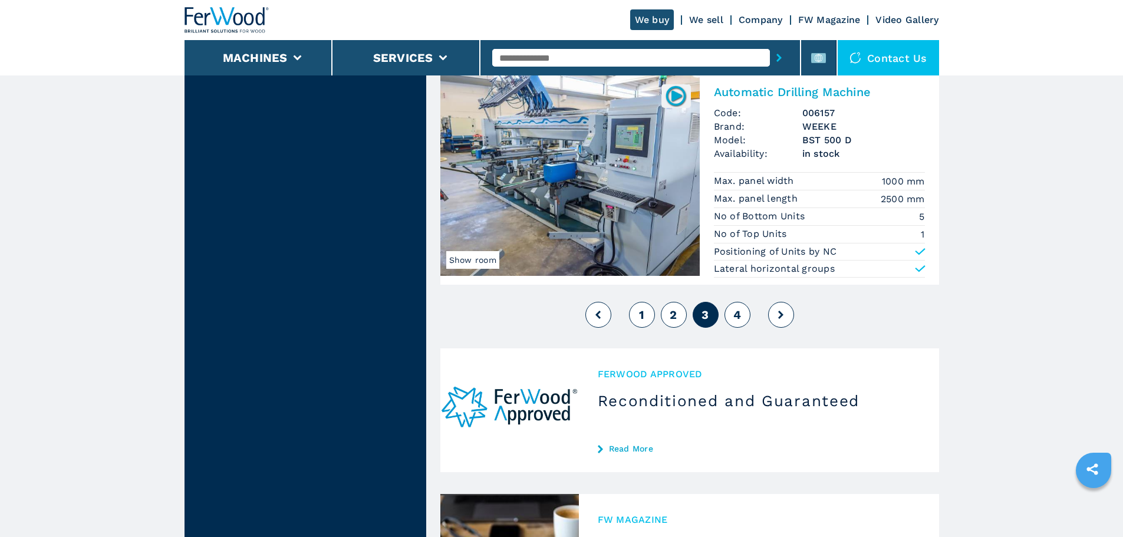
click at [742, 320] on button "4" at bounding box center [737, 315] width 26 height 26
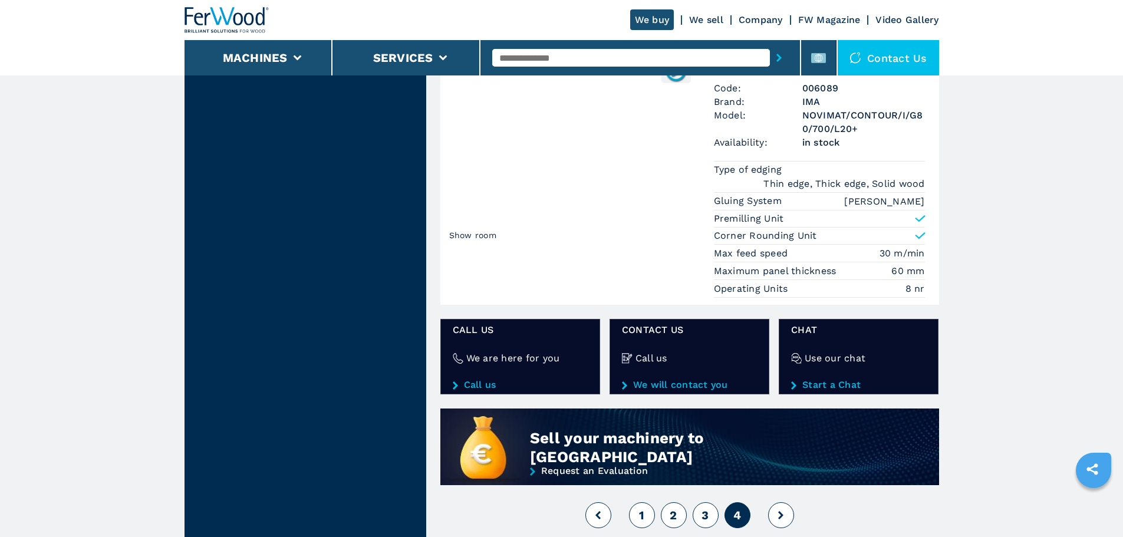
scroll to position [1179, 0]
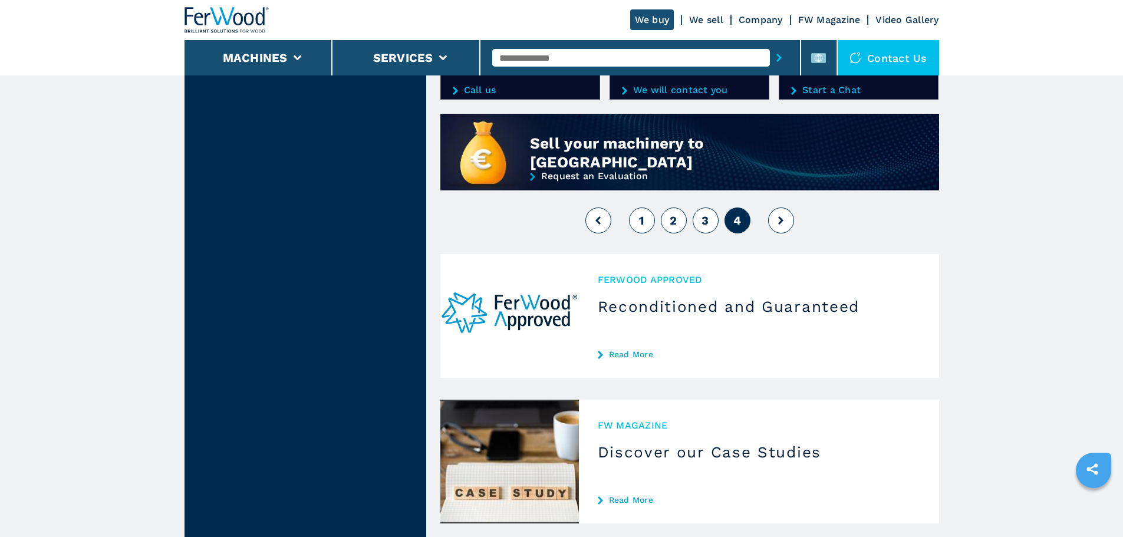
click at [637, 232] on button "1" at bounding box center [642, 220] width 26 height 26
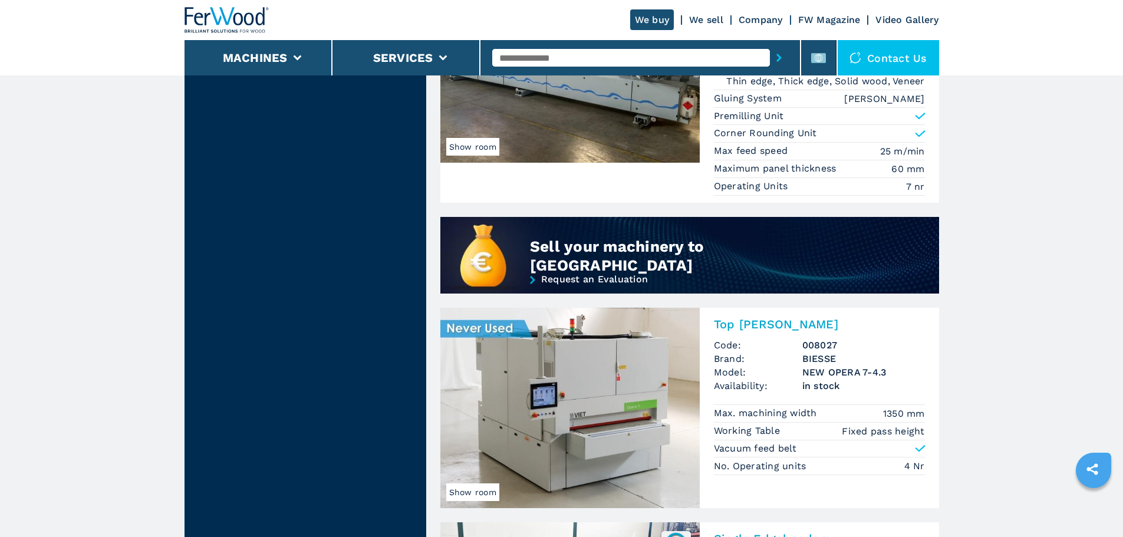
scroll to position [1237, 0]
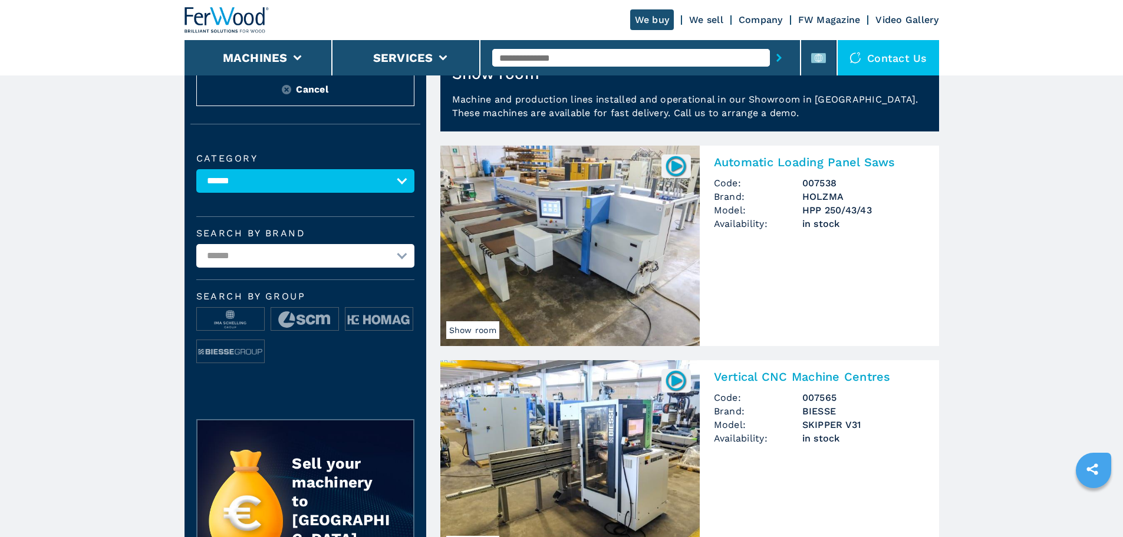
scroll to position [118, 0]
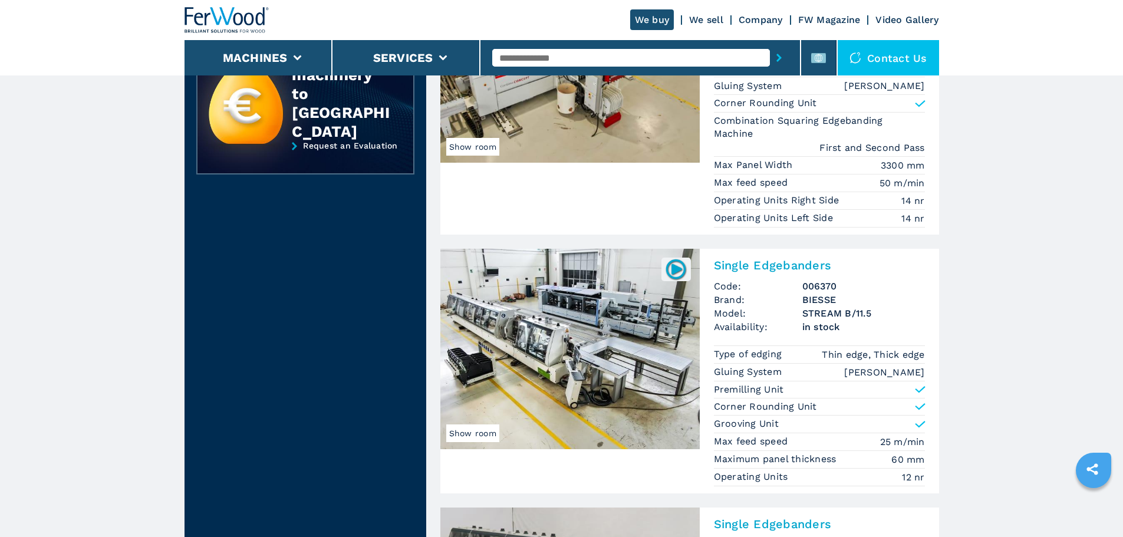
scroll to position [470, 0]
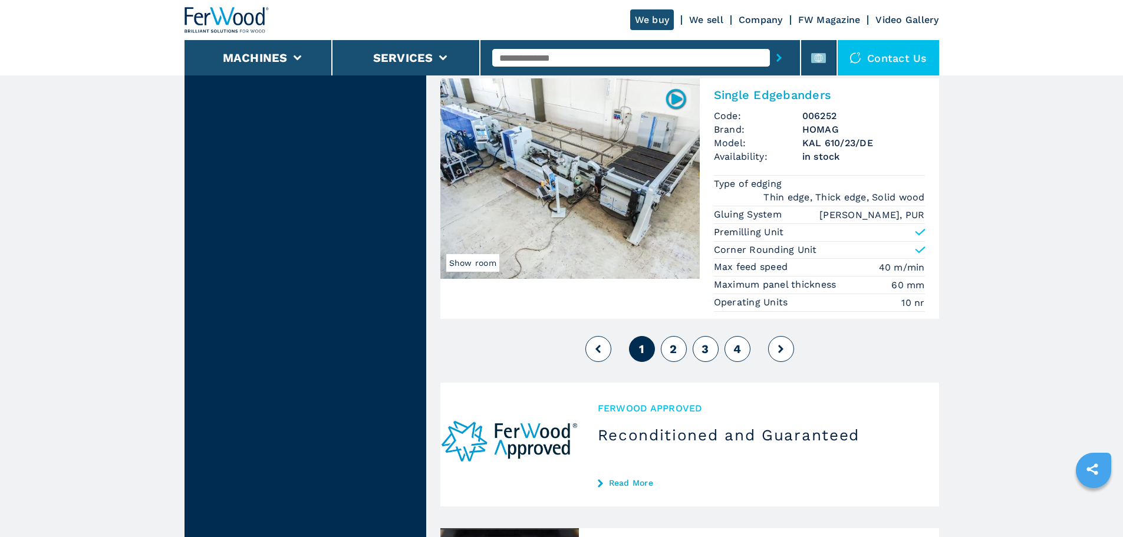
scroll to position [2946, 0]
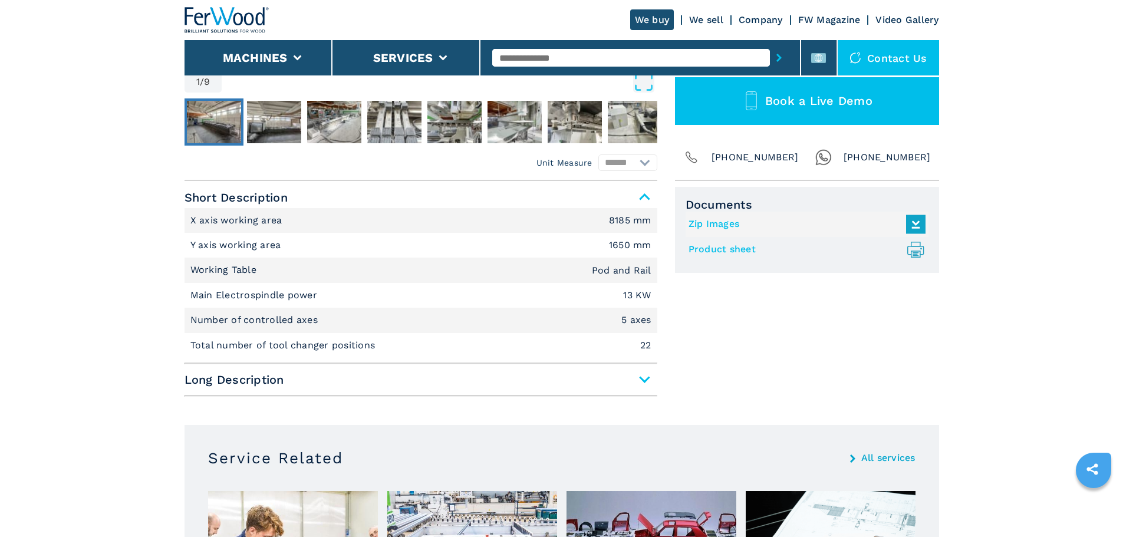
scroll to position [412, 0]
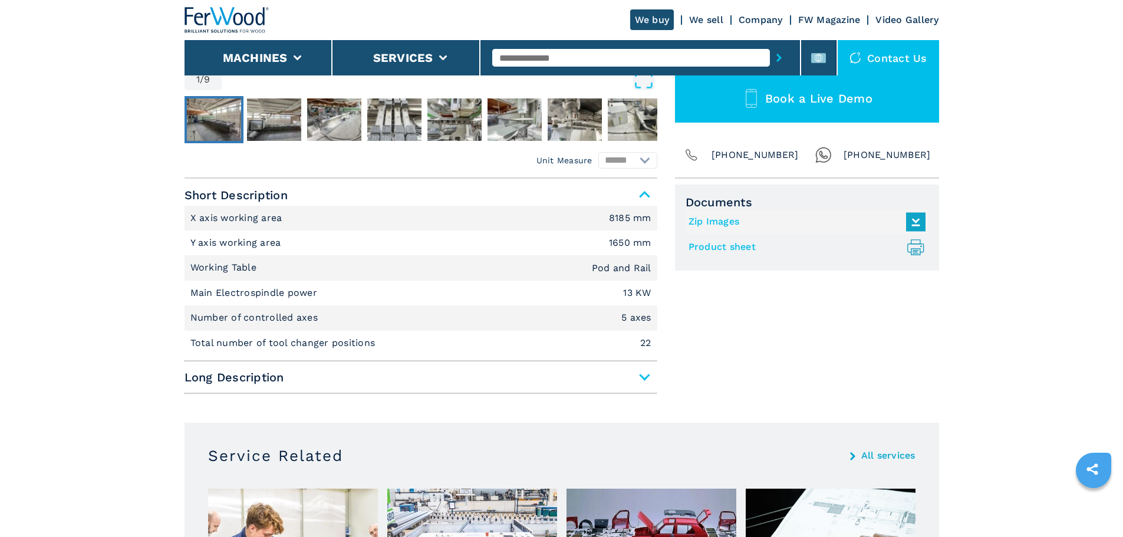
click at [316, 380] on span "Long Description" at bounding box center [420, 377] width 473 height 21
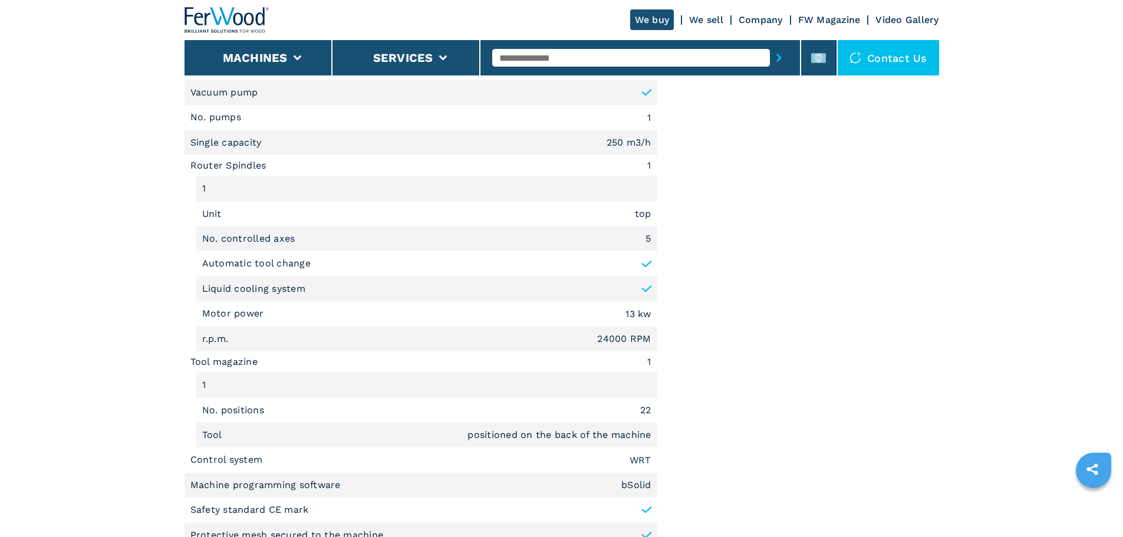
scroll to position [943, 0]
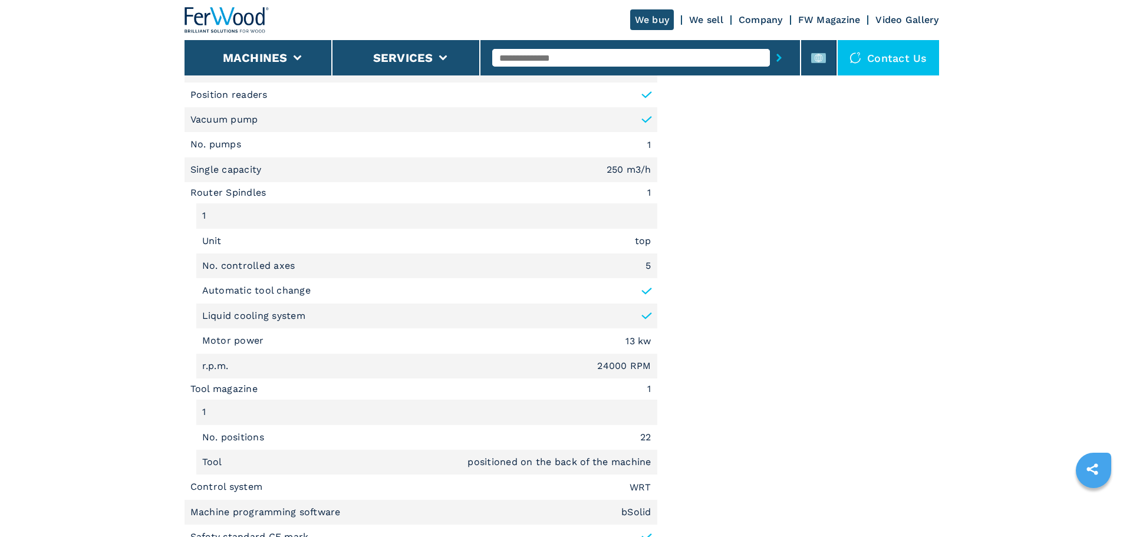
click at [256, 312] on p "Liquid cooling system" at bounding box center [253, 315] width 103 height 13
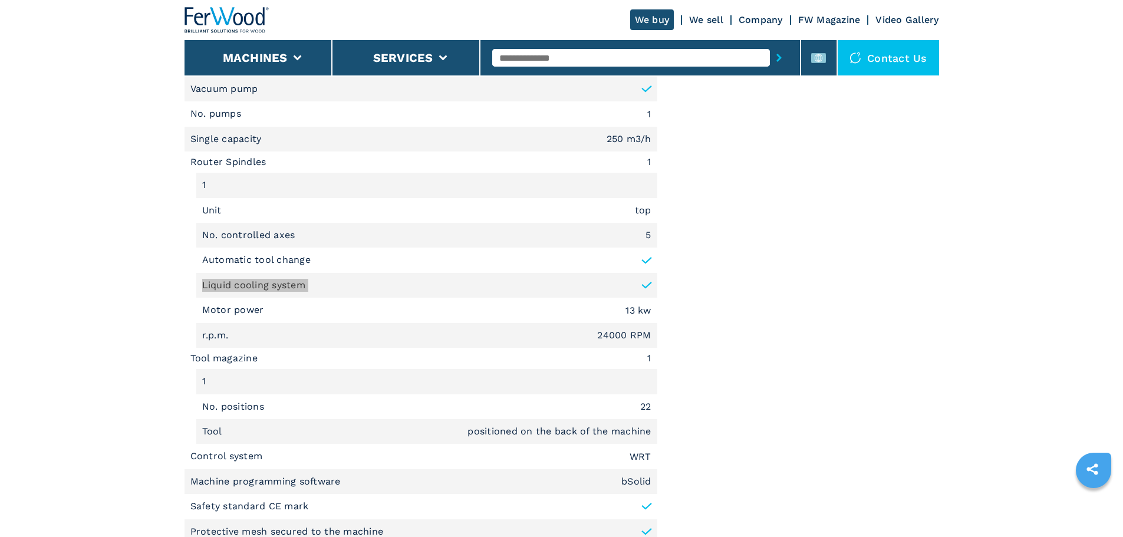
scroll to position [1002, 0]
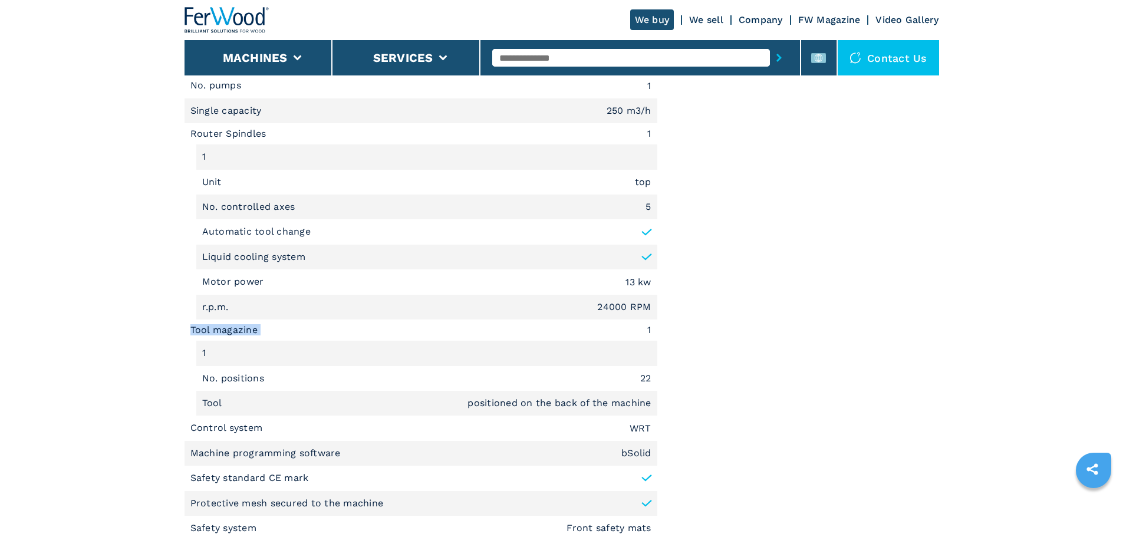
drag, startPoint x: 260, startPoint y: 334, endPoint x: 180, endPoint y: 333, distance: 79.6
click at [180, 333] on main "HOMEPAGE | machines | cnc work stations | 5 axis cnc routers | rover c | 008184…" at bounding box center [561, 277] width 1123 height 2558
drag, startPoint x: 454, startPoint y: 400, endPoint x: 665, endPoint y: 404, distance: 211.6
click at [665, 404] on div "Unit Measure ****** ******** Short Description X axis working area 8185 mm Y ax…" at bounding box center [561, 95] width 754 height 1013
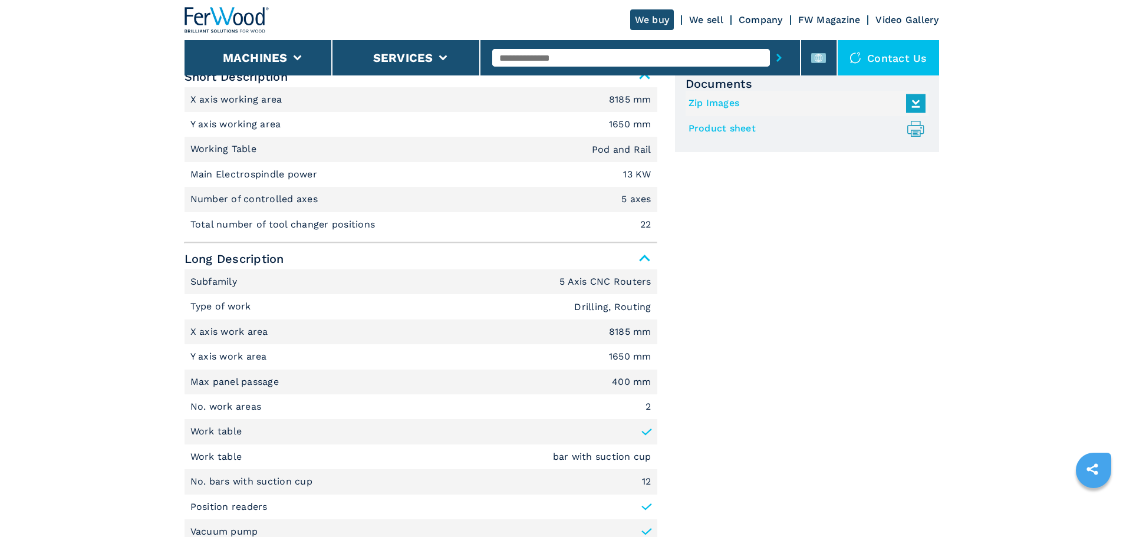
scroll to position [530, 0]
click at [229, 409] on p "Work table" at bounding box center [216, 431] width 52 height 13
drag, startPoint x: 539, startPoint y: 453, endPoint x: 652, endPoint y: 454, distance: 113.2
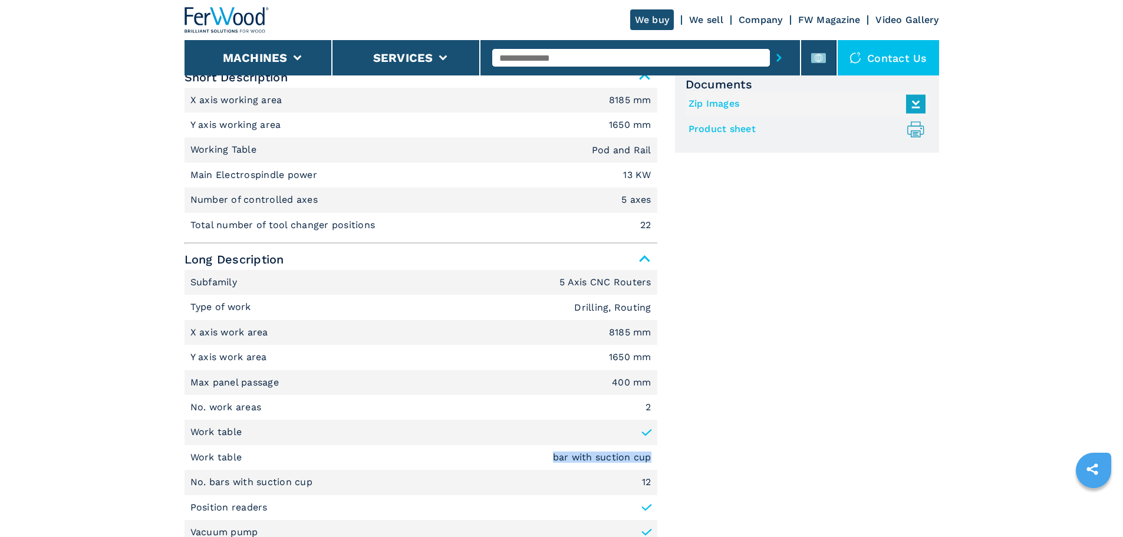
click at [652, 409] on li "Work table bar with suction cup" at bounding box center [420, 457] width 473 height 25
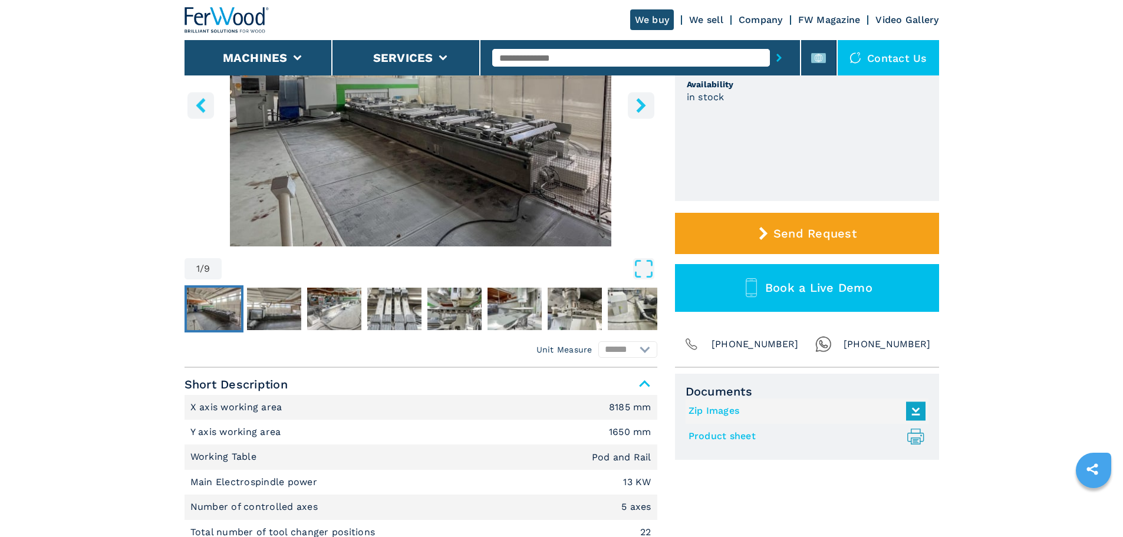
scroll to position [0, 0]
